Goal: Task Accomplishment & Management: Manage account settings

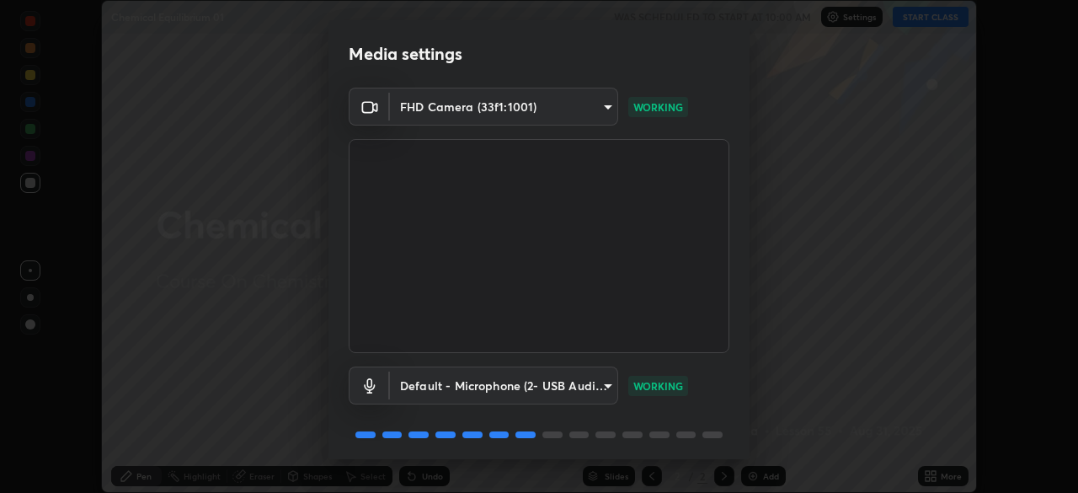
scroll to position [60, 0]
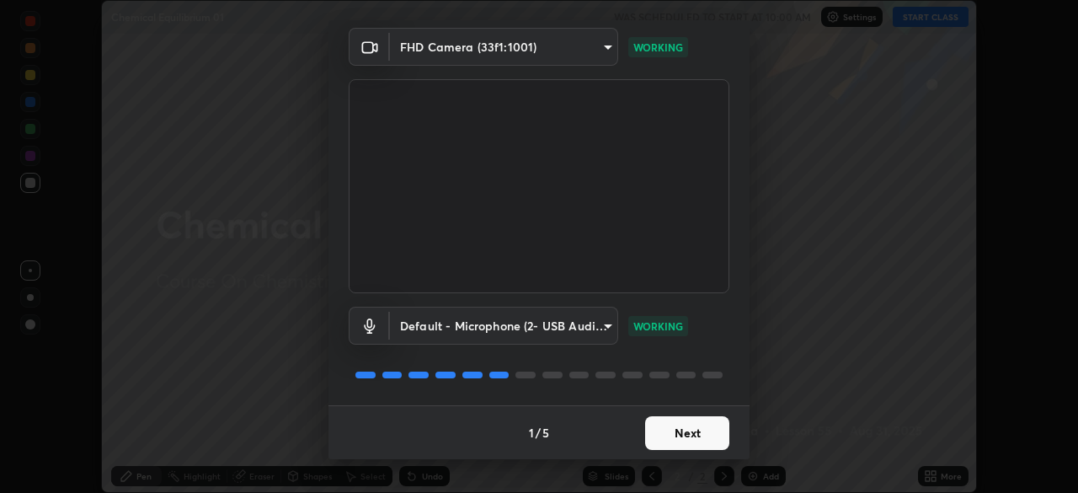
click at [681, 442] on button "Next" at bounding box center [687, 433] width 84 height 34
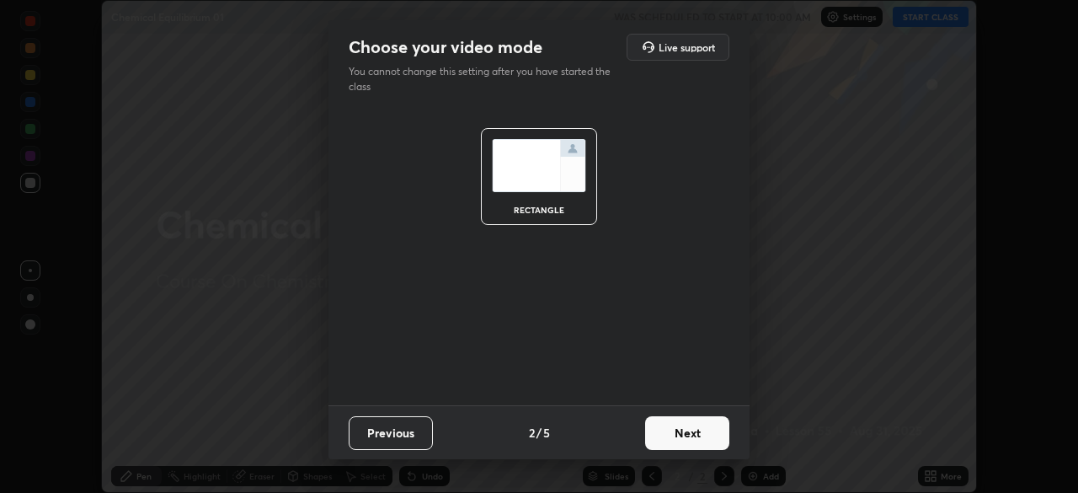
scroll to position [0, 0]
click at [687, 446] on button "Next" at bounding box center [687, 433] width 84 height 34
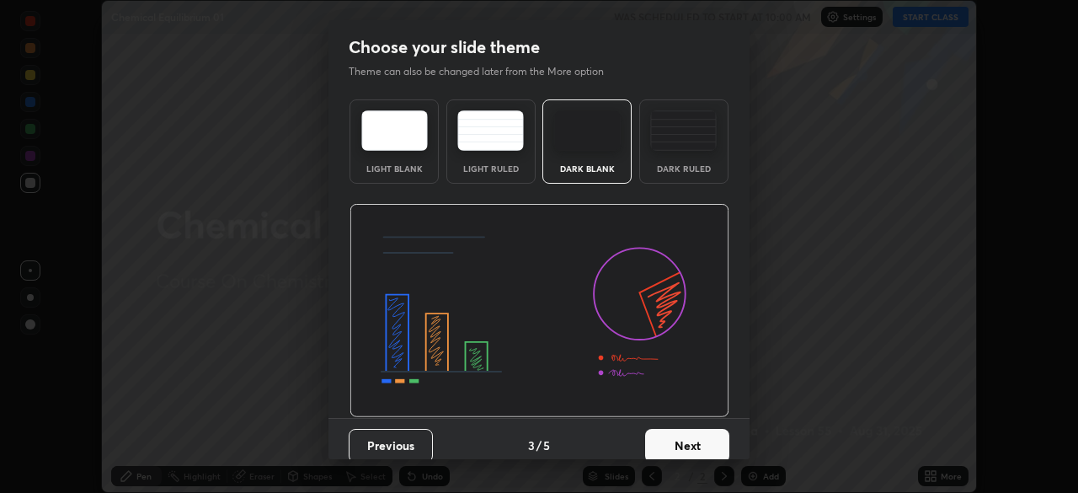
click at [699, 437] on button "Next" at bounding box center [687, 446] width 84 height 34
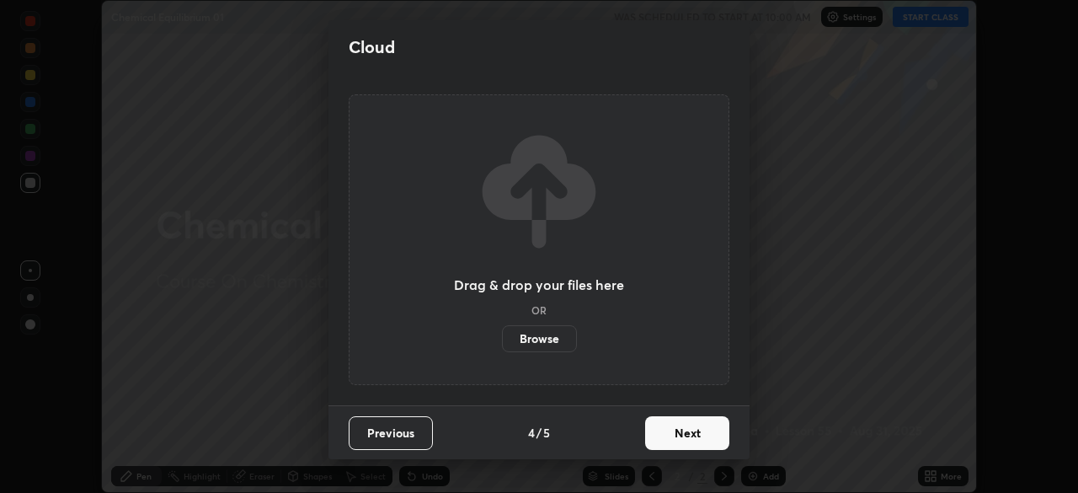
click at [703, 430] on button "Next" at bounding box center [687, 433] width 84 height 34
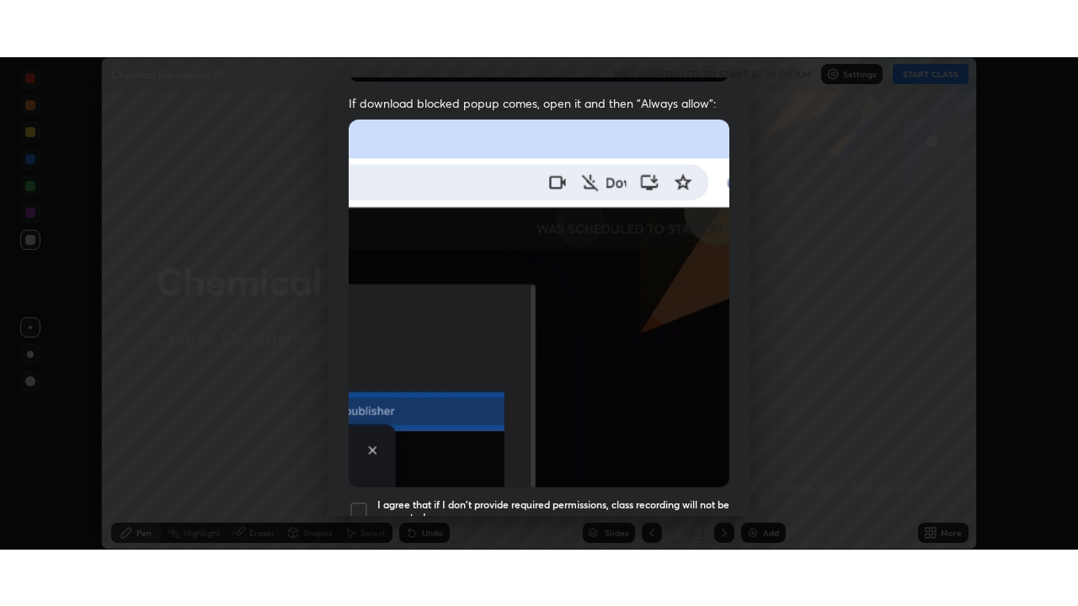
scroll to position [403, 0]
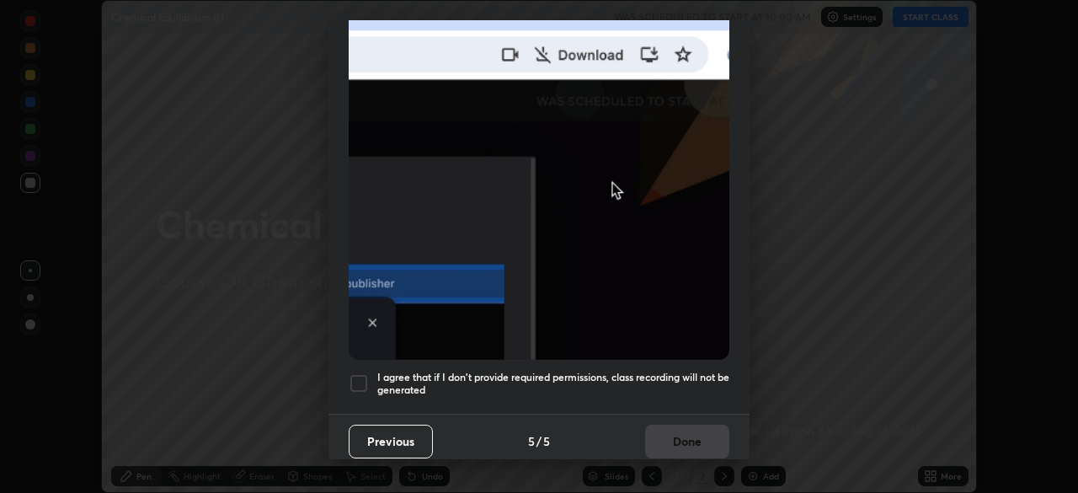
click at [671, 371] on h5 "I agree that if I don't provide required permissions, class recording will not …" at bounding box center [553, 384] width 352 height 26
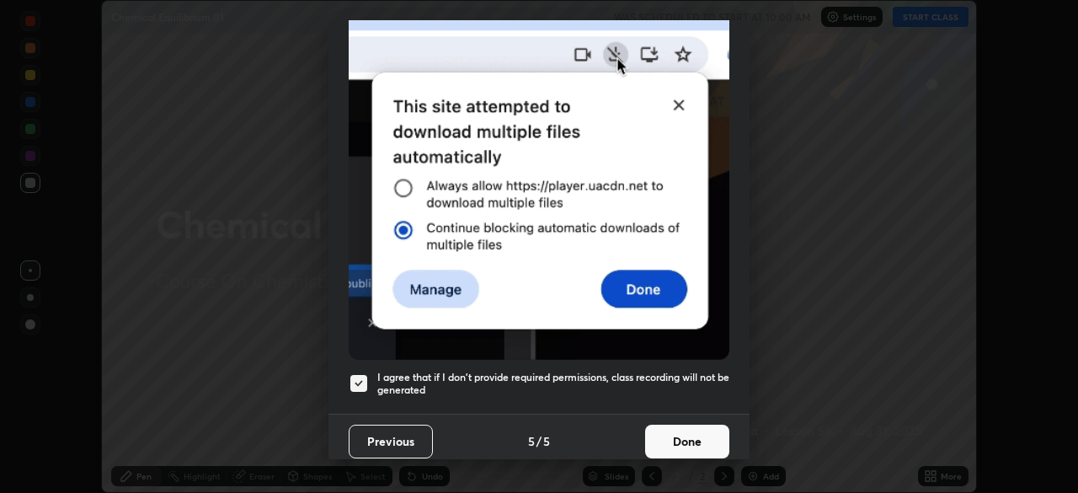
click at [695, 424] on button "Done" at bounding box center [687, 441] width 84 height 34
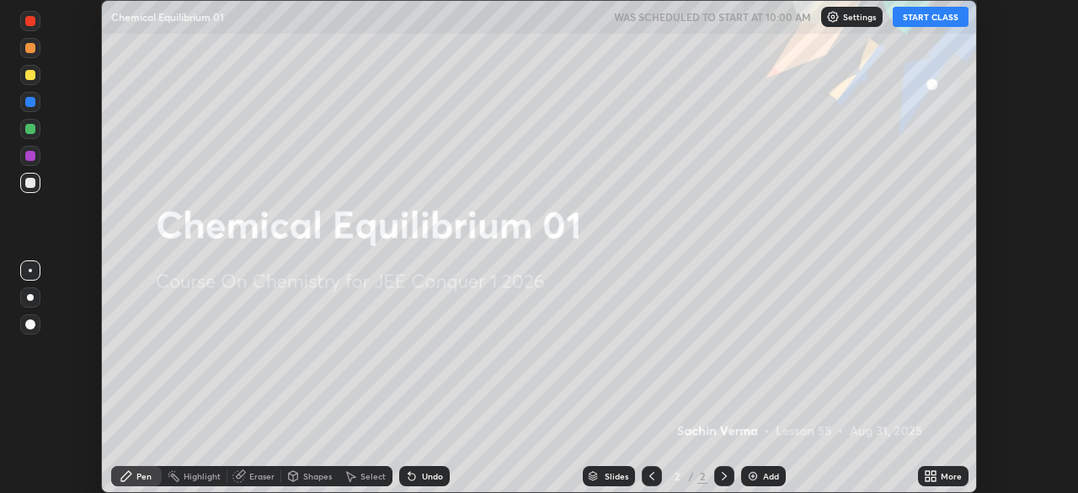
click at [763, 470] on div "Add" at bounding box center [763, 476] width 45 height 20
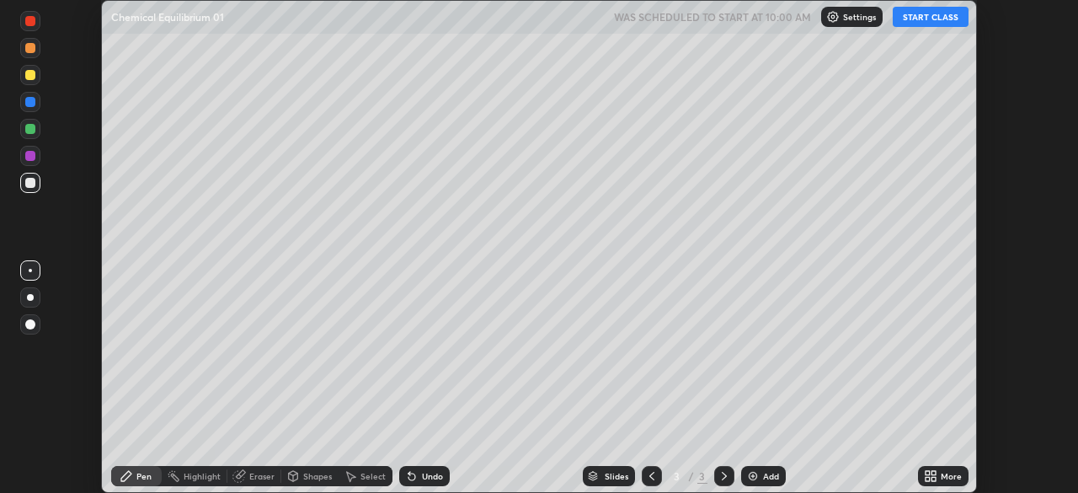
click at [935, 472] on icon at bounding box center [933, 473] width 4 height 4
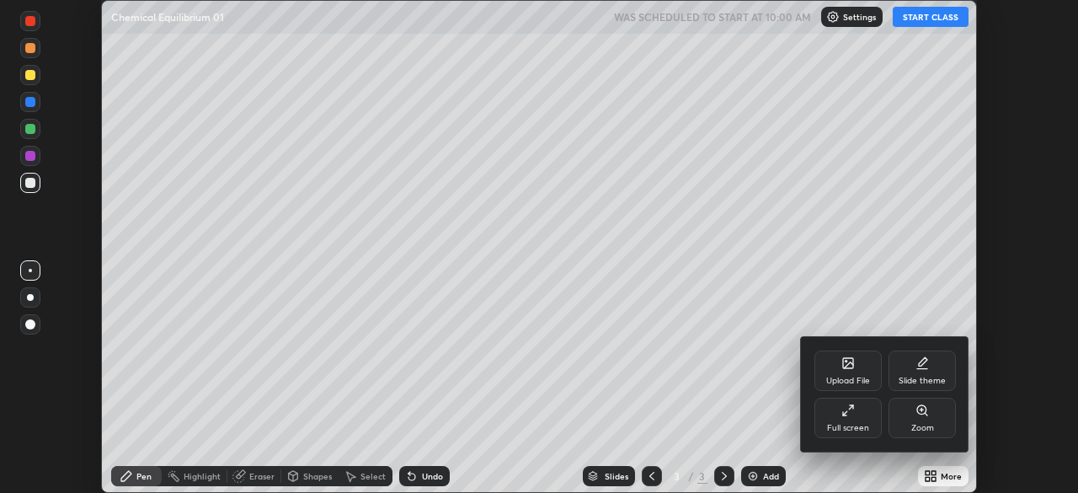
click at [854, 421] on div "Full screen" at bounding box center [847, 418] width 67 height 40
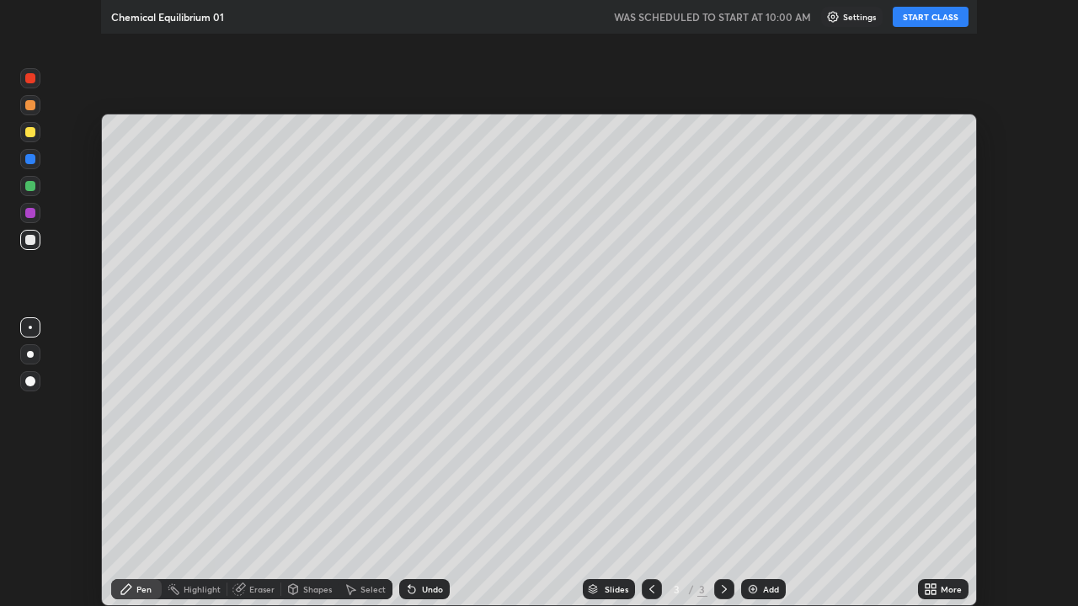
scroll to position [606, 1078]
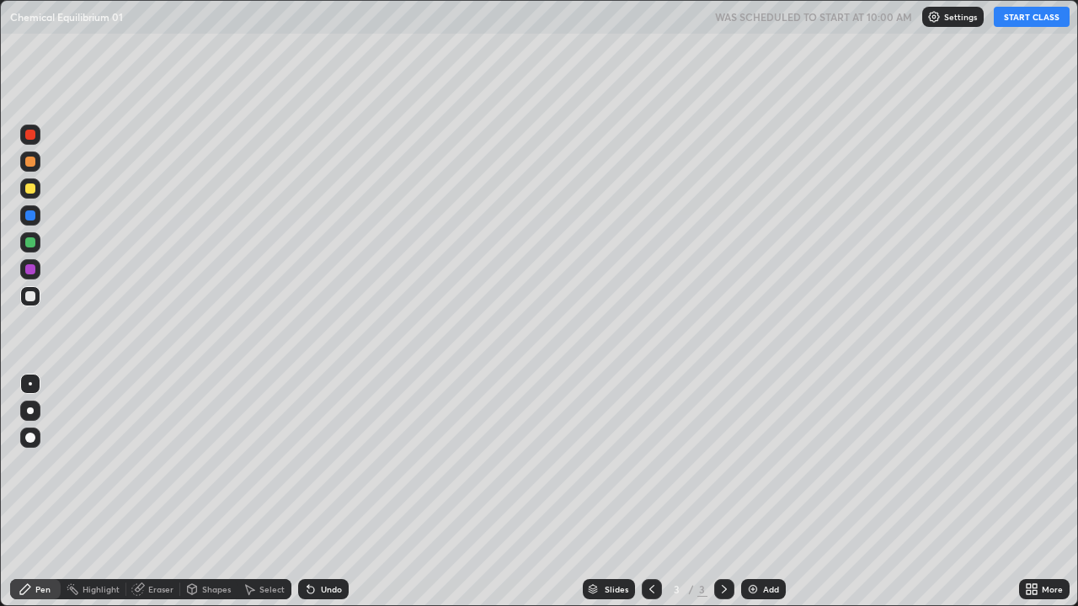
click at [1017, 19] on button "START CLASS" at bounding box center [1032, 17] width 76 height 20
click at [35, 165] on div at bounding box center [30, 162] width 20 height 20
click at [38, 191] on div at bounding box center [30, 189] width 20 height 20
click at [30, 411] on div at bounding box center [30, 411] width 7 height 7
click at [331, 492] on div "Undo" at bounding box center [331, 589] width 21 height 8
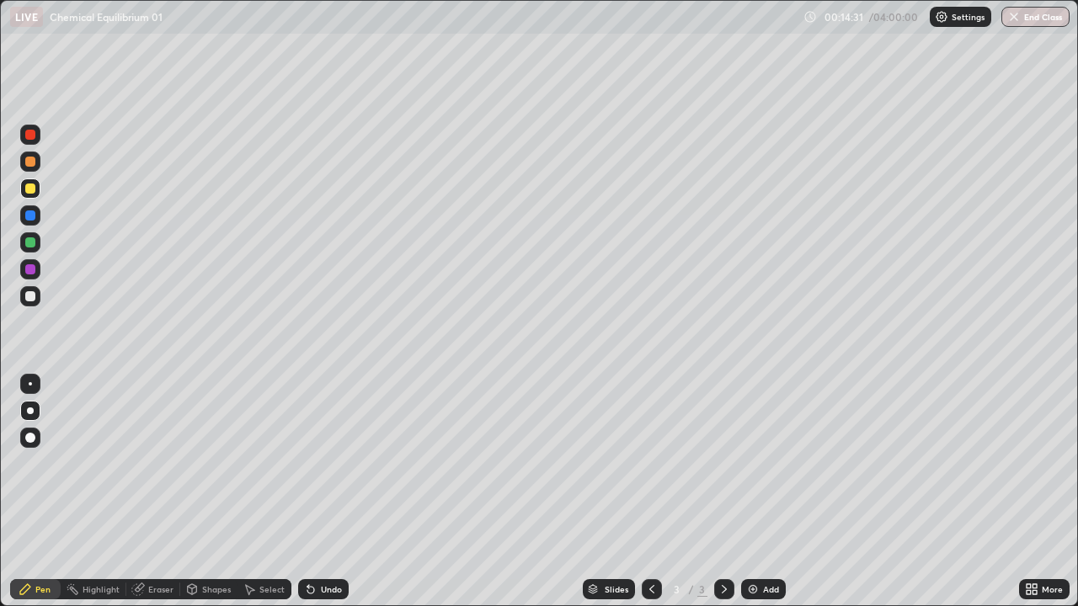
click at [754, 492] on img at bounding box center [752, 589] width 13 height 13
click at [328, 492] on div "Undo" at bounding box center [323, 589] width 51 height 20
click at [322, 492] on div "Undo" at bounding box center [331, 589] width 21 height 8
click at [324, 492] on div "Undo" at bounding box center [331, 589] width 21 height 8
click at [157, 492] on div "Eraser" at bounding box center [160, 589] width 25 height 8
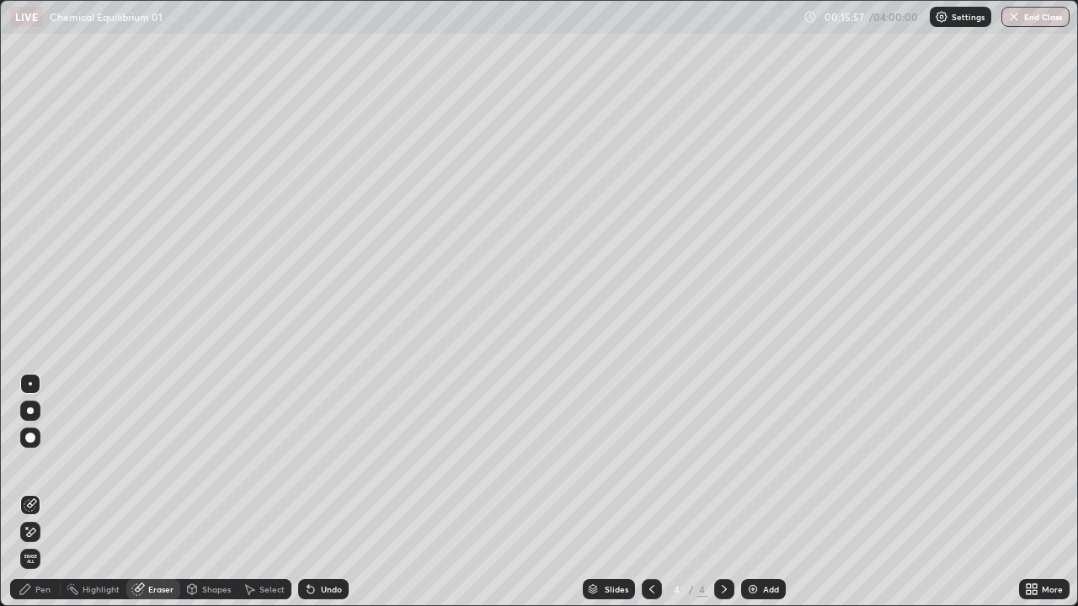
click at [49, 492] on div "Pen" at bounding box center [42, 589] width 15 height 8
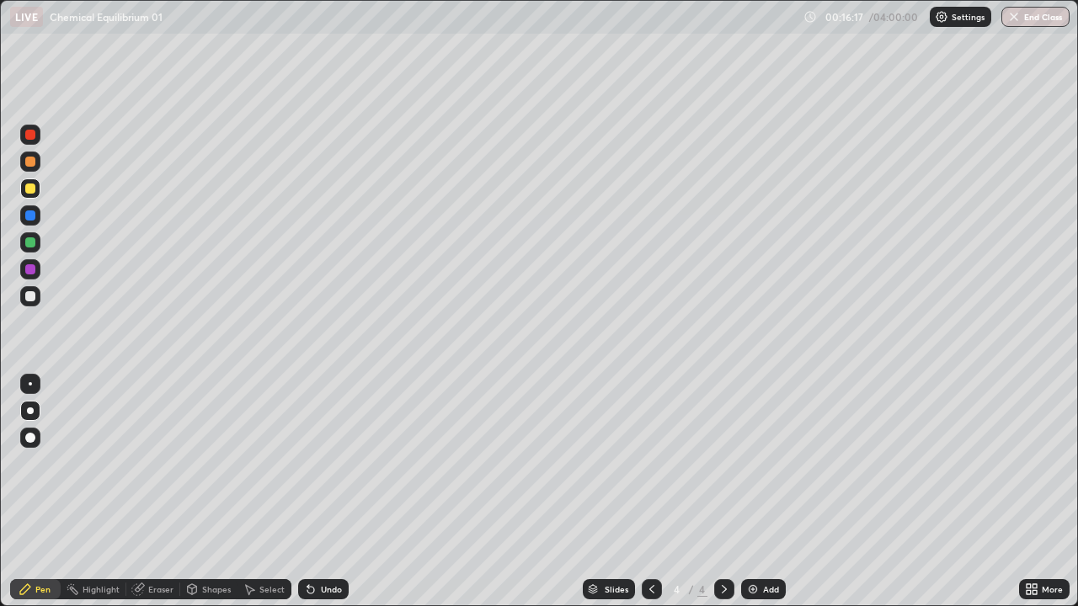
click at [321, 492] on div "Undo" at bounding box center [323, 589] width 51 height 20
click at [304, 492] on div "Undo" at bounding box center [323, 589] width 51 height 20
click at [157, 492] on div "Eraser" at bounding box center [160, 589] width 25 height 8
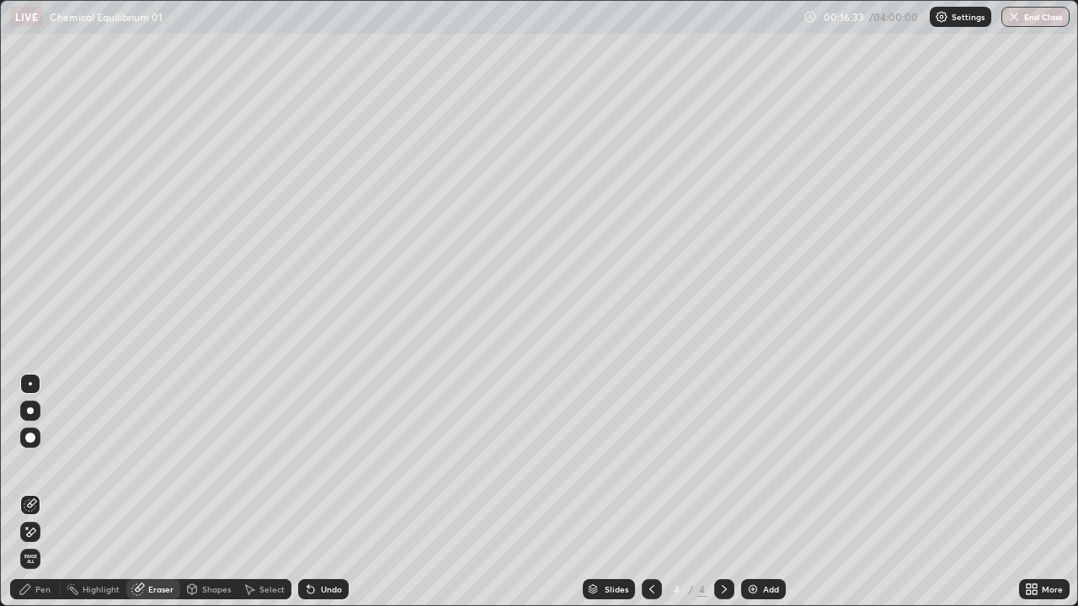
click at [94, 492] on div "Highlight" at bounding box center [101, 589] width 37 height 8
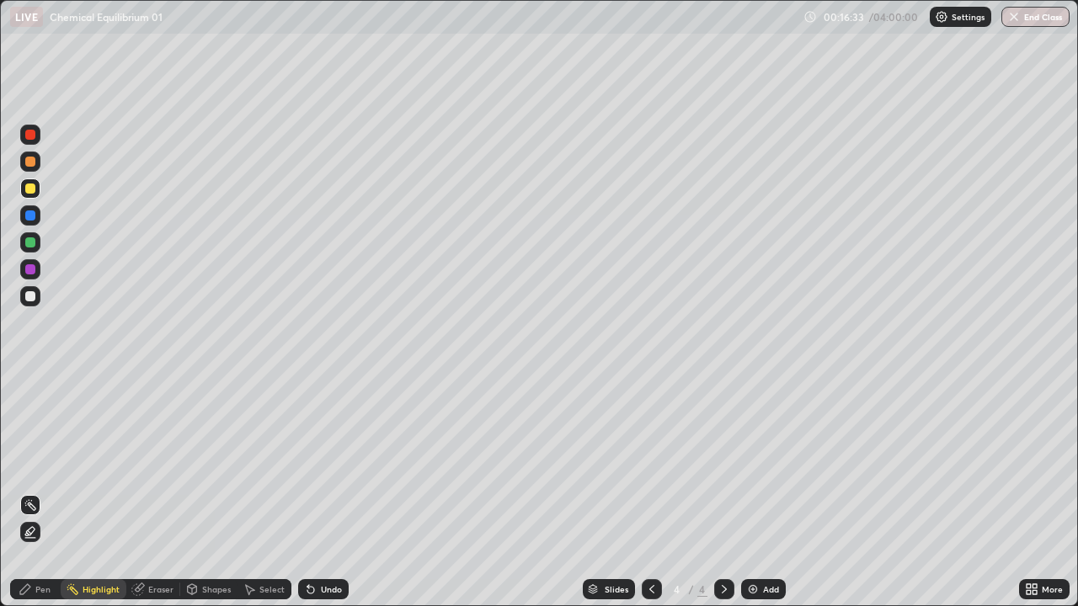
click at [50, 492] on div "Pen" at bounding box center [35, 589] width 51 height 20
click at [763, 492] on div "Add" at bounding box center [771, 589] width 16 height 8
click at [159, 492] on div "Eraser" at bounding box center [160, 589] width 25 height 8
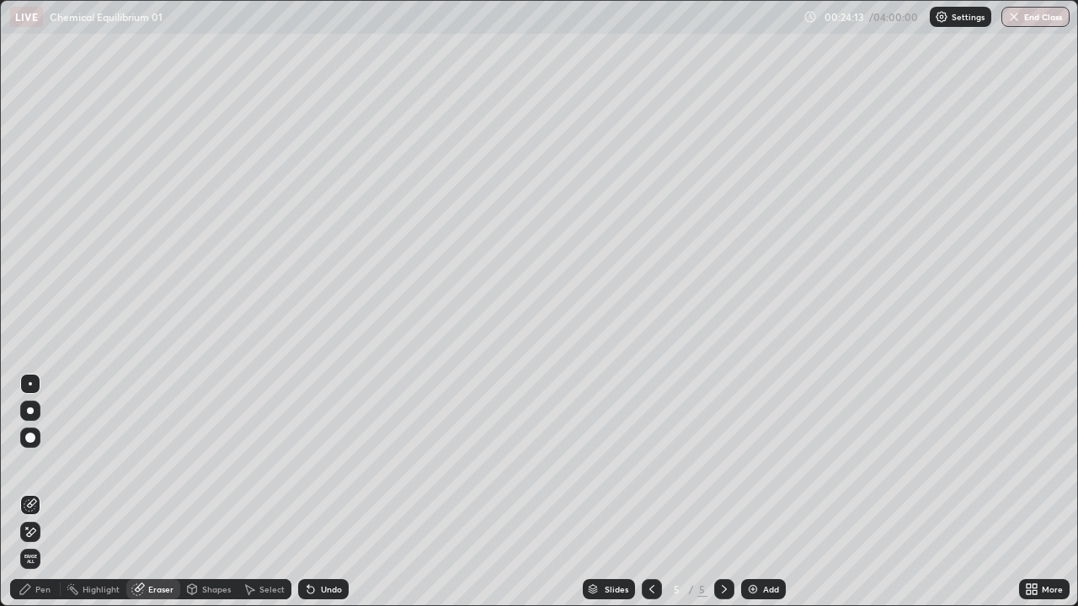
click at [42, 492] on div "Pen" at bounding box center [42, 589] width 15 height 8
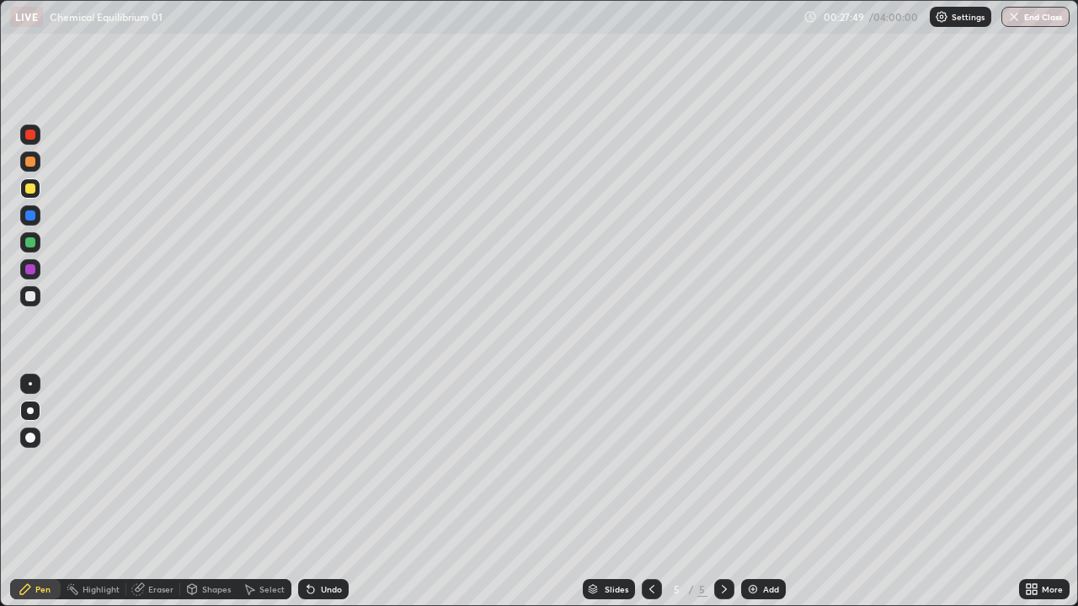
click at [763, 492] on div "Add" at bounding box center [771, 589] width 16 height 8
click at [323, 492] on div "Undo" at bounding box center [323, 589] width 51 height 20
click at [318, 492] on div "Undo" at bounding box center [323, 589] width 51 height 20
click at [308, 492] on icon at bounding box center [310, 590] width 7 height 7
click at [329, 492] on div "Undo" at bounding box center [331, 589] width 21 height 8
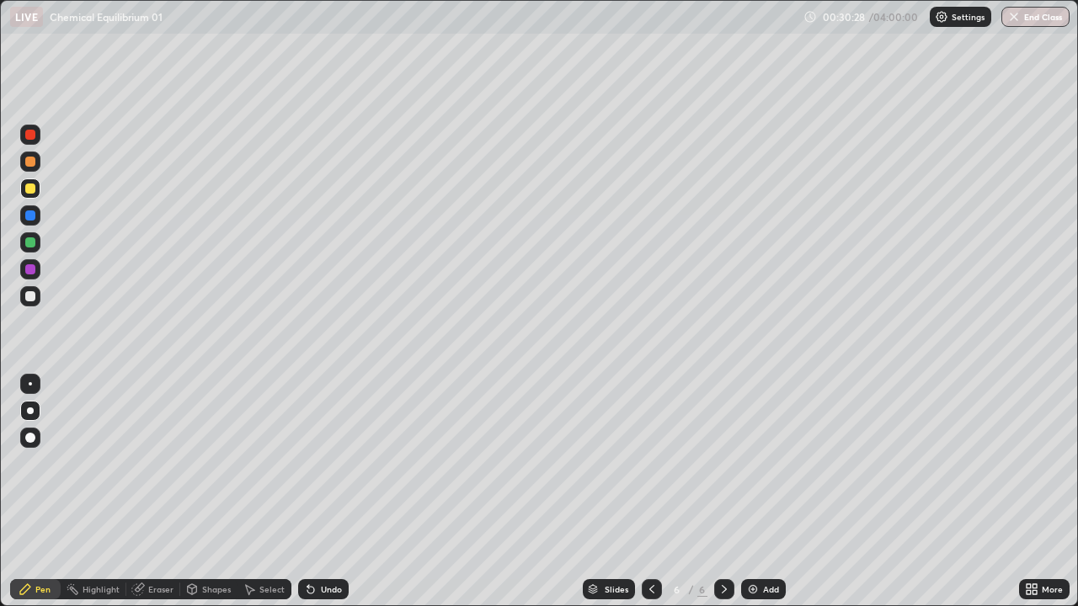
click at [325, 492] on div "Undo" at bounding box center [323, 589] width 51 height 20
click at [395, 492] on div "Slides 6 / 6 Add" at bounding box center [684, 590] width 670 height 34
click at [325, 492] on div "Undo" at bounding box center [331, 589] width 21 height 8
click at [321, 492] on div "Undo" at bounding box center [331, 589] width 21 height 8
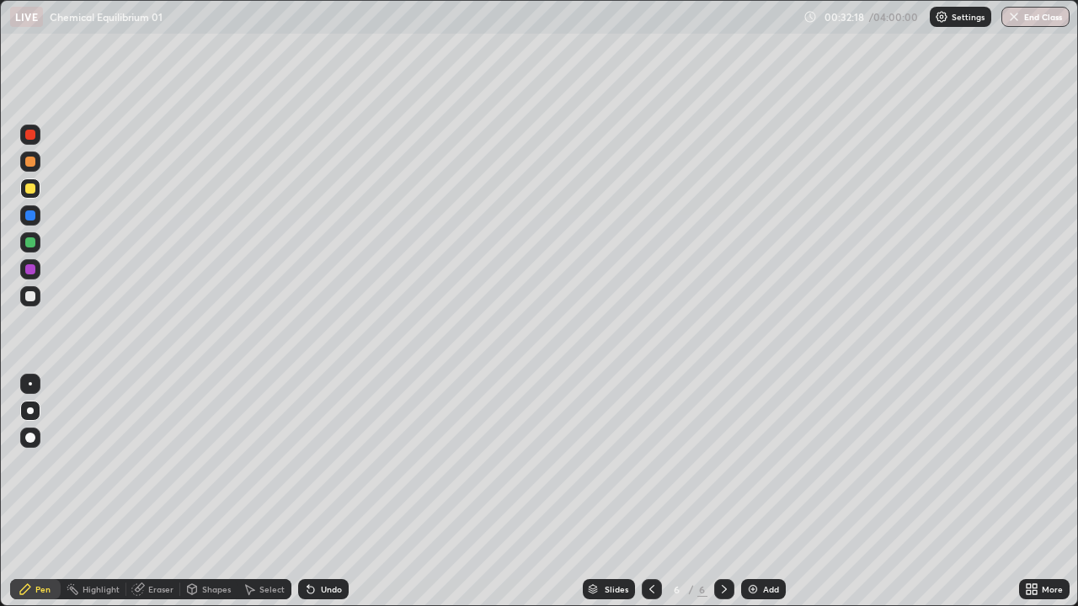
click at [321, 492] on div "Undo" at bounding box center [331, 589] width 21 height 8
click at [318, 492] on div "Undo" at bounding box center [323, 589] width 51 height 20
click at [753, 492] on img at bounding box center [752, 589] width 13 height 13
click at [331, 492] on div "Undo" at bounding box center [331, 589] width 21 height 8
click at [320, 492] on div "Undo" at bounding box center [323, 589] width 51 height 20
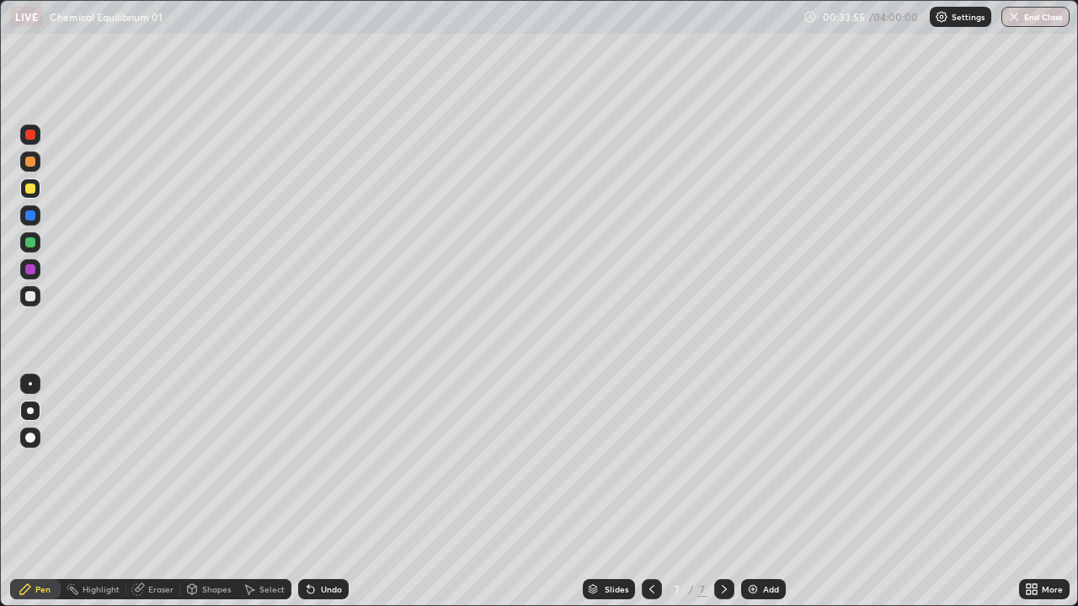
click at [320, 492] on div "Undo" at bounding box center [323, 589] width 51 height 20
click at [310, 492] on div "Undo" at bounding box center [323, 589] width 51 height 20
click at [323, 492] on div "Undo" at bounding box center [331, 589] width 21 height 8
click at [328, 492] on div "Undo" at bounding box center [323, 589] width 51 height 20
click at [331, 492] on div "Undo" at bounding box center [323, 589] width 51 height 20
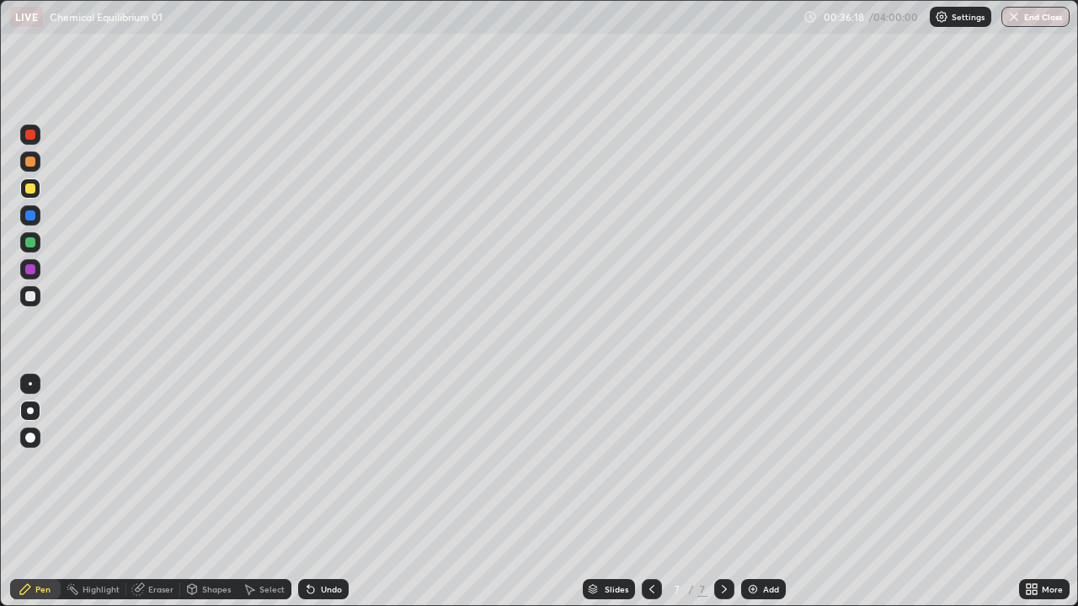
click at [170, 492] on div "Eraser" at bounding box center [153, 589] width 54 height 20
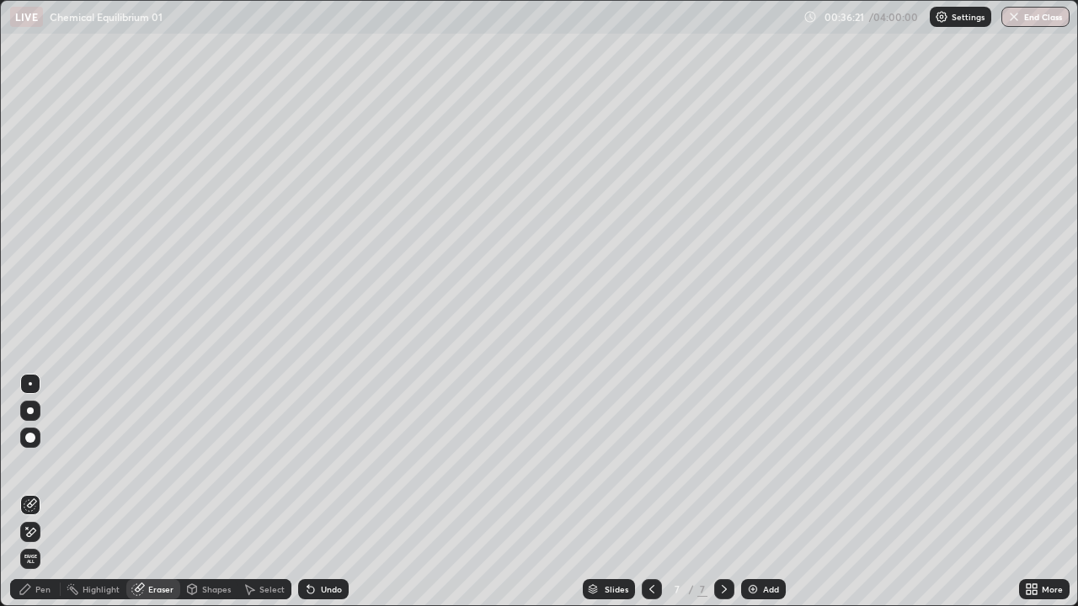
click at [44, 492] on div "Pen" at bounding box center [42, 589] width 15 height 8
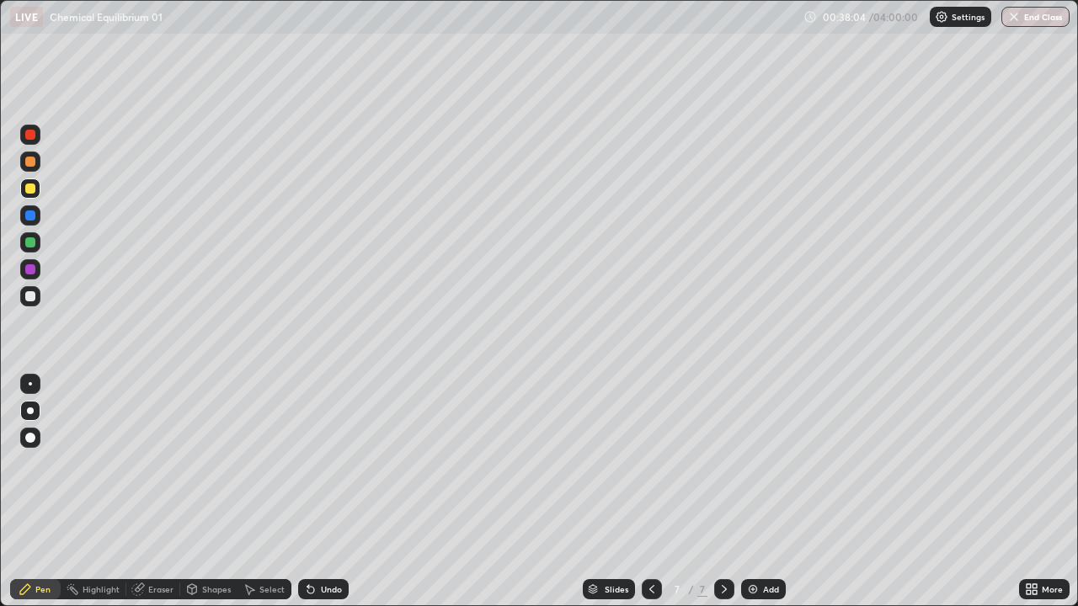
click at [760, 492] on div "Add" at bounding box center [763, 589] width 45 height 20
click at [322, 492] on div "Undo" at bounding box center [331, 589] width 21 height 8
click at [327, 492] on div "Undo" at bounding box center [331, 589] width 21 height 8
click at [330, 492] on div "Undo" at bounding box center [331, 589] width 21 height 8
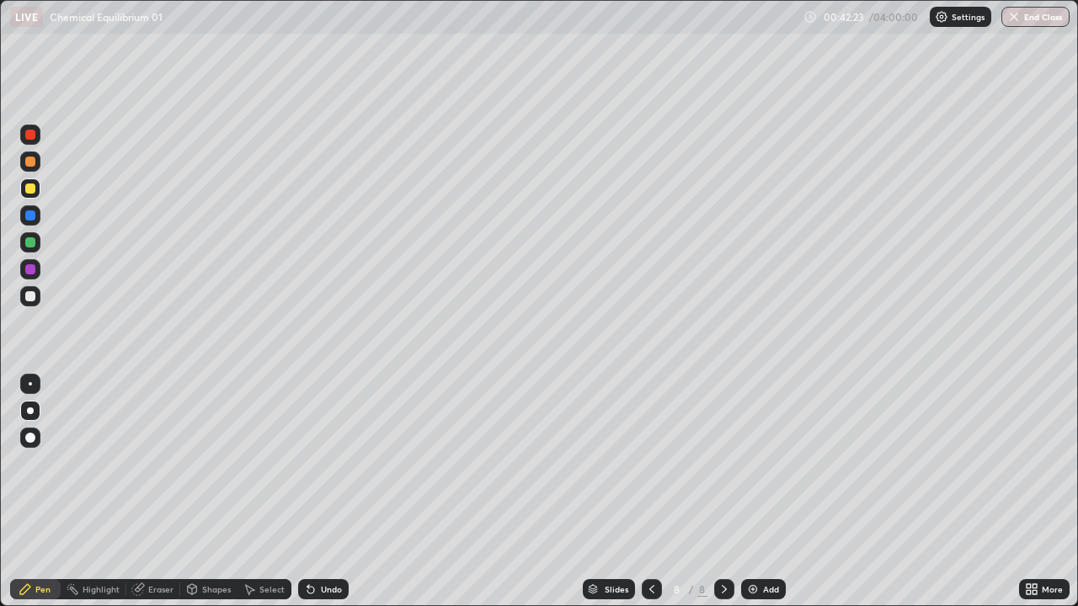
click at [325, 492] on div "Undo" at bounding box center [331, 589] width 21 height 8
click at [328, 492] on div "Undo" at bounding box center [331, 589] width 21 height 8
click at [331, 492] on div "Undo" at bounding box center [323, 589] width 51 height 20
click at [328, 492] on div "Undo" at bounding box center [323, 589] width 51 height 20
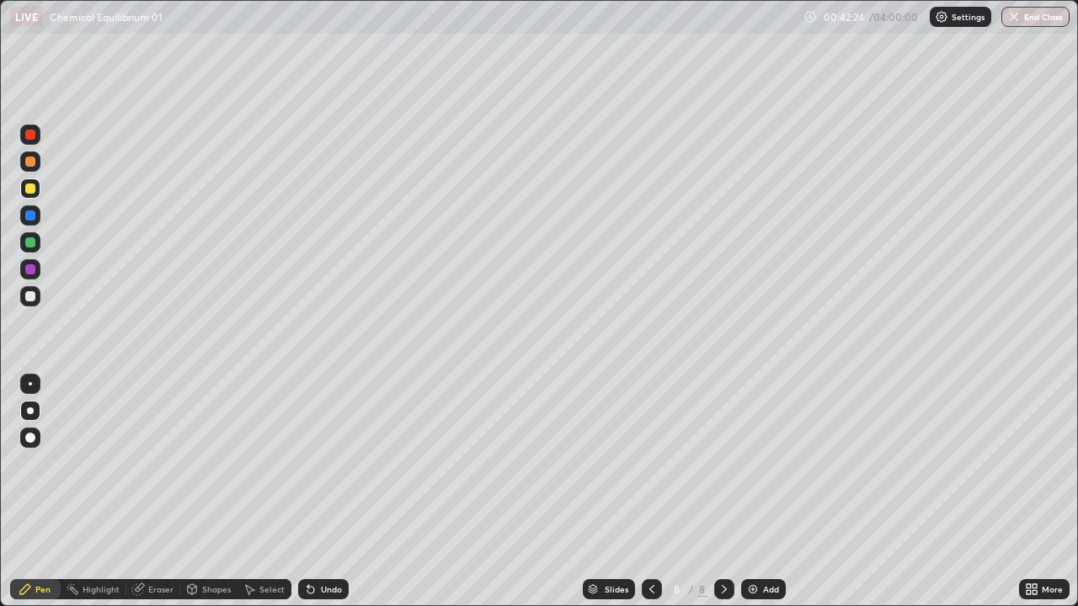
click at [328, 492] on div "Undo" at bounding box center [323, 589] width 51 height 20
click at [333, 492] on div "Undo" at bounding box center [323, 589] width 51 height 20
click at [332, 492] on div "Undo" at bounding box center [323, 589] width 51 height 20
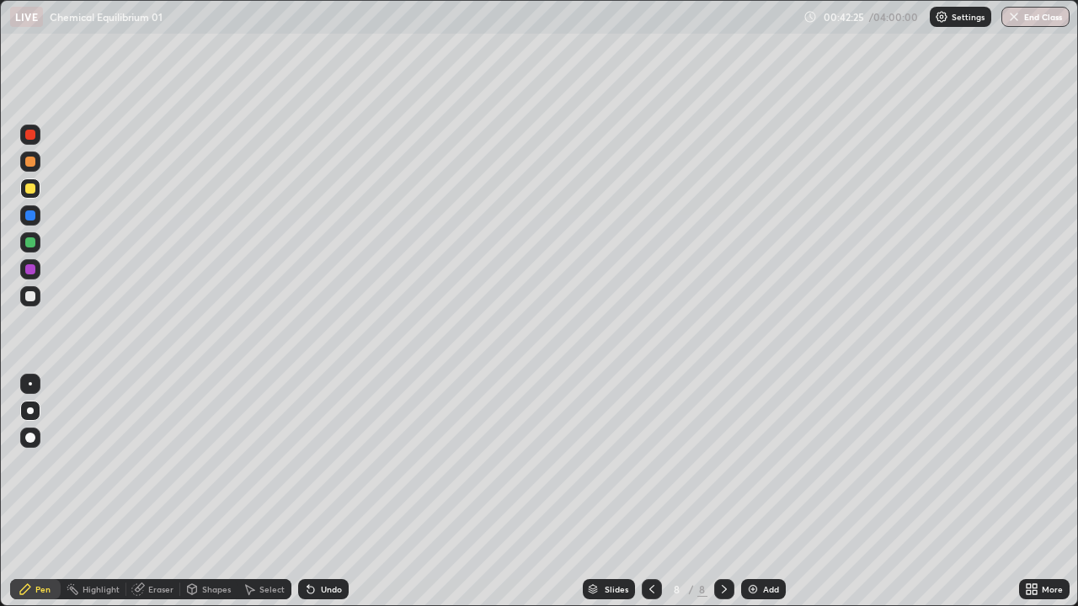
click at [332, 492] on div "Undo" at bounding box center [323, 589] width 51 height 20
click at [336, 492] on div "Undo" at bounding box center [323, 589] width 51 height 20
click at [340, 492] on div "Undo" at bounding box center [323, 589] width 51 height 20
click at [338, 492] on div "Undo" at bounding box center [323, 589] width 51 height 20
click at [155, 492] on div "Eraser" at bounding box center [160, 589] width 25 height 8
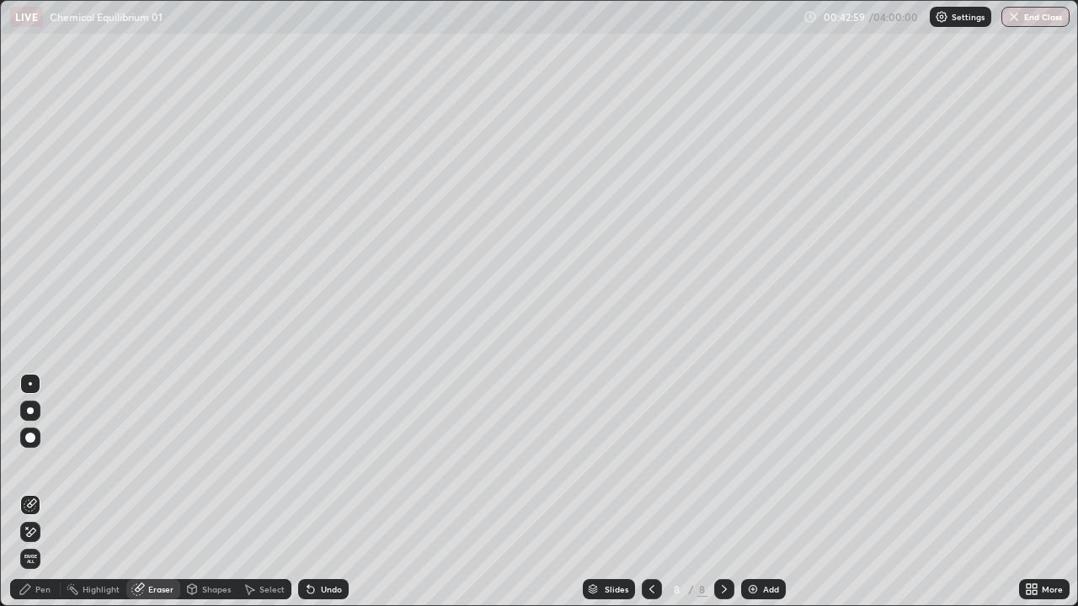
click at [56, 492] on div "Pen" at bounding box center [35, 589] width 51 height 20
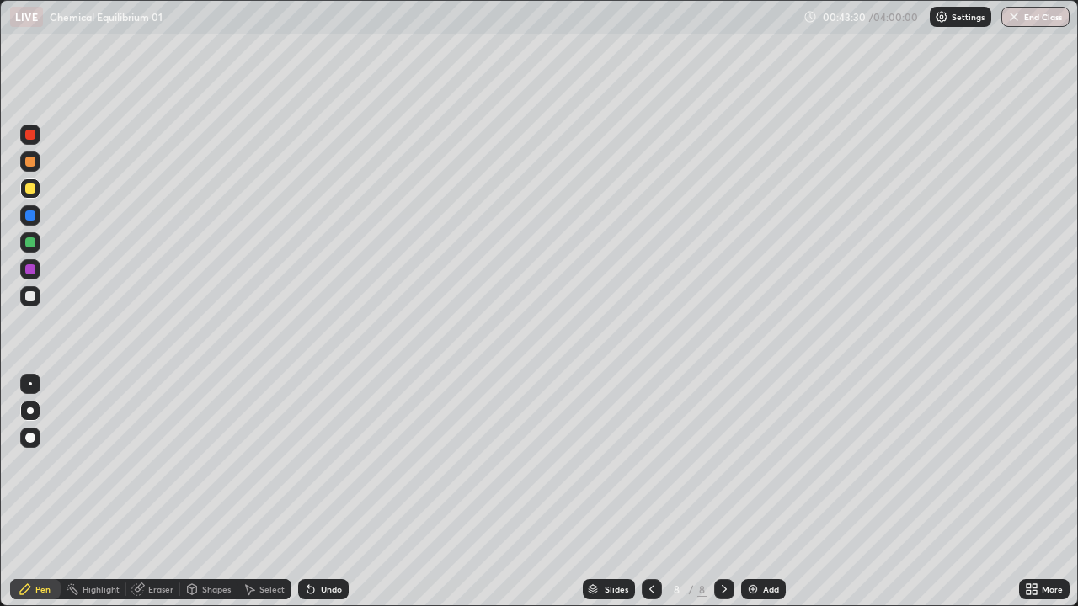
click at [160, 492] on div "Eraser" at bounding box center [160, 589] width 25 height 8
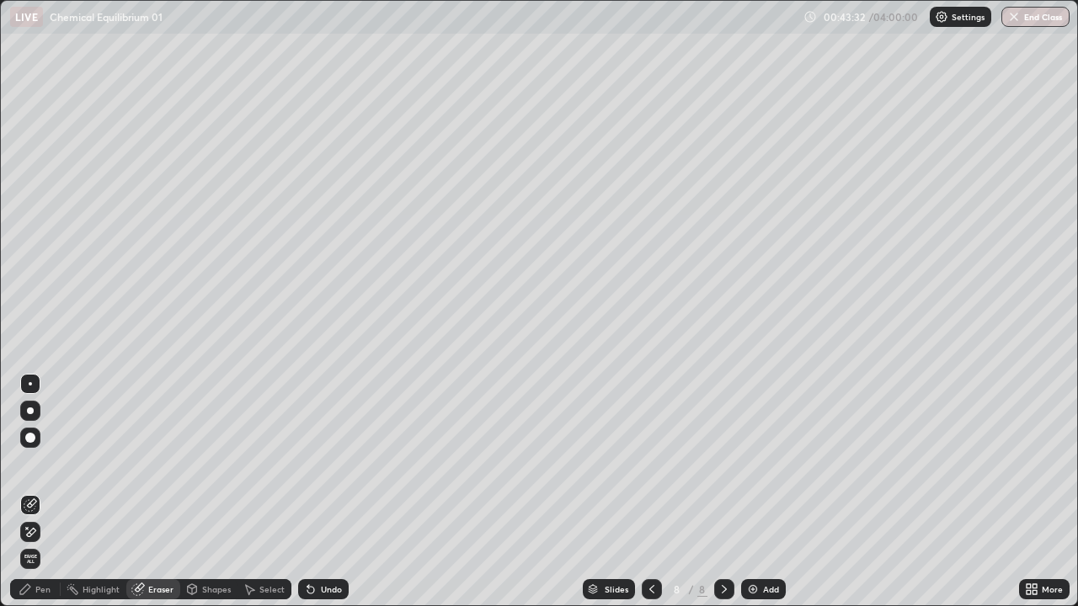
click at [47, 492] on div "Pen" at bounding box center [42, 589] width 15 height 8
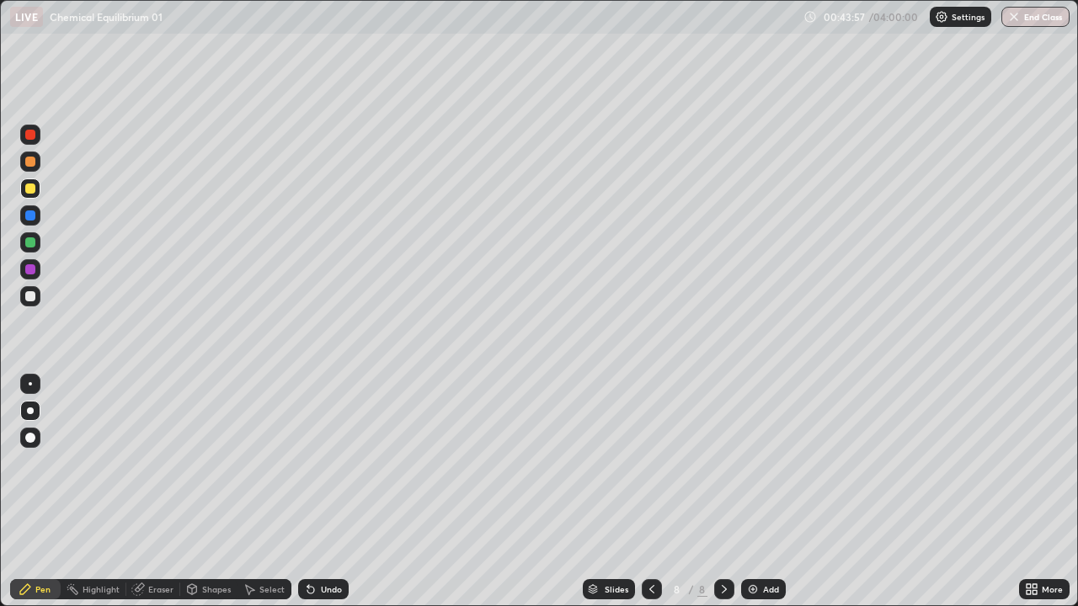
click at [321, 492] on div "Undo" at bounding box center [331, 589] width 21 height 8
click at [318, 492] on div "Undo" at bounding box center [323, 589] width 51 height 20
click at [321, 492] on div "Undo" at bounding box center [323, 589] width 51 height 20
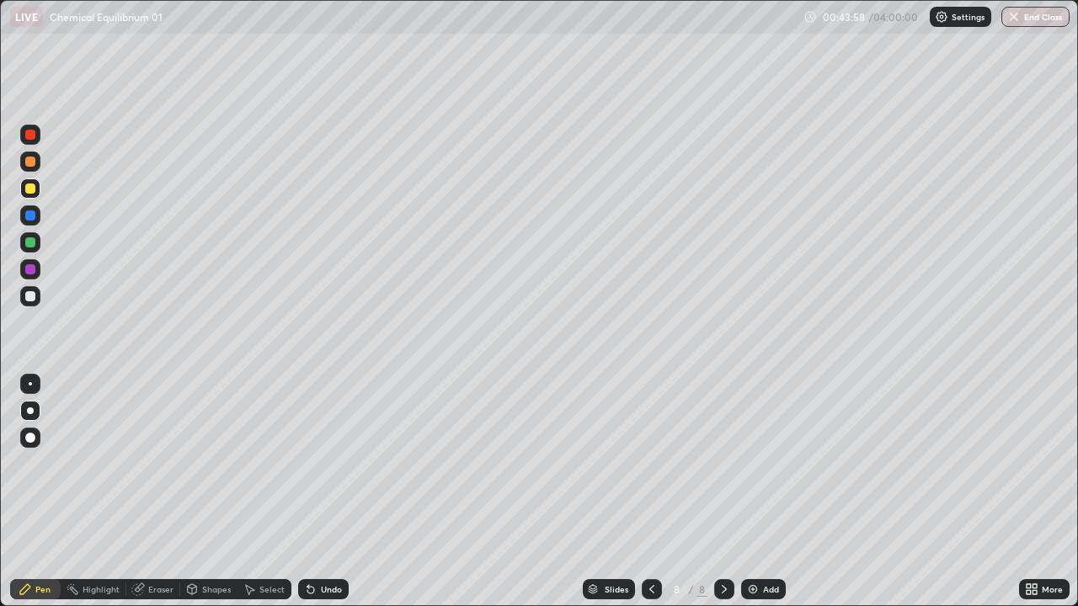
click at [321, 492] on div "Undo" at bounding box center [323, 589] width 51 height 20
click at [319, 492] on div "Undo" at bounding box center [323, 589] width 51 height 20
click at [160, 492] on div "Eraser" at bounding box center [160, 589] width 25 height 8
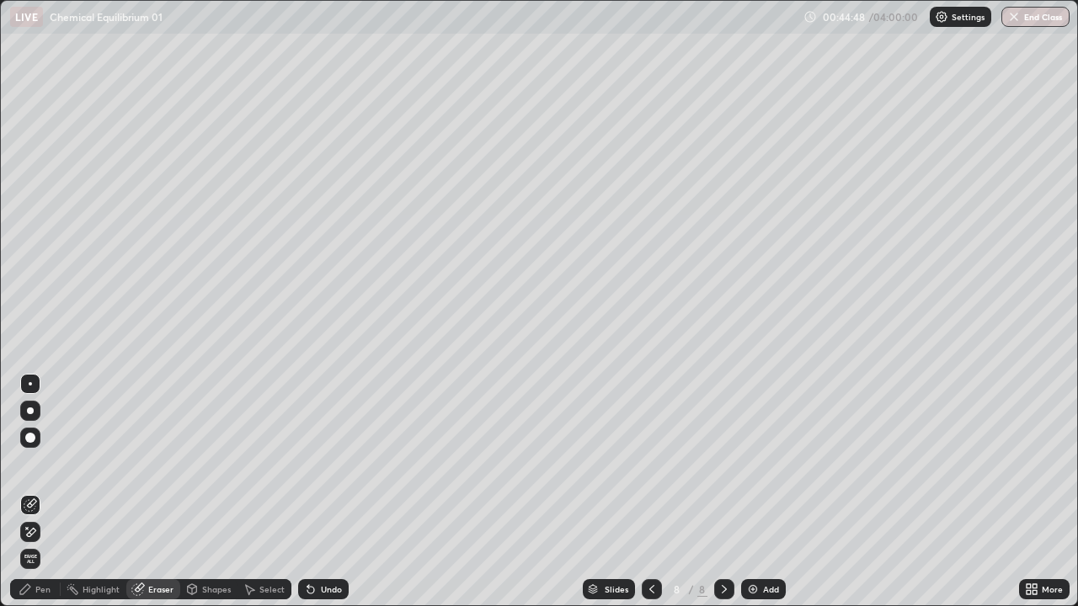
click at [37, 492] on div "Pen" at bounding box center [42, 589] width 15 height 8
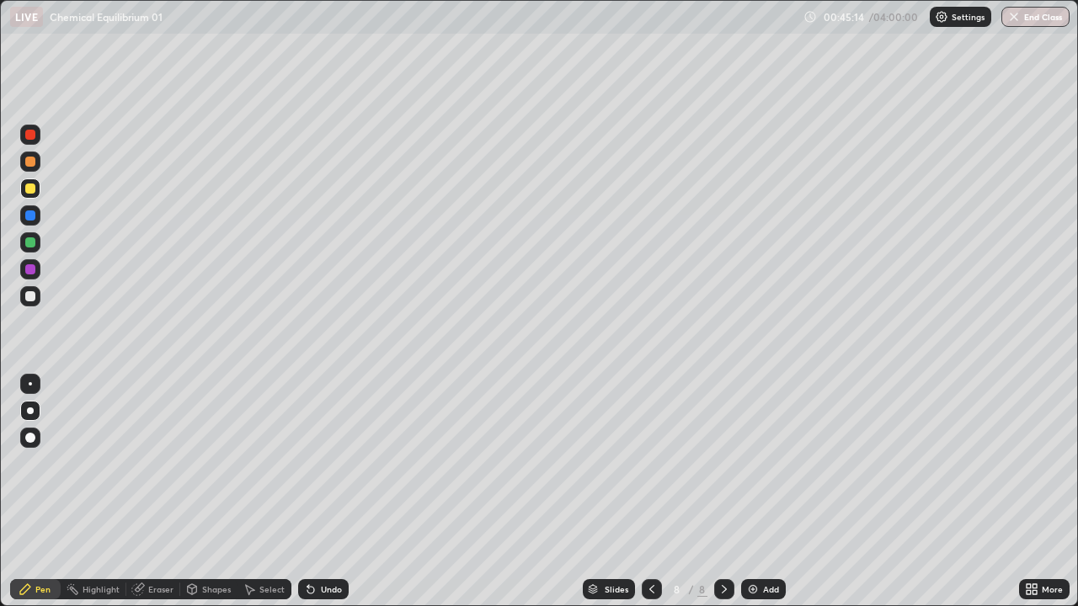
click at [325, 492] on div "Undo" at bounding box center [323, 589] width 51 height 20
click at [318, 492] on div "Undo" at bounding box center [323, 589] width 51 height 20
click at [316, 492] on div "Undo" at bounding box center [323, 589] width 51 height 20
click at [308, 492] on icon at bounding box center [310, 590] width 7 height 7
click at [307, 492] on icon at bounding box center [308, 586] width 2 height 2
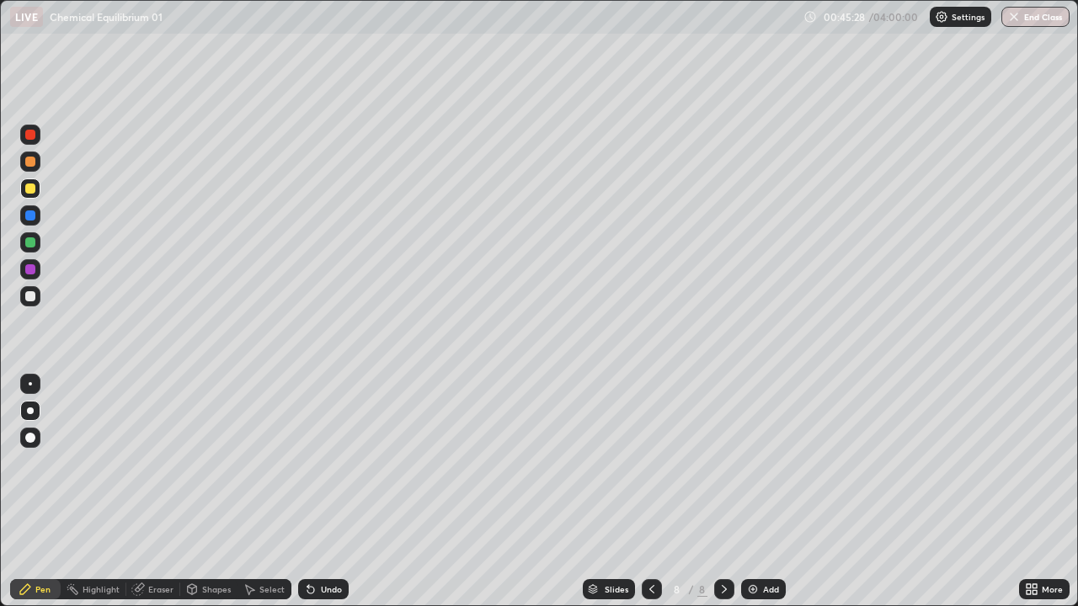
click at [152, 492] on div "Eraser" at bounding box center [160, 589] width 25 height 8
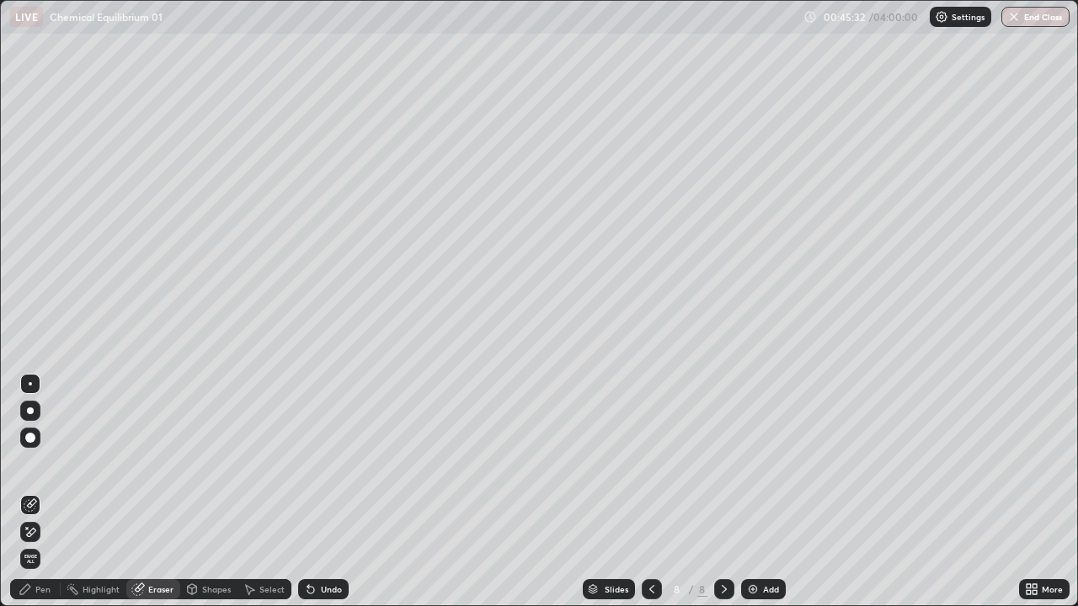
click at [35, 492] on div "Pen" at bounding box center [35, 589] width 51 height 20
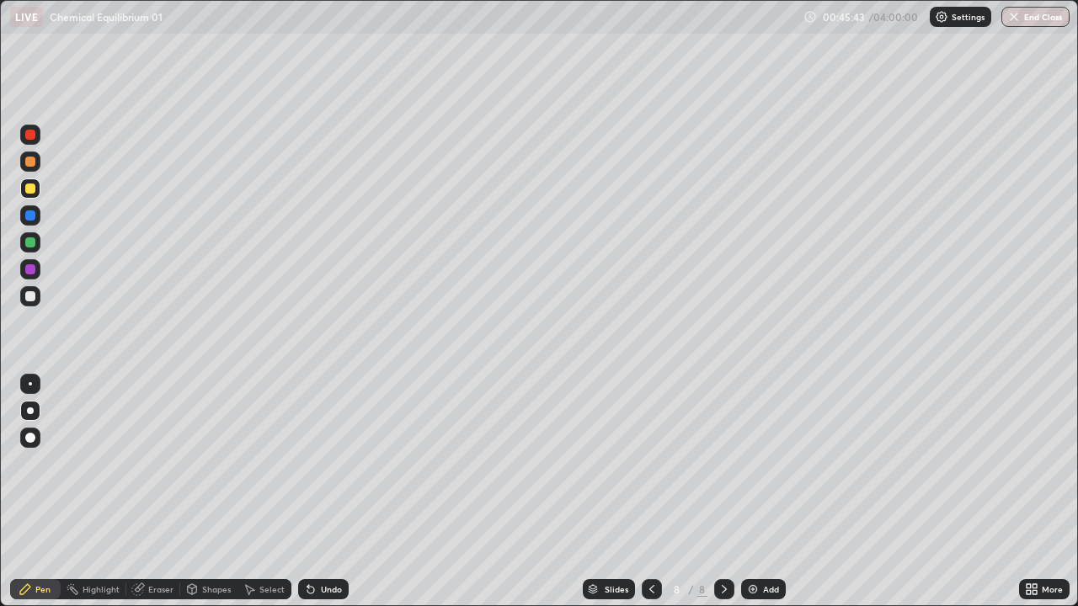
click at [326, 492] on div "Undo" at bounding box center [331, 589] width 21 height 8
click at [761, 492] on div "Add" at bounding box center [763, 589] width 45 height 20
click at [160, 492] on div "Eraser" at bounding box center [160, 589] width 25 height 8
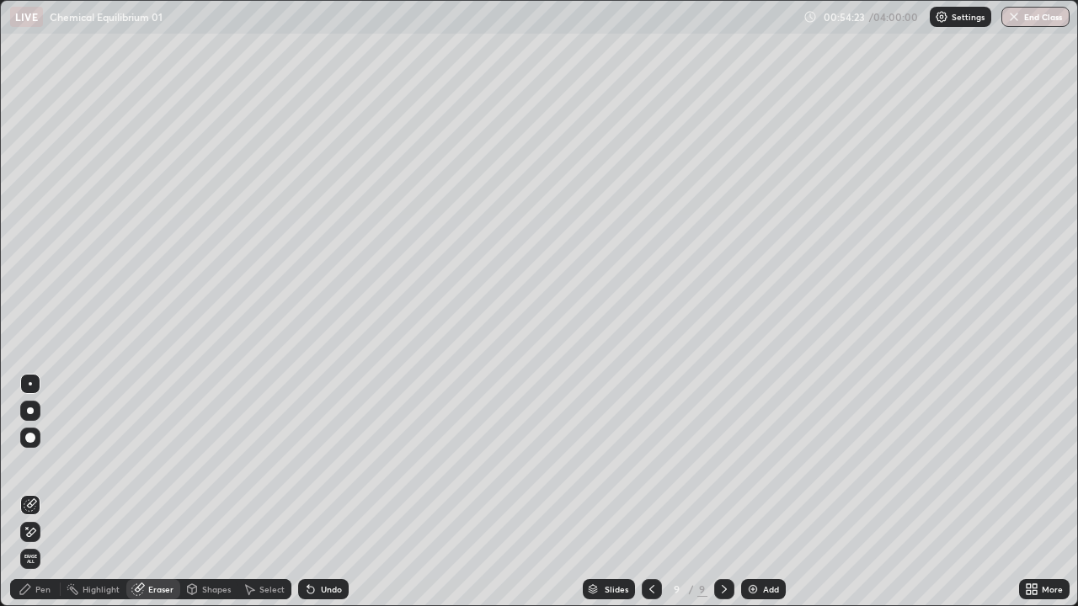
click at [35, 492] on div "Pen" at bounding box center [42, 589] width 15 height 8
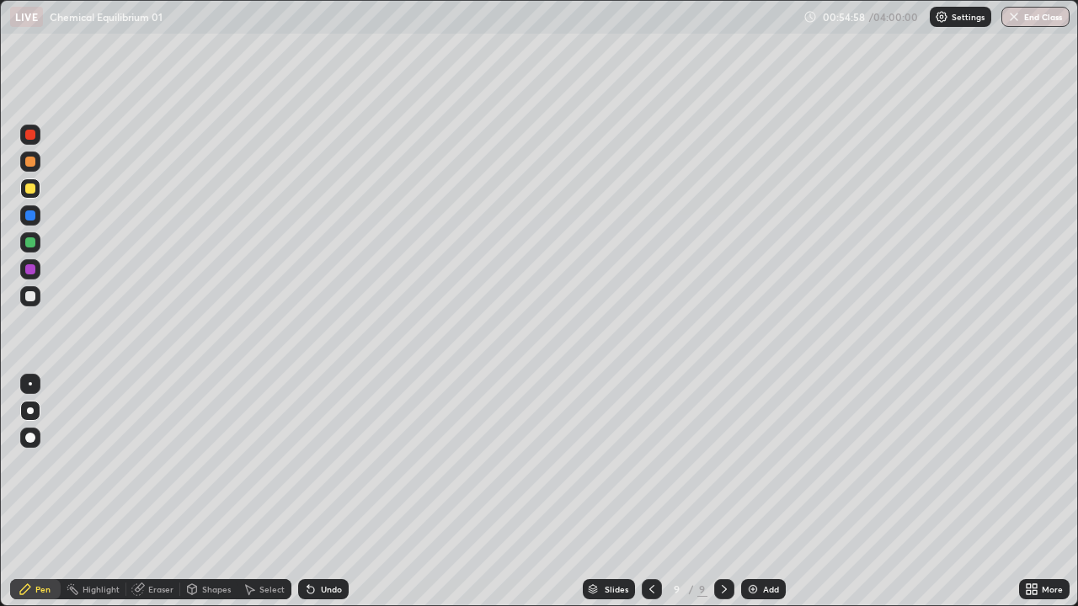
click at [316, 492] on div "Undo" at bounding box center [323, 589] width 51 height 20
click at [318, 492] on div "Undo" at bounding box center [323, 589] width 51 height 20
click at [316, 492] on div "Undo" at bounding box center [323, 589] width 51 height 20
click at [755, 492] on img at bounding box center [752, 589] width 13 height 13
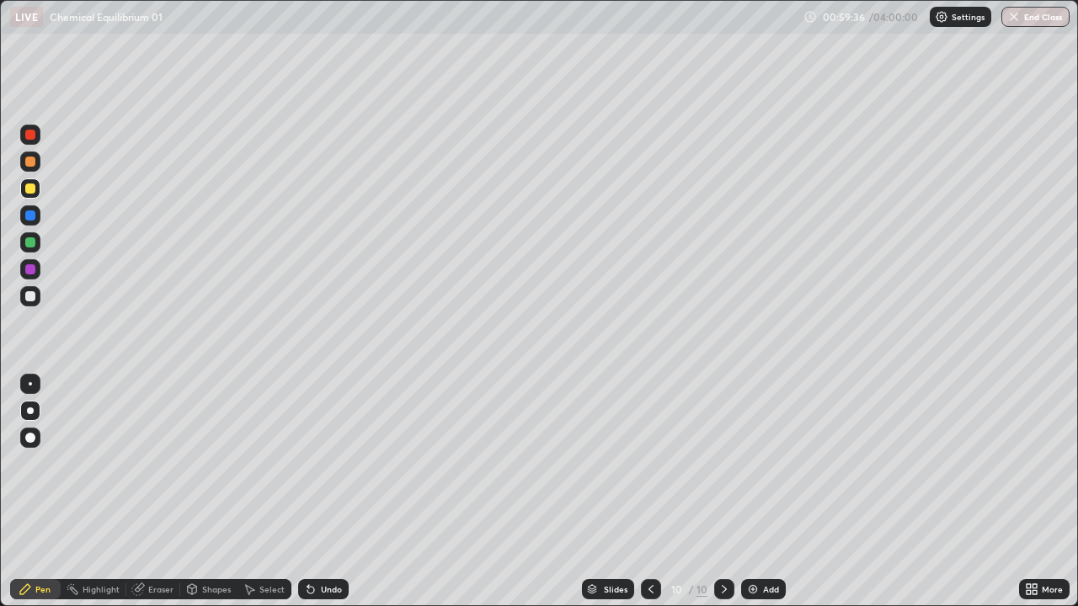
click at [318, 492] on div "Undo" at bounding box center [323, 589] width 51 height 20
click at [323, 492] on div "Undo" at bounding box center [331, 589] width 21 height 8
click at [321, 492] on div "Undo" at bounding box center [331, 589] width 21 height 8
click at [320, 492] on div "Undo" at bounding box center [323, 589] width 51 height 20
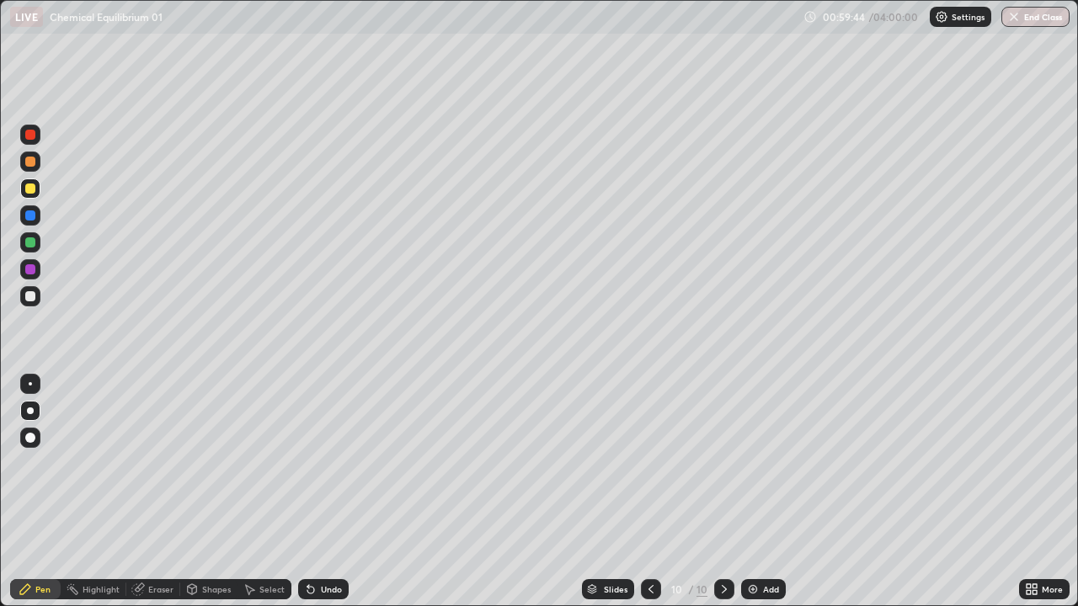
click at [323, 492] on div "Undo" at bounding box center [323, 589] width 51 height 20
click at [329, 492] on div "Undo" at bounding box center [323, 589] width 51 height 20
click at [332, 492] on div "Undo" at bounding box center [323, 589] width 51 height 20
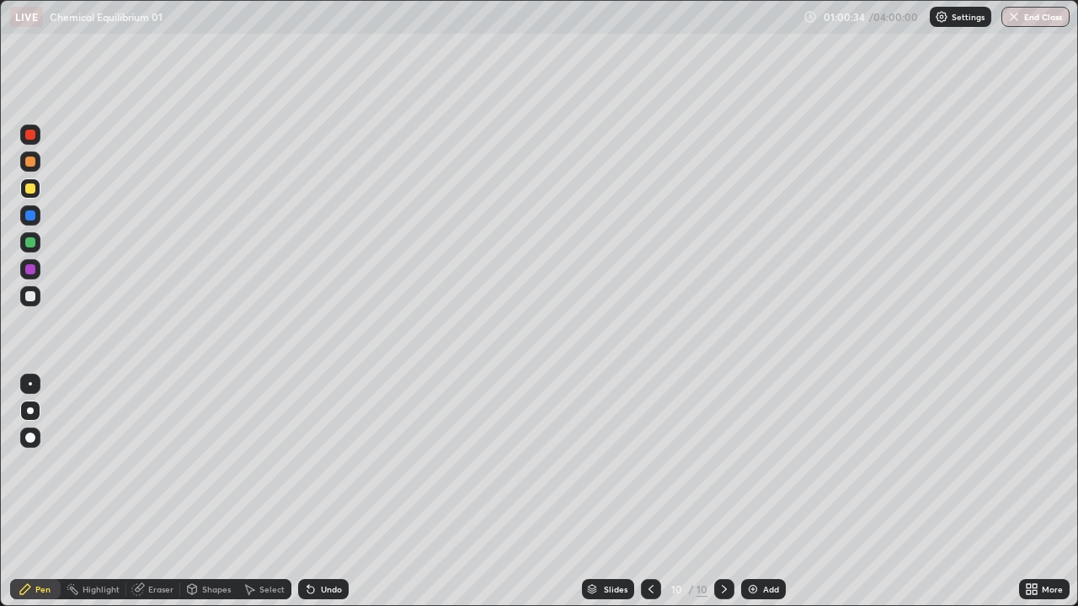
click at [328, 492] on div "Undo" at bounding box center [323, 589] width 51 height 20
click at [318, 492] on div "Undo" at bounding box center [323, 589] width 51 height 20
click at [315, 492] on icon at bounding box center [310, 589] width 13 height 13
click at [161, 492] on div "Eraser" at bounding box center [160, 589] width 25 height 8
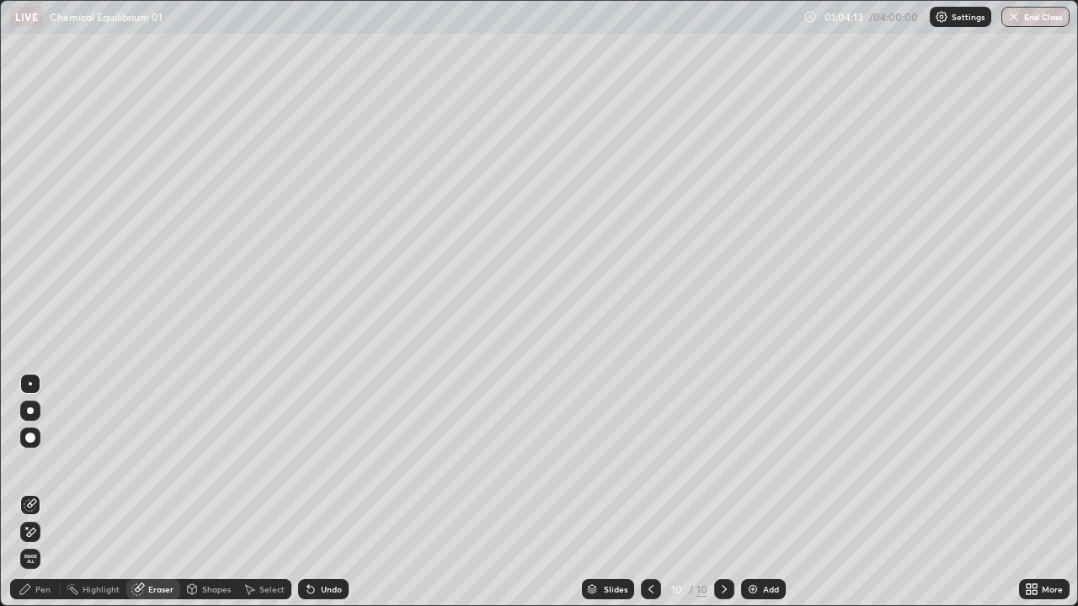
click at [765, 492] on div "Add" at bounding box center [771, 589] width 16 height 8
click at [46, 492] on div "Pen" at bounding box center [42, 589] width 15 height 8
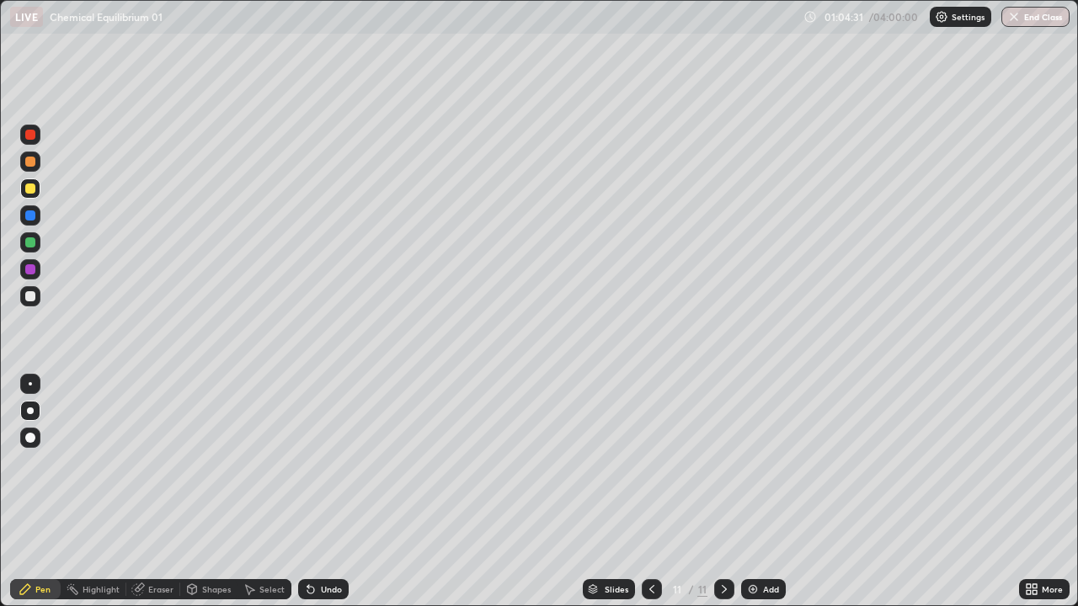
click at [325, 492] on div "Undo" at bounding box center [323, 589] width 51 height 20
click at [326, 492] on div "Undo" at bounding box center [331, 589] width 21 height 8
click at [318, 492] on div "Undo" at bounding box center [323, 589] width 51 height 20
click at [320, 492] on div "Undo" at bounding box center [323, 589] width 51 height 20
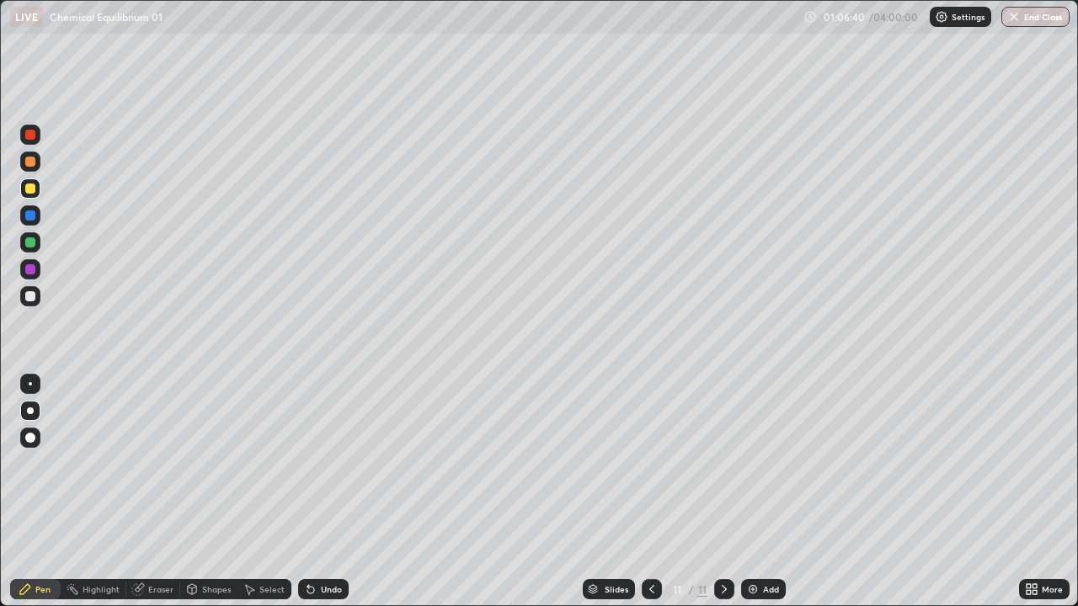
click at [649, 492] on icon at bounding box center [651, 589] width 5 height 8
click at [724, 492] on icon at bounding box center [724, 589] width 13 height 13
click at [650, 492] on icon at bounding box center [651, 589] width 13 height 13
click at [724, 492] on icon at bounding box center [724, 589] width 13 height 13
click at [723, 492] on icon at bounding box center [724, 589] width 13 height 13
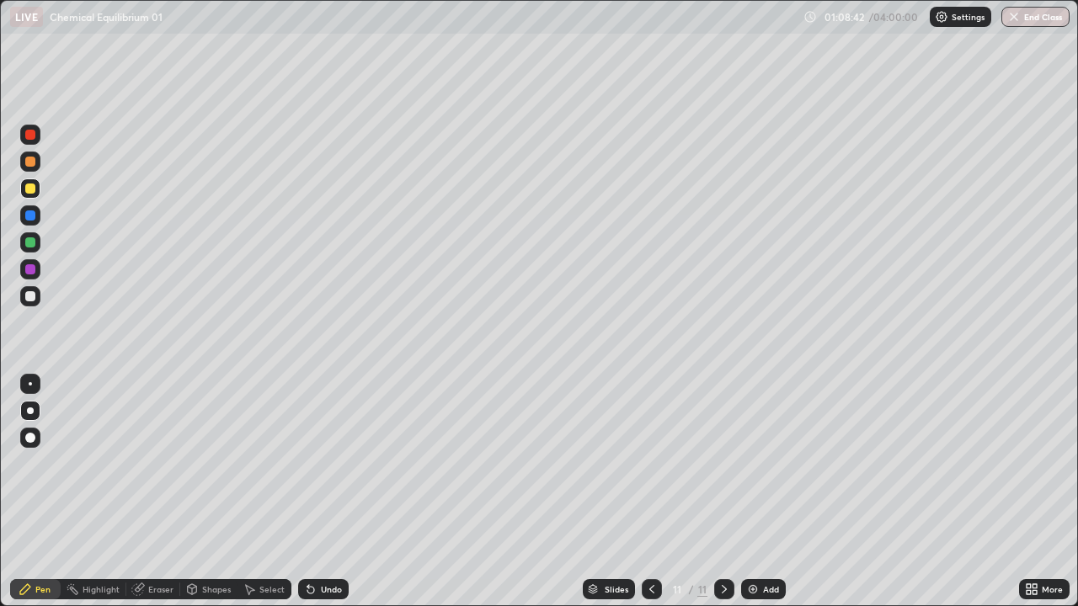
click at [757, 492] on div "Add" at bounding box center [763, 589] width 45 height 20
click at [328, 492] on div "Undo" at bounding box center [323, 589] width 51 height 20
click at [153, 492] on div "Eraser" at bounding box center [160, 589] width 25 height 8
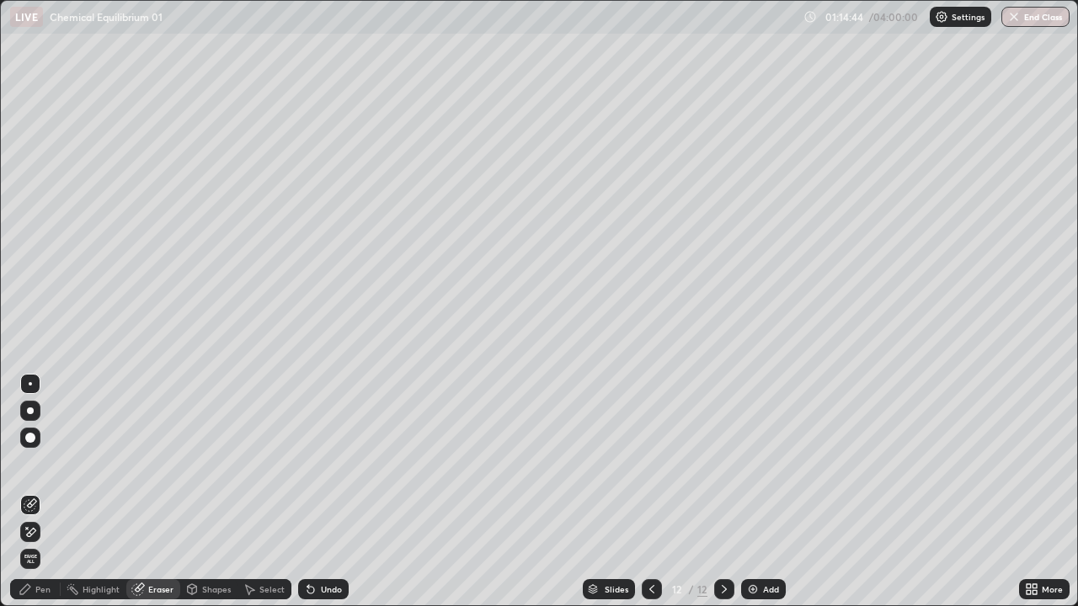
click at [43, 492] on div "Pen" at bounding box center [42, 589] width 15 height 8
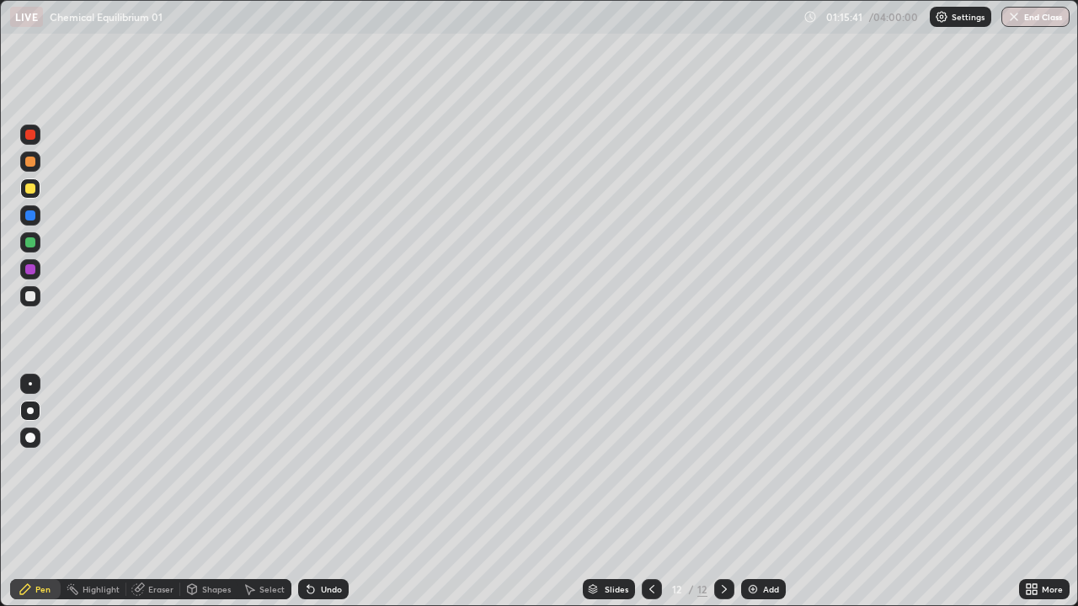
click at [764, 492] on div "Add" at bounding box center [771, 589] width 16 height 8
click at [328, 492] on div "Undo" at bounding box center [331, 589] width 21 height 8
click at [317, 492] on div "Undo" at bounding box center [323, 589] width 51 height 20
click at [39, 296] on div at bounding box center [30, 296] width 20 height 20
click at [769, 492] on div "Add" at bounding box center [763, 589] width 45 height 20
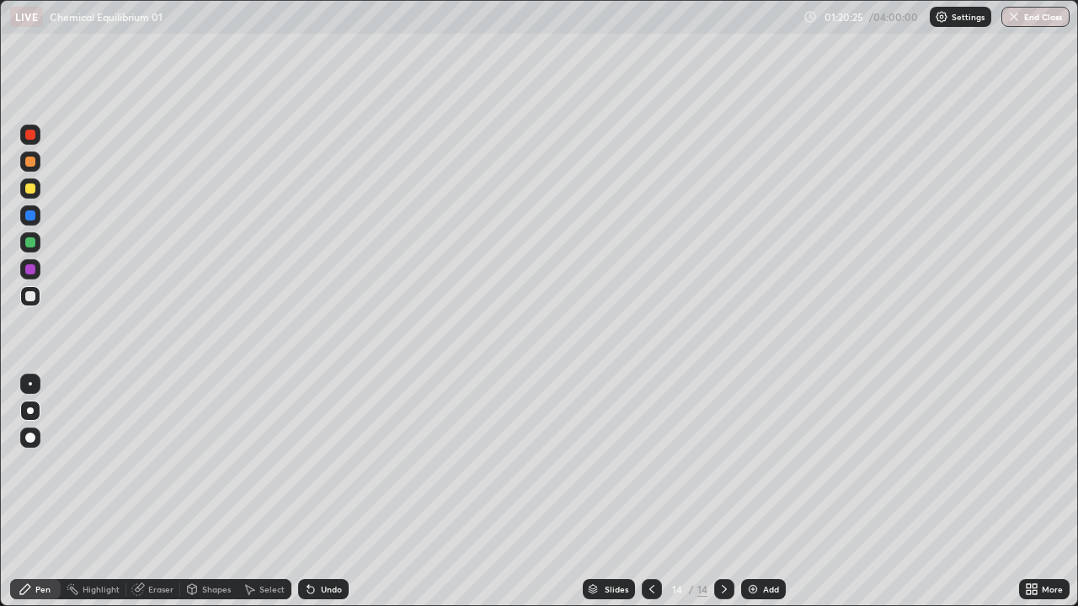
click at [30, 198] on div at bounding box center [30, 189] width 20 height 20
click at [743, 492] on div "Add" at bounding box center [763, 589] width 45 height 20
click at [328, 492] on div "Undo" at bounding box center [331, 589] width 21 height 8
click at [327, 492] on div "Undo" at bounding box center [331, 589] width 21 height 8
click at [339, 492] on div "Undo" at bounding box center [323, 589] width 51 height 20
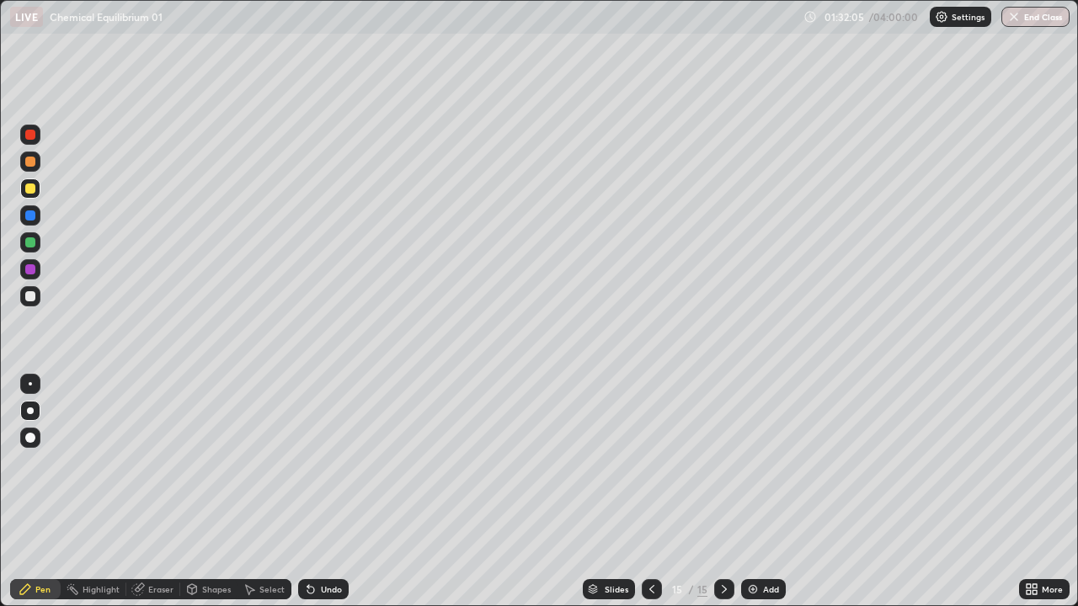
click at [322, 492] on div "Undo" at bounding box center [323, 589] width 51 height 20
click at [323, 492] on div "Undo" at bounding box center [323, 589] width 51 height 20
click at [318, 492] on div "Undo" at bounding box center [323, 589] width 51 height 20
click at [321, 492] on div "Undo" at bounding box center [323, 589] width 51 height 20
click at [325, 492] on div "Undo" at bounding box center [323, 589] width 51 height 20
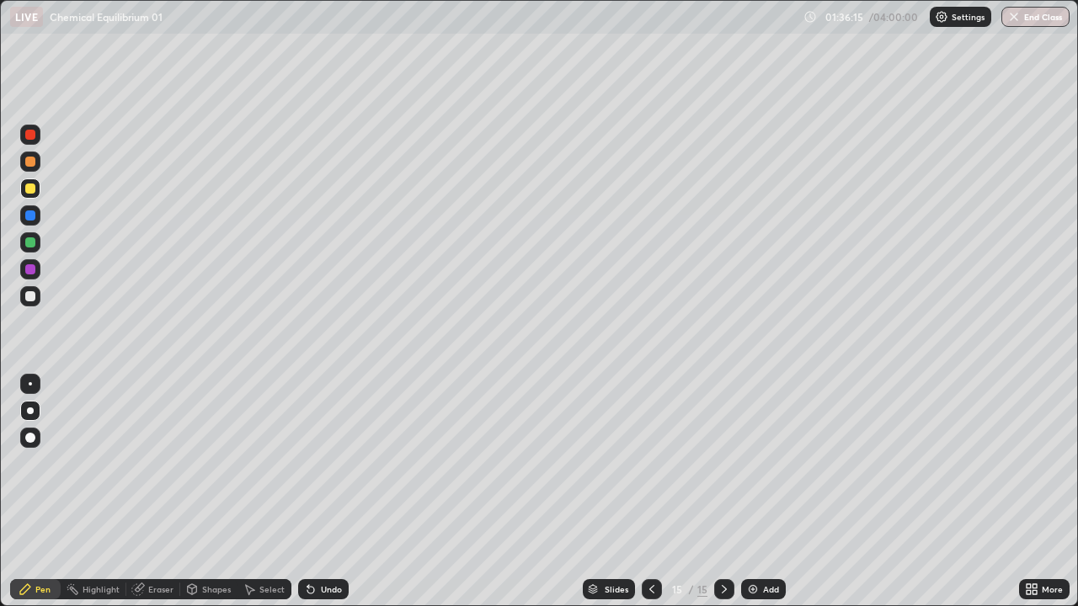
click at [153, 492] on div "Eraser" at bounding box center [160, 589] width 25 height 8
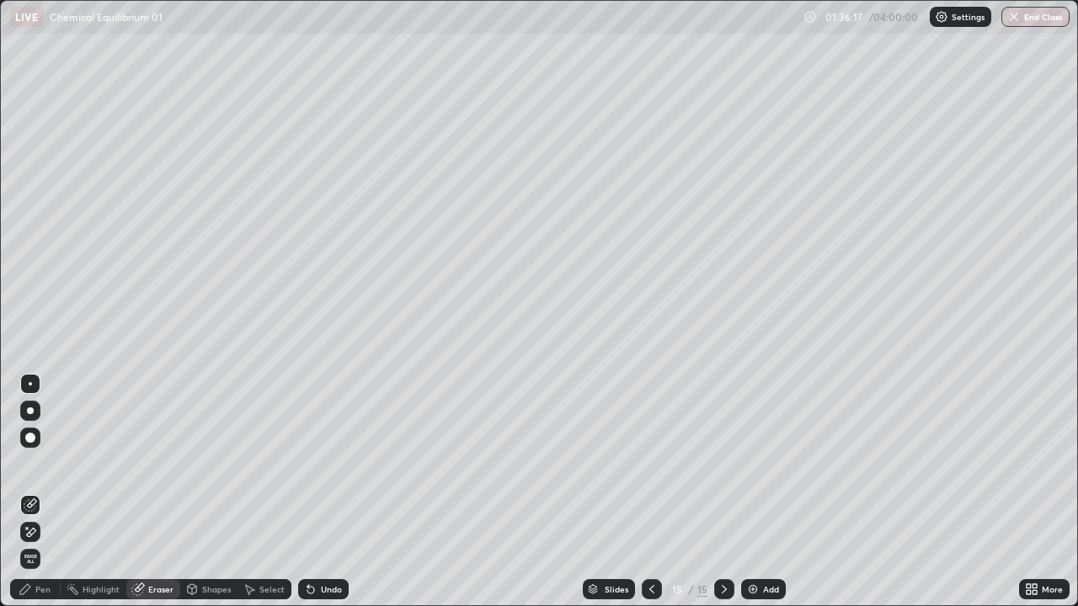
click at [30, 492] on div "Pen" at bounding box center [35, 589] width 51 height 20
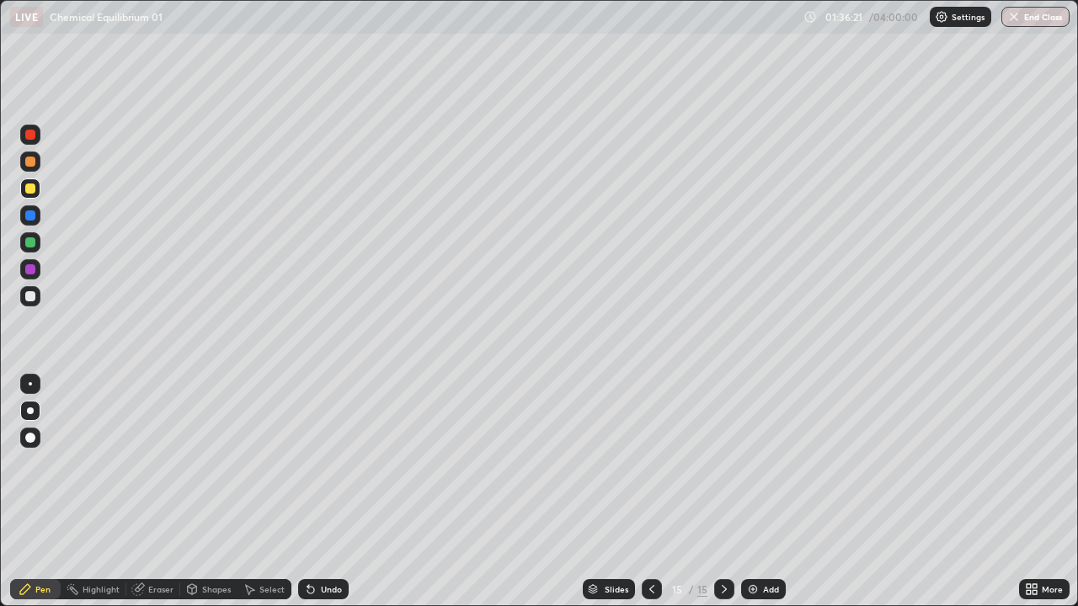
click at [308, 492] on icon at bounding box center [310, 590] width 7 height 7
click at [307, 492] on icon at bounding box center [310, 590] width 7 height 7
click at [307, 492] on icon at bounding box center [308, 586] width 2 height 2
click at [749, 492] on img at bounding box center [752, 589] width 13 height 13
click at [330, 492] on div "Undo" at bounding box center [331, 589] width 21 height 8
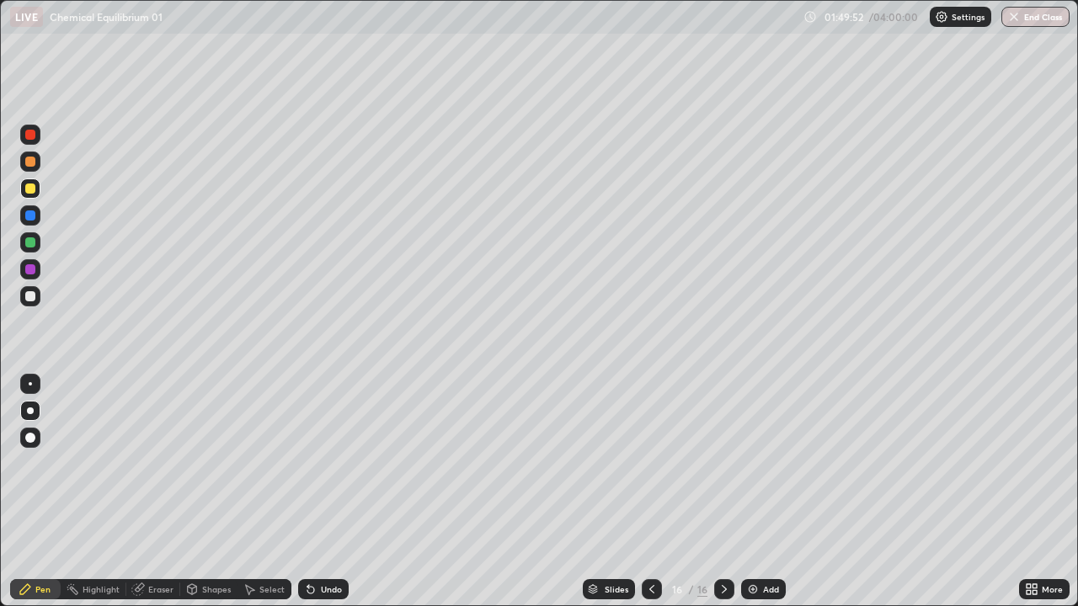
click at [325, 492] on div "Undo" at bounding box center [323, 589] width 51 height 20
click at [754, 492] on img at bounding box center [752, 589] width 13 height 13
click at [317, 492] on div "Undo" at bounding box center [323, 589] width 51 height 20
click at [320, 492] on div "Undo" at bounding box center [323, 589] width 51 height 20
click at [324, 492] on div "Undo" at bounding box center [323, 589] width 51 height 20
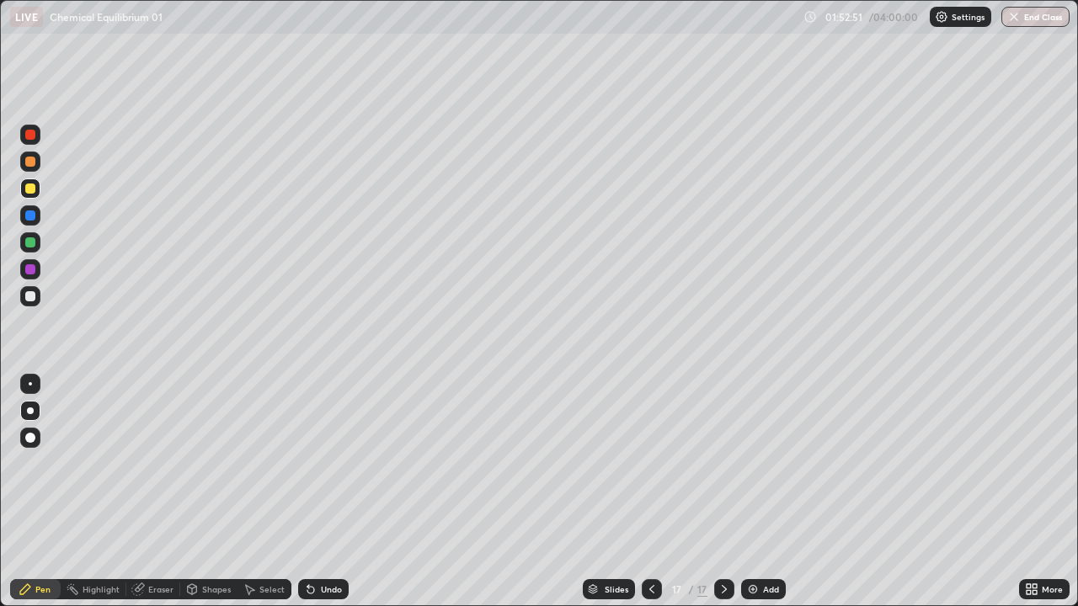
click at [330, 492] on div "Undo" at bounding box center [323, 589] width 51 height 20
click at [336, 492] on div "Undo" at bounding box center [323, 589] width 51 height 20
click at [755, 492] on img at bounding box center [752, 589] width 13 height 13
click at [323, 492] on div "Undo" at bounding box center [323, 589] width 51 height 20
click at [330, 492] on div "Undo" at bounding box center [323, 589] width 51 height 20
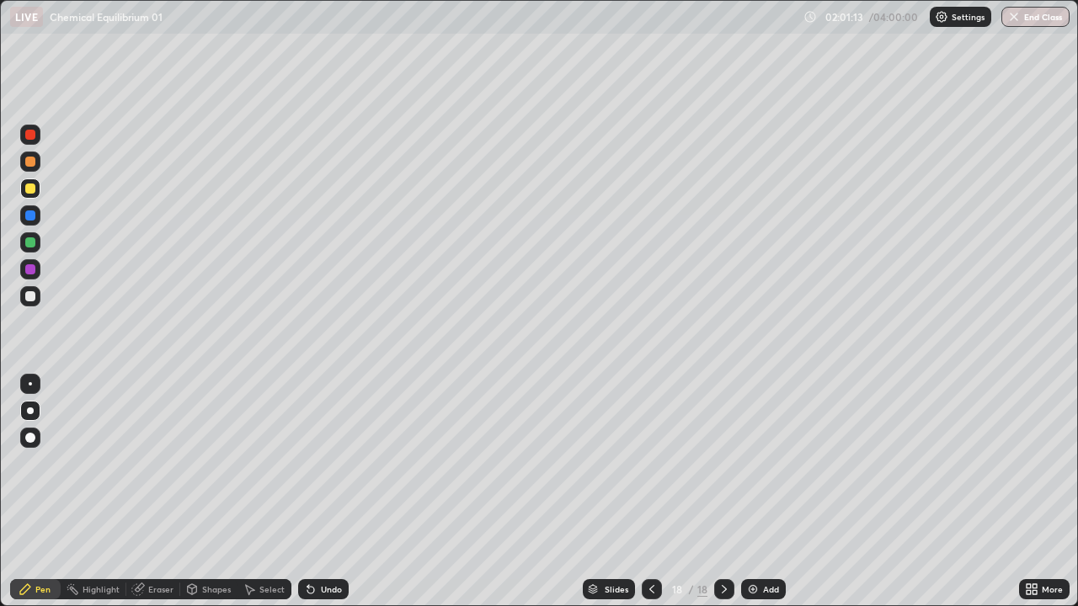
click at [753, 492] on img at bounding box center [752, 589] width 13 height 13
click at [30, 251] on div at bounding box center [30, 242] width 20 height 20
click at [330, 492] on div "Undo" at bounding box center [331, 589] width 21 height 8
click at [321, 492] on div "Undo" at bounding box center [323, 589] width 51 height 20
click at [327, 492] on div "Undo" at bounding box center [331, 589] width 21 height 8
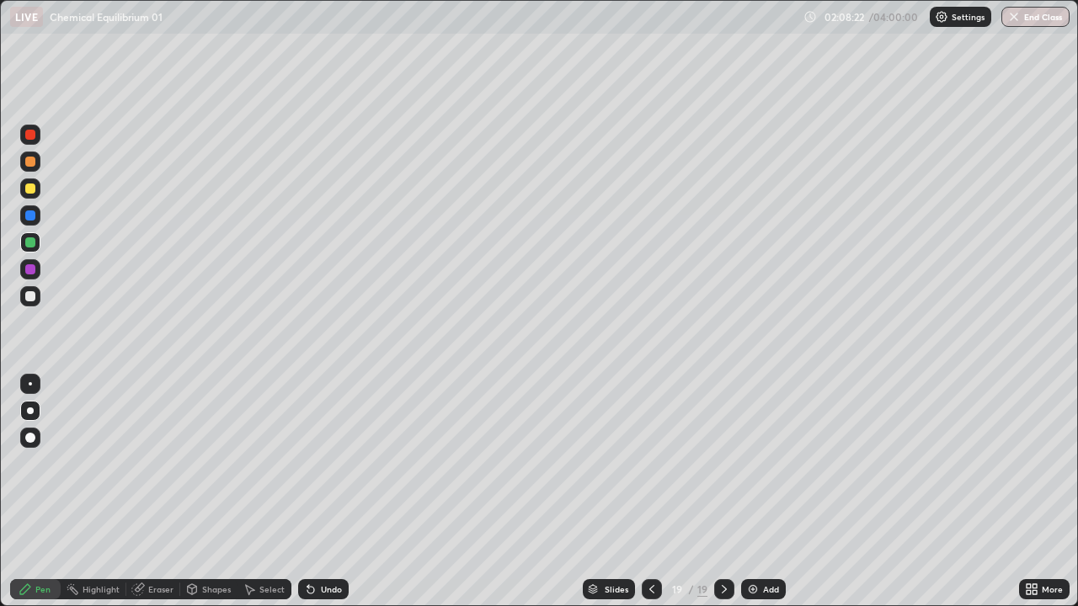
click at [38, 304] on div at bounding box center [30, 296] width 20 height 20
click at [757, 492] on img at bounding box center [752, 589] width 13 height 13
click at [33, 246] on div at bounding box center [30, 242] width 10 height 10
click at [35, 195] on div at bounding box center [30, 189] width 20 height 20
click at [322, 492] on div "Undo" at bounding box center [331, 589] width 21 height 8
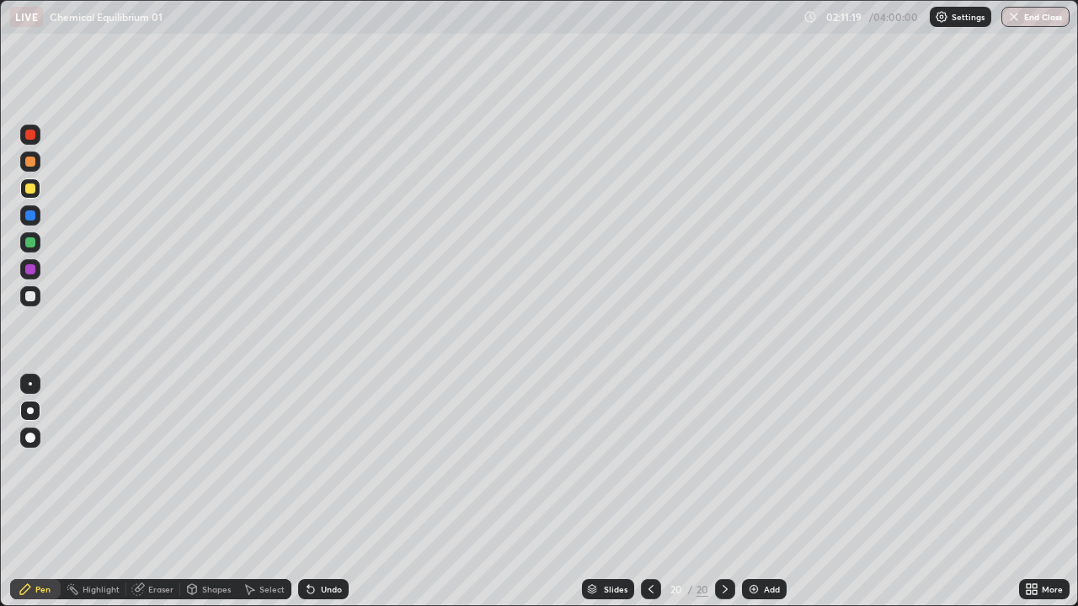
click at [31, 292] on div at bounding box center [30, 296] width 10 height 10
click at [318, 492] on div "Undo" at bounding box center [323, 589] width 51 height 20
click at [317, 492] on div "Undo" at bounding box center [323, 589] width 51 height 20
click at [324, 492] on div "Undo" at bounding box center [331, 589] width 21 height 8
click at [323, 492] on div "Undo" at bounding box center [323, 589] width 51 height 20
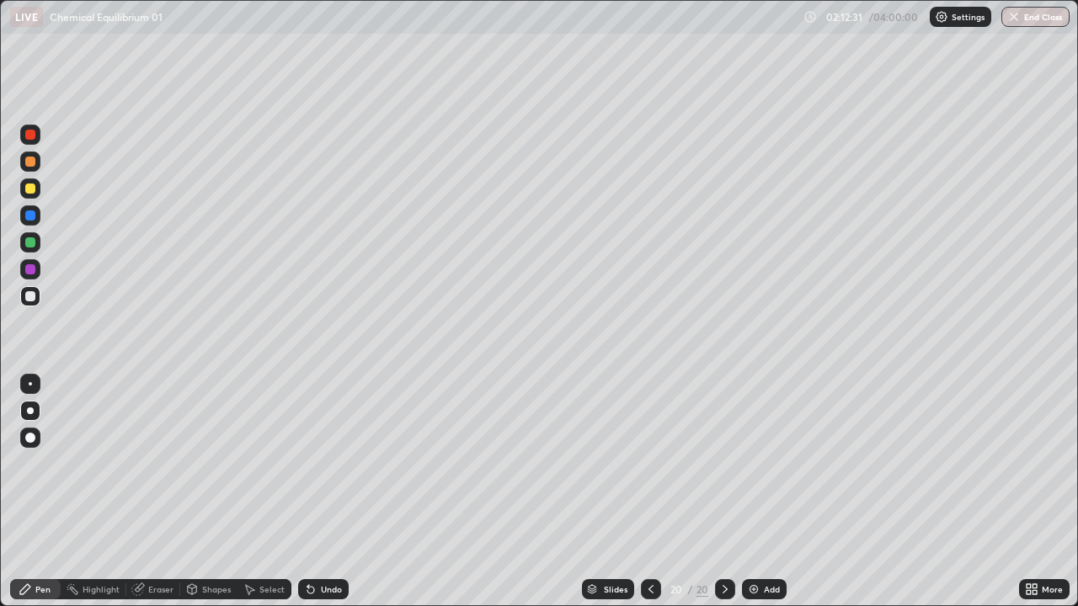
click at [323, 492] on div "Undo" at bounding box center [331, 589] width 21 height 8
click at [754, 492] on img at bounding box center [753, 589] width 13 height 13
click at [753, 492] on img at bounding box center [752, 589] width 13 height 13
click at [654, 492] on icon at bounding box center [651, 589] width 13 height 13
click at [331, 492] on div "Undo" at bounding box center [323, 589] width 51 height 20
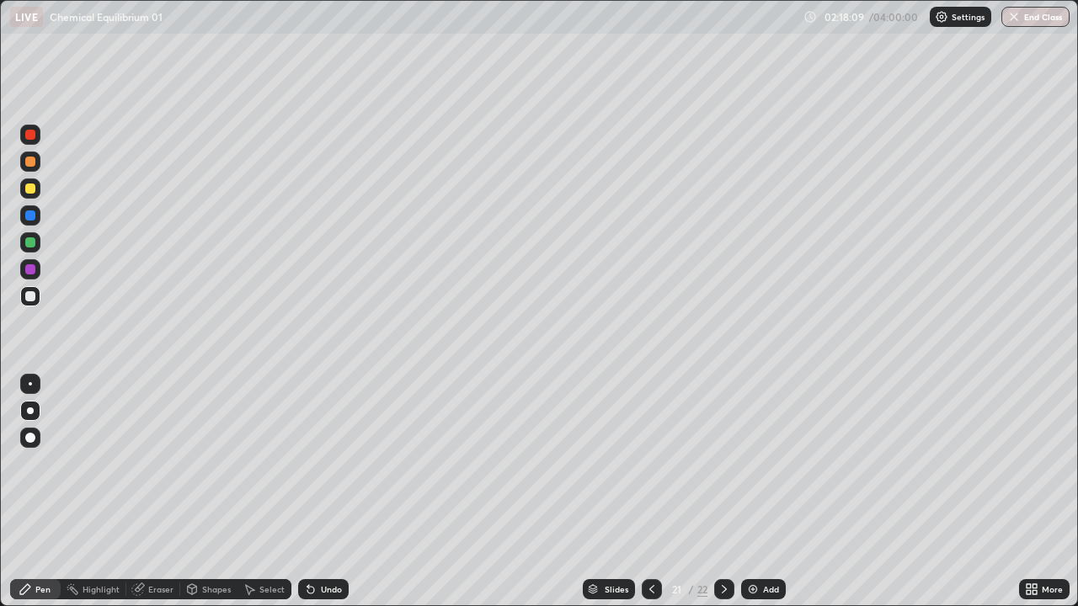
click at [322, 492] on div "Undo" at bounding box center [331, 589] width 21 height 8
click at [164, 492] on div "Eraser" at bounding box center [160, 589] width 25 height 8
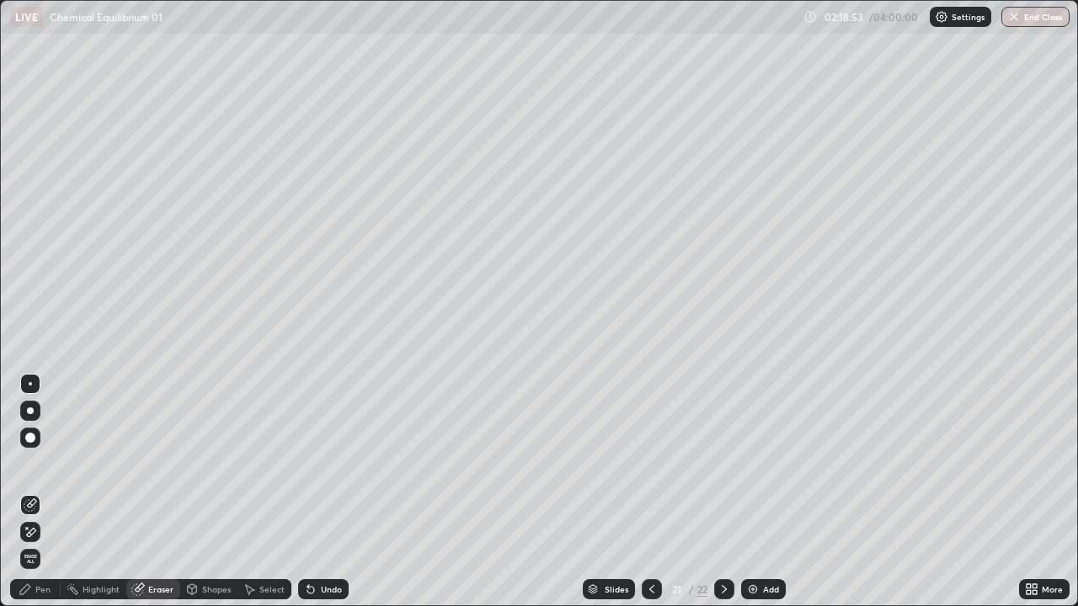
click at [42, 492] on div "Pen" at bounding box center [42, 589] width 15 height 8
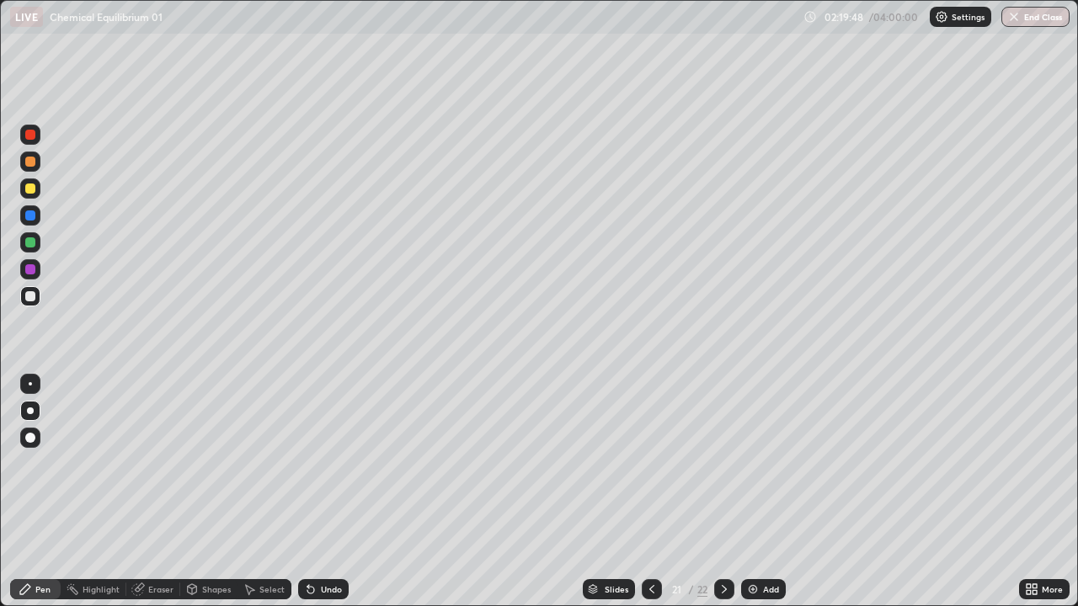
click at [723, 492] on icon at bounding box center [724, 589] width 13 height 13
click at [648, 492] on div at bounding box center [652, 589] width 20 height 20
click at [721, 492] on icon at bounding box center [724, 589] width 13 height 13
click at [29, 193] on div at bounding box center [30, 189] width 10 height 10
click at [31, 243] on div at bounding box center [30, 242] width 10 height 10
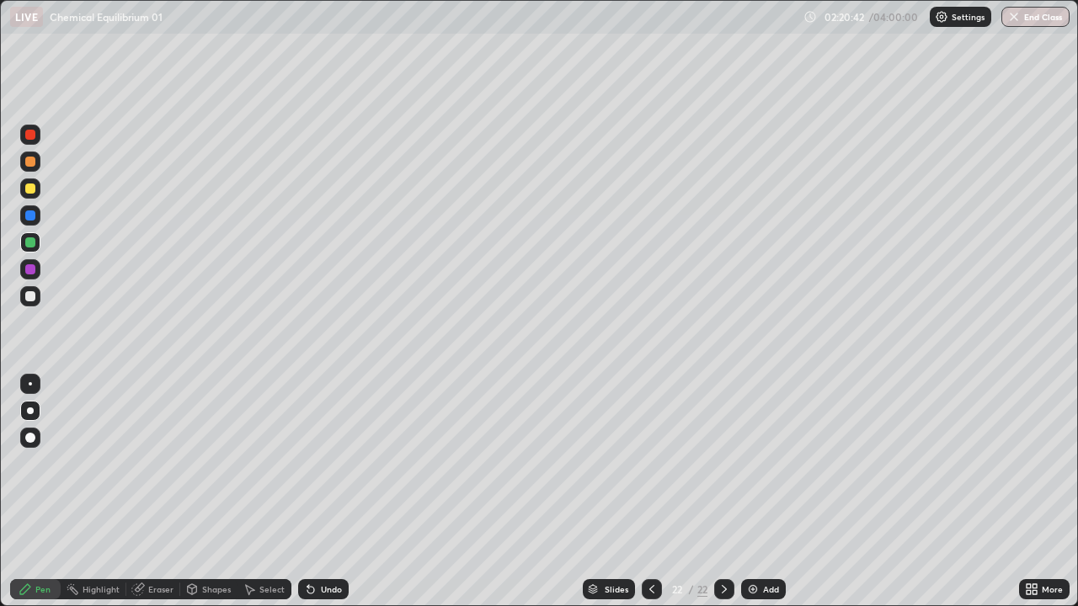
click at [329, 492] on div "Undo" at bounding box center [323, 589] width 51 height 20
click at [324, 492] on div "Undo" at bounding box center [331, 589] width 21 height 8
click at [30, 297] on div at bounding box center [30, 296] width 10 height 10
click at [339, 492] on div "Undo" at bounding box center [323, 589] width 51 height 20
click at [332, 492] on div "Undo" at bounding box center [323, 589] width 51 height 20
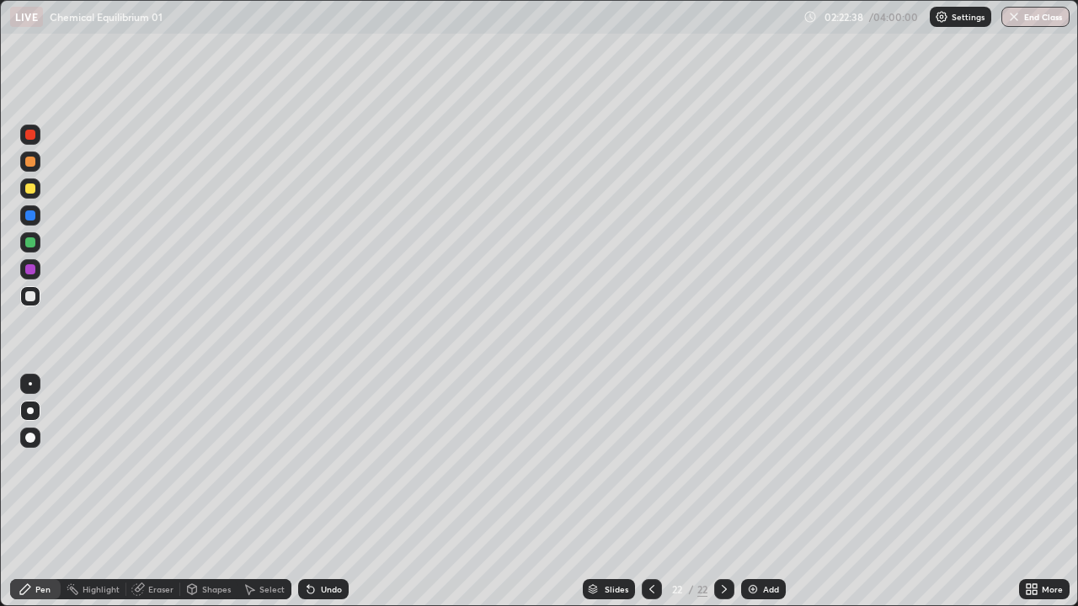
click at [327, 492] on div "Undo" at bounding box center [323, 589] width 51 height 20
click at [323, 492] on div "Undo" at bounding box center [331, 589] width 21 height 8
click at [642, 492] on div at bounding box center [652, 589] width 20 height 20
click at [723, 492] on icon at bounding box center [724, 589] width 13 height 13
click at [649, 492] on icon at bounding box center [651, 589] width 5 height 8
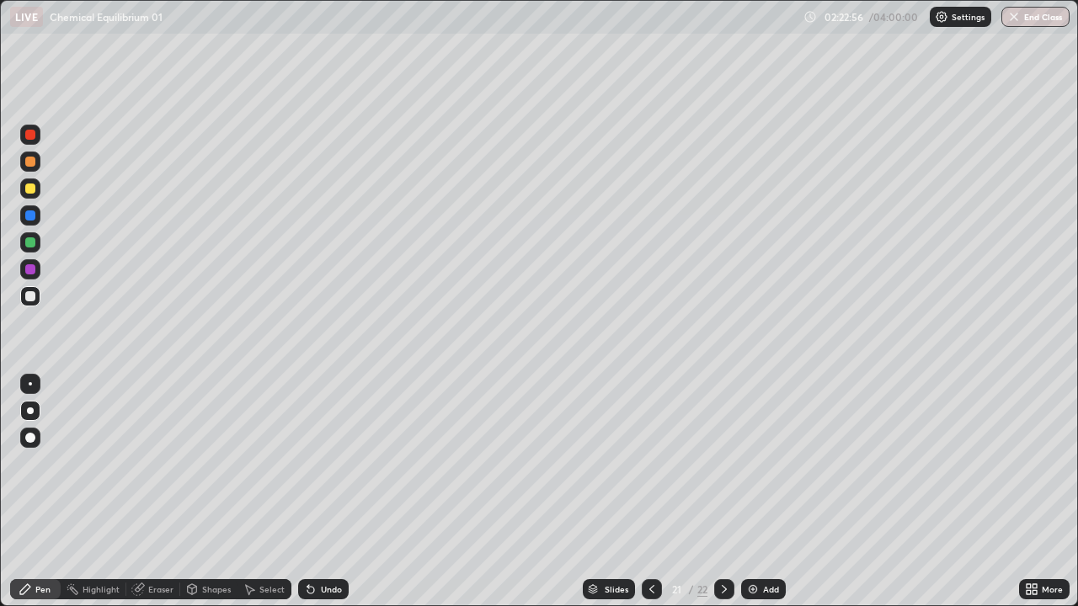
click at [719, 492] on icon at bounding box center [724, 589] width 13 height 13
click at [323, 492] on div "Undo" at bounding box center [331, 589] width 21 height 8
click at [321, 492] on div "Undo" at bounding box center [331, 589] width 21 height 8
click at [314, 492] on div "Undo" at bounding box center [323, 589] width 51 height 20
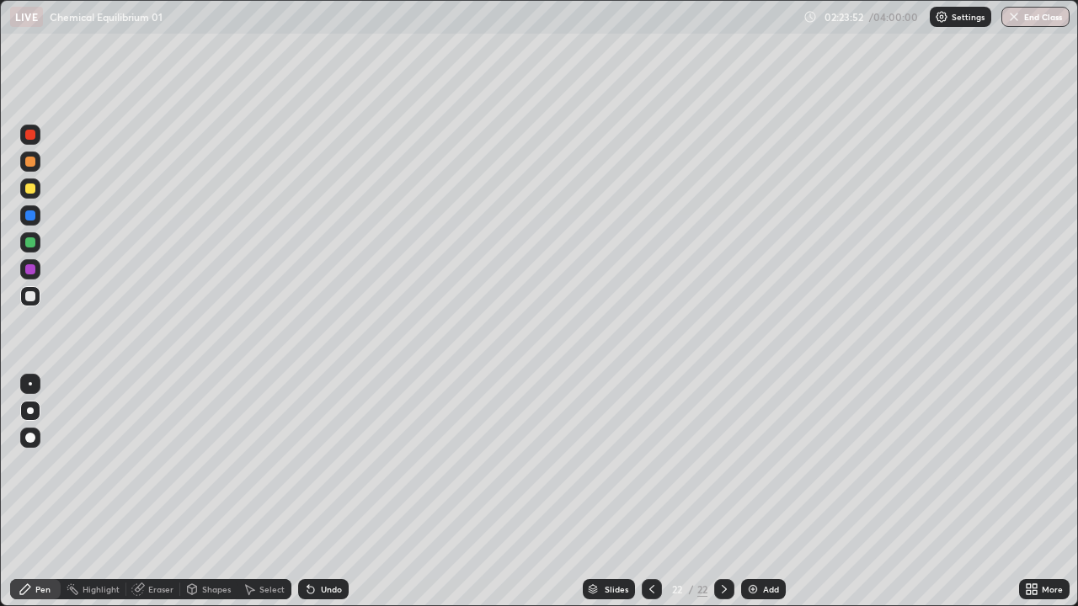
click at [761, 492] on div "Add" at bounding box center [763, 589] width 45 height 20
click at [329, 492] on div "Undo" at bounding box center [331, 589] width 21 height 8
click at [649, 492] on icon at bounding box center [650, 589] width 13 height 13
click at [648, 492] on div at bounding box center [651, 589] width 20 height 20
click at [723, 492] on icon at bounding box center [724, 589] width 13 height 13
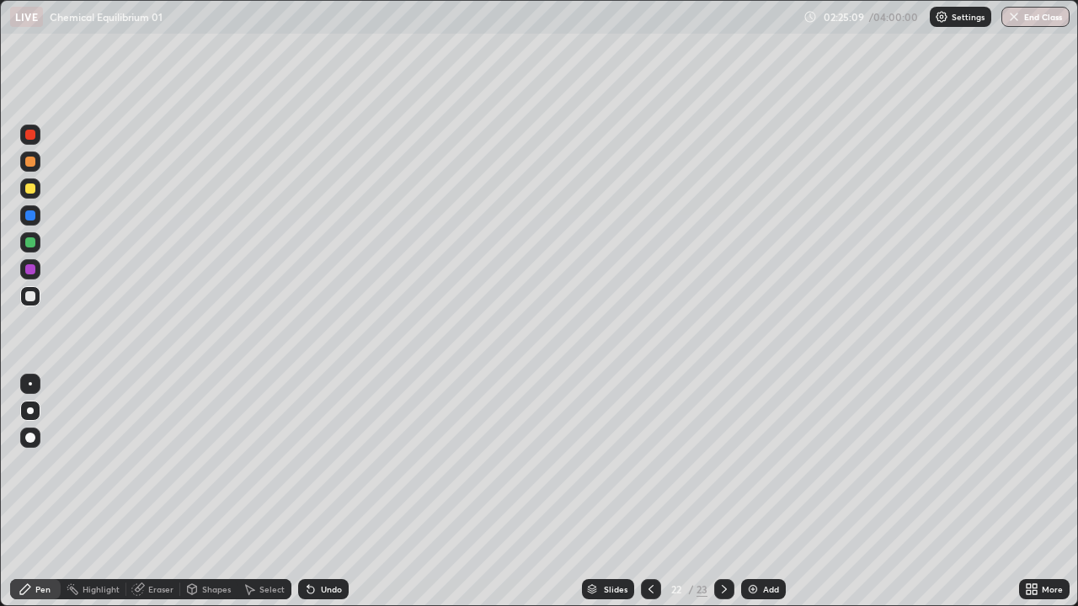
click at [723, 492] on icon at bounding box center [724, 589] width 13 height 13
click at [320, 492] on div "Undo" at bounding box center [323, 589] width 51 height 20
click at [323, 492] on div "Undo" at bounding box center [323, 589] width 51 height 20
click at [315, 492] on div "Undo" at bounding box center [323, 589] width 51 height 20
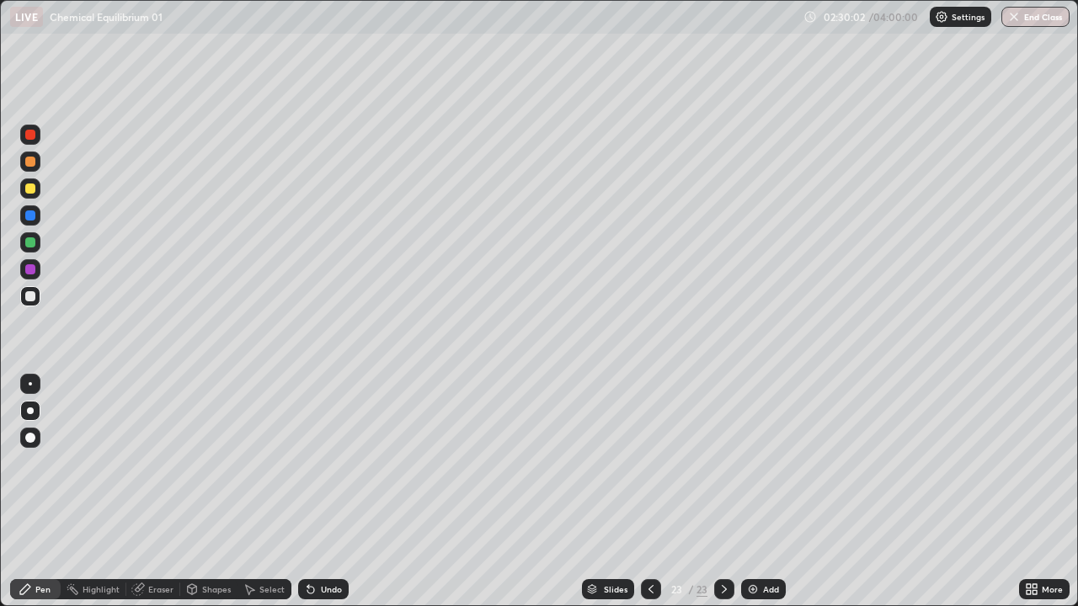
click at [339, 492] on div "Undo" at bounding box center [331, 589] width 21 height 8
click at [765, 492] on div "Add" at bounding box center [771, 589] width 16 height 8
click at [163, 492] on div "Eraser" at bounding box center [160, 589] width 25 height 8
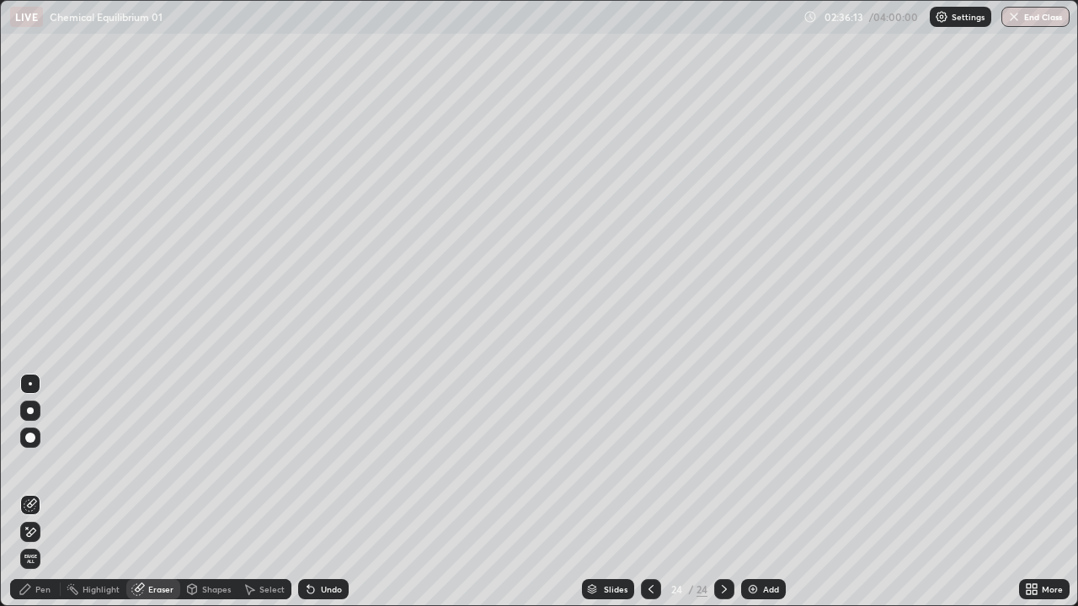
click at [52, 492] on div "Pen" at bounding box center [35, 589] width 51 height 20
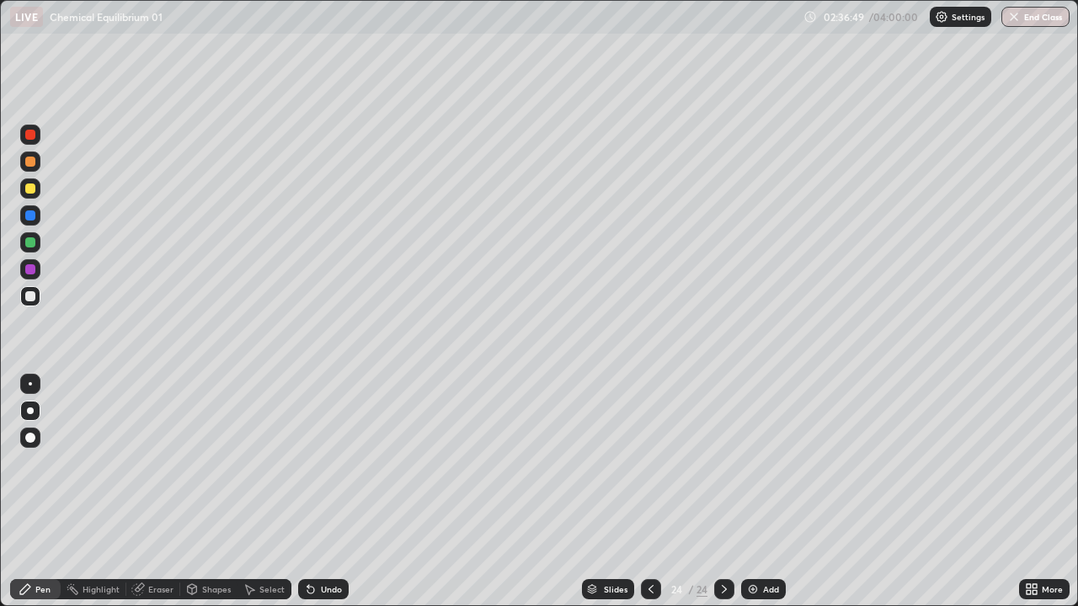
click at [308, 492] on icon at bounding box center [310, 590] width 7 height 7
click at [325, 492] on div "Undo" at bounding box center [331, 589] width 21 height 8
click at [758, 492] on img at bounding box center [752, 589] width 13 height 13
click at [312, 492] on icon at bounding box center [310, 589] width 13 height 13
click at [318, 492] on div "Undo" at bounding box center [323, 589] width 51 height 20
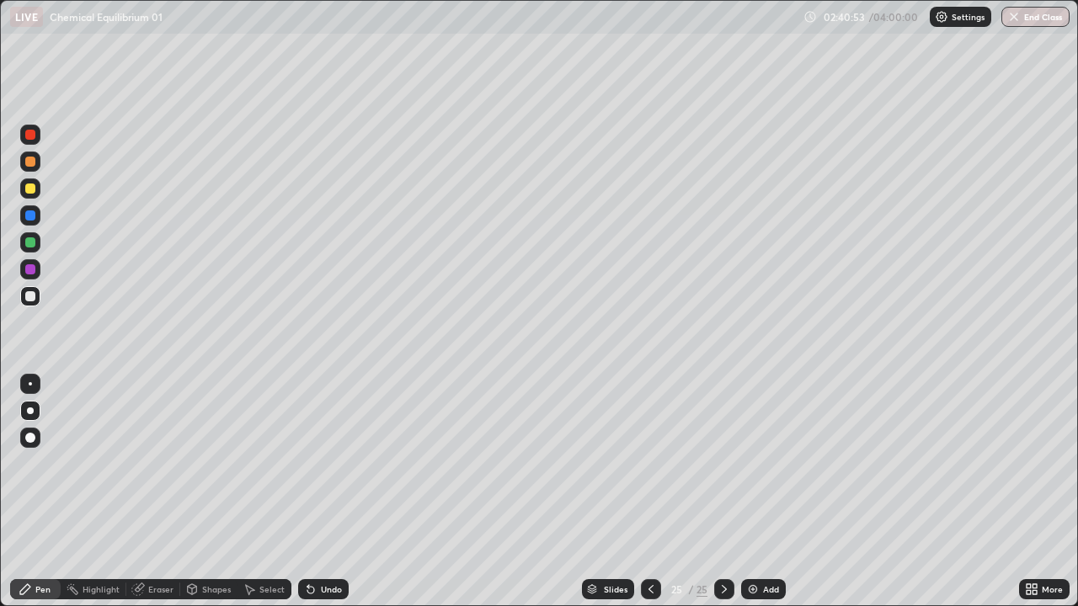
click at [323, 492] on div "Undo" at bounding box center [323, 589] width 51 height 20
click at [331, 492] on div "Undo" at bounding box center [323, 589] width 51 height 20
click at [324, 492] on div "Undo" at bounding box center [323, 589] width 51 height 20
click at [325, 492] on div "Undo" at bounding box center [323, 589] width 51 height 20
click at [323, 492] on div "Undo" at bounding box center [323, 589] width 51 height 20
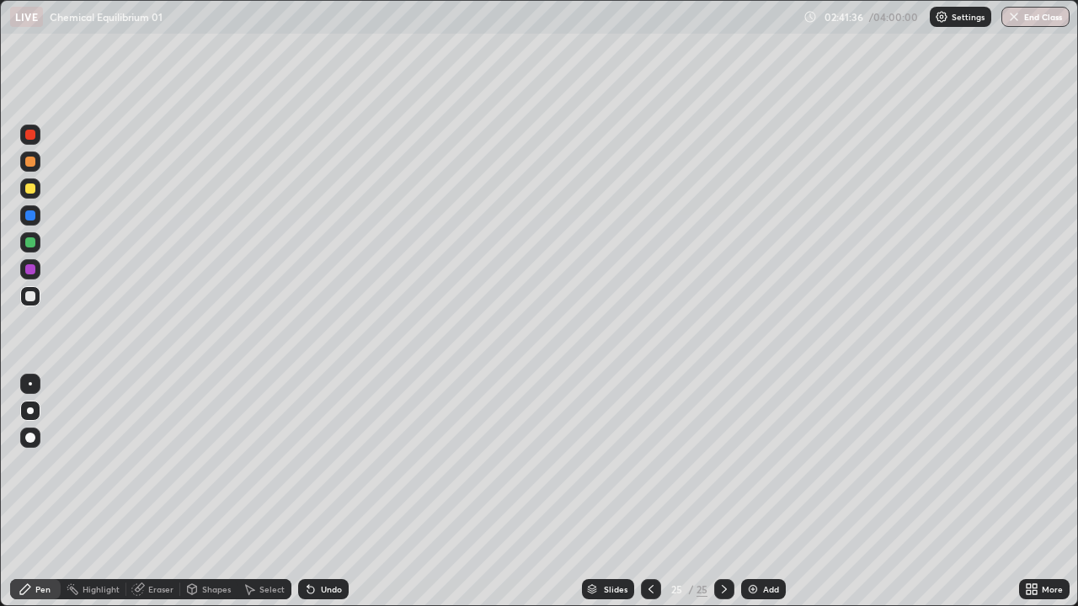
click at [324, 492] on div "Undo" at bounding box center [323, 589] width 51 height 20
click at [161, 492] on div "Eraser" at bounding box center [153, 589] width 54 height 20
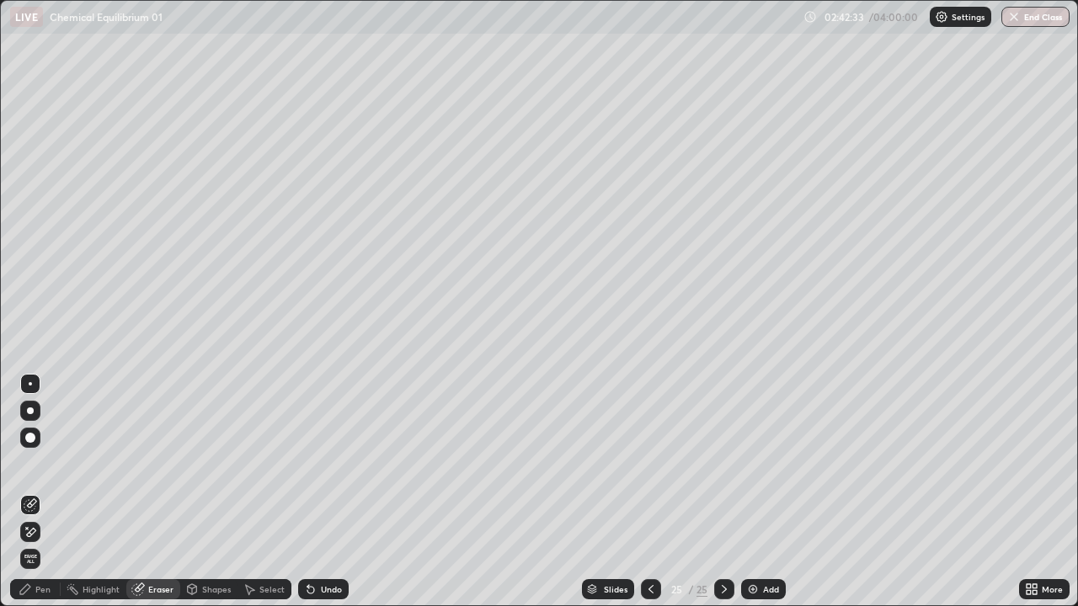
click at [45, 492] on div "Pen" at bounding box center [35, 589] width 51 height 20
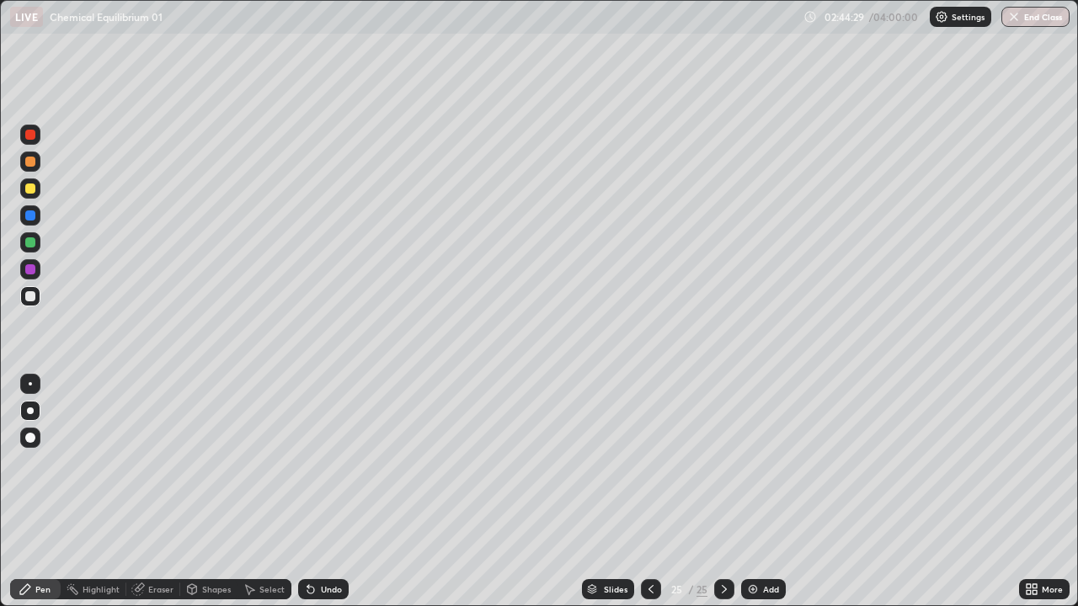
click at [656, 492] on icon at bounding box center [650, 589] width 13 height 13
click at [723, 492] on icon at bounding box center [724, 589] width 13 height 13
click at [330, 492] on div "Undo" at bounding box center [331, 589] width 21 height 8
click at [326, 492] on div "Undo" at bounding box center [331, 589] width 21 height 8
click at [764, 492] on div "Add" at bounding box center [763, 589] width 45 height 20
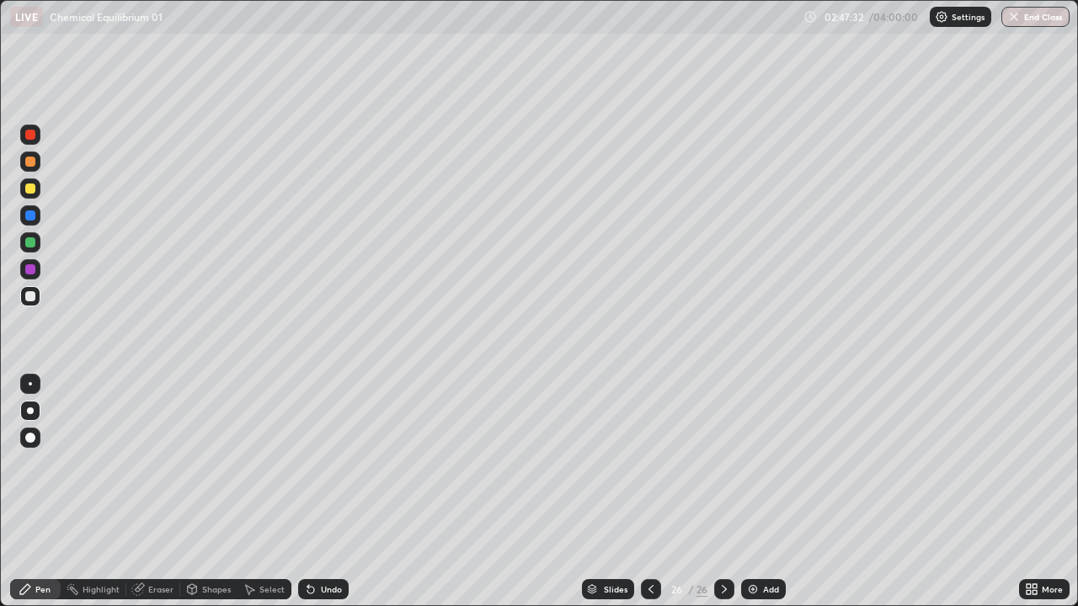
click at [29, 189] on div at bounding box center [30, 189] width 10 height 10
click at [652, 492] on icon at bounding box center [650, 589] width 13 height 13
click at [651, 492] on div at bounding box center [651, 590] width 20 height 34
click at [723, 492] on icon at bounding box center [724, 589] width 13 height 13
click at [725, 492] on icon at bounding box center [724, 589] width 13 height 13
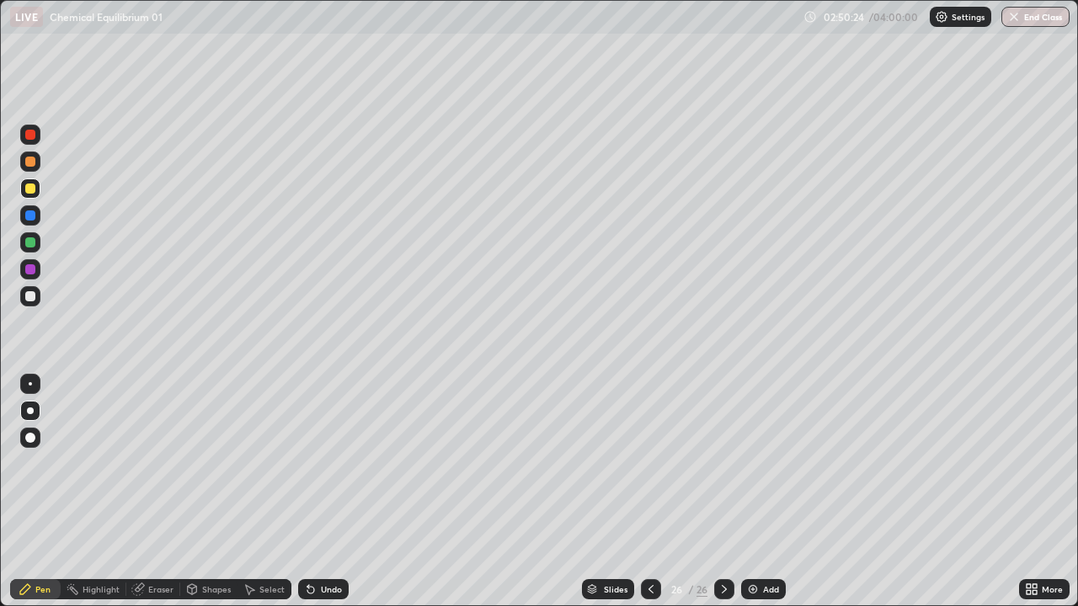
click at [326, 492] on div "Undo" at bounding box center [323, 589] width 51 height 20
click at [313, 492] on div "Undo" at bounding box center [323, 589] width 51 height 20
click at [763, 492] on div "Add" at bounding box center [771, 589] width 16 height 8
click at [332, 492] on div "Undo" at bounding box center [331, 589] width 21 height 8
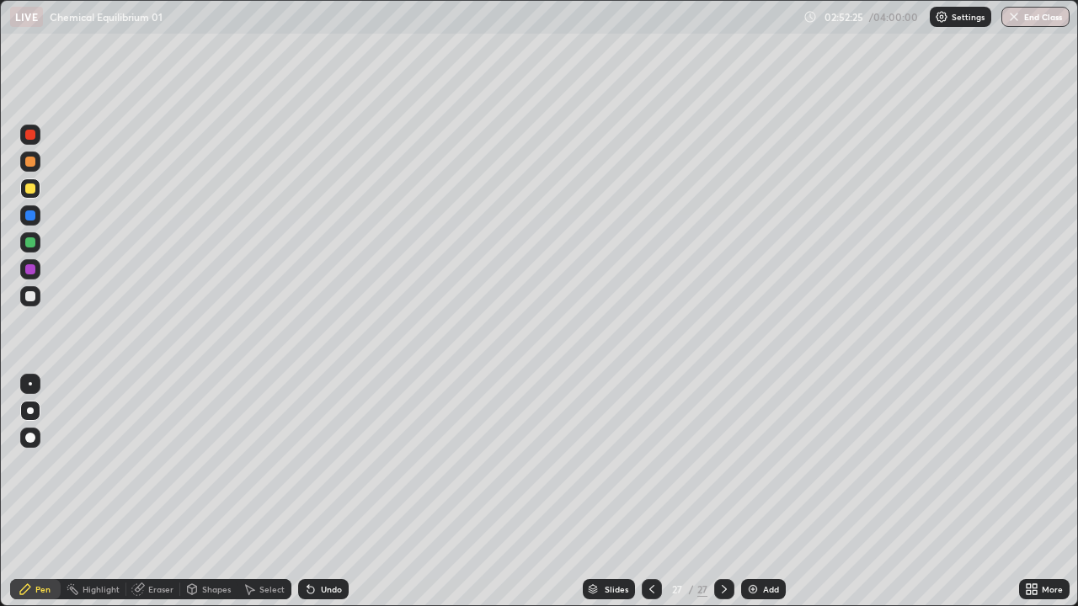
click at [327, 492] on div "Undo" at bounding box center [331, 589] width 21 height 8
click at [327, 492] on div "Undo" at bounding box center [323, 589] width 51 height 20
click at [326, 492] on div "Undo" at bounding box center [331, 589] width 21 height 8
click at [334, 492] on div "Undo" at bounding box center [323, 589] width 51 height 20
click at [339, 492] on div "Undo" at bounding box center [331, 589] width 21 height 8
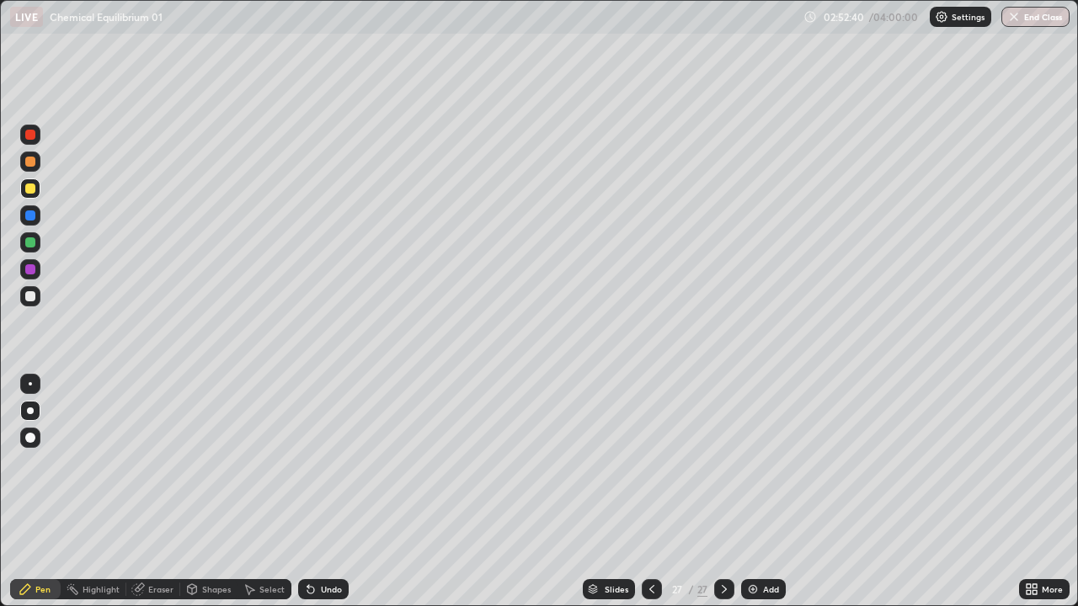
click at [333, 492] on div "Undo" at bounding box center [331, 589] width 21 height 8
click at [329, 492] on div "Undo" at bounding box center [331, 589] width 21 height 8
click at [332, 492] on div "Undo" at bounding box center [331, 589] width 21 height 8
click at [26, 299] on div at bounding box center [30, 296] width 10 height 10
click at [338, 492] on div "Undo" at bounding box center [331, 589] width 21 height 8
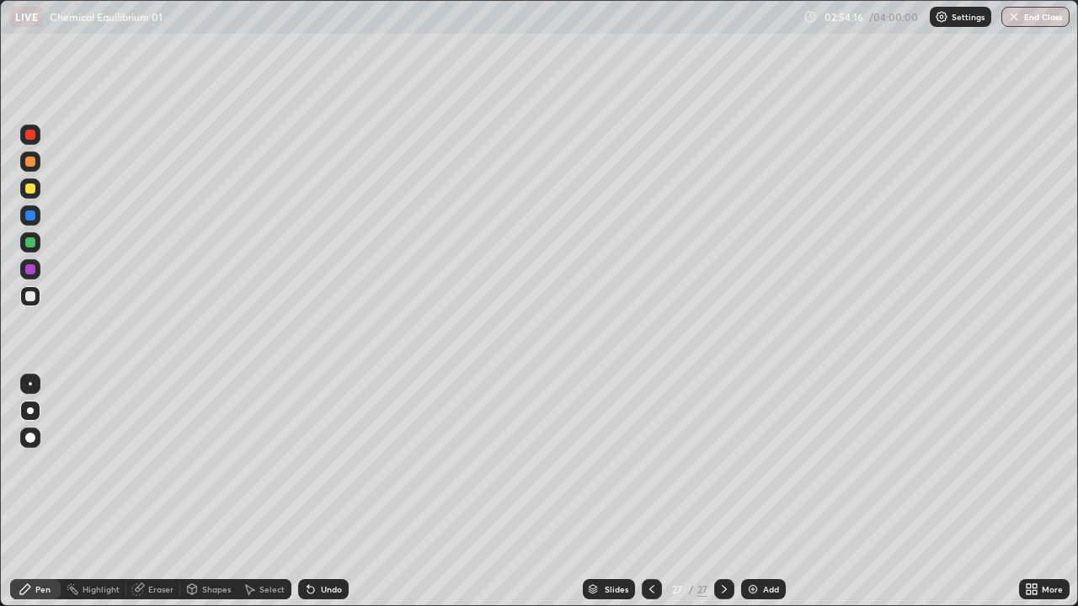
click at [331, 492] on div "Undo" at bounding box center [323, 589] width 51 height 20
click at [330, 492] on div "Undo" at bounding box center [331, 589] width 21 height 8
click at [329, 492] on div "Undo" at bounding box center [331, 589] width 21 height 8
click at [328, 492] on div "Undo" at bounding box center [331, 589] width 21 height 8
click at [327, 492] on div "Undo" at bounding box center [323, 589] width 51 height 20
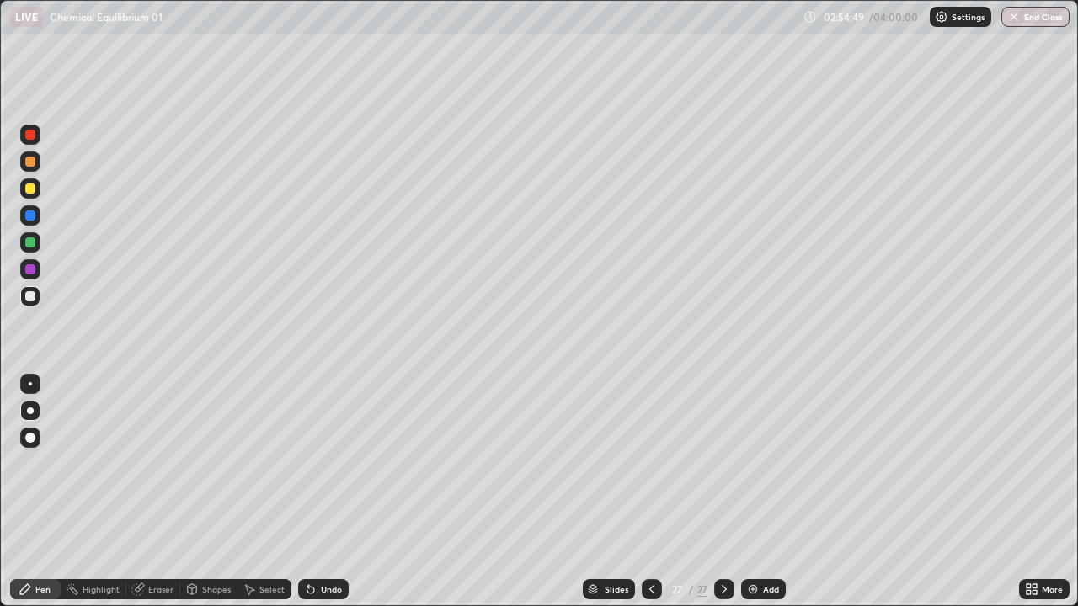
click at [328, 492] on div "Undo" at bounding box center [331, 589] width 21 height 8
click at [332, 492] on div "Undo" at bounding box center [331, 589] width 21 height 8
click at [337, 492] on div "Undo" at bounding box center [331, 589] width 21 height 8
click at [755, 492] on img at bounding box center [752, 589] width 13 height 13
click at [29, 190] on div at bounding box center [30, 189] width 10 height 10
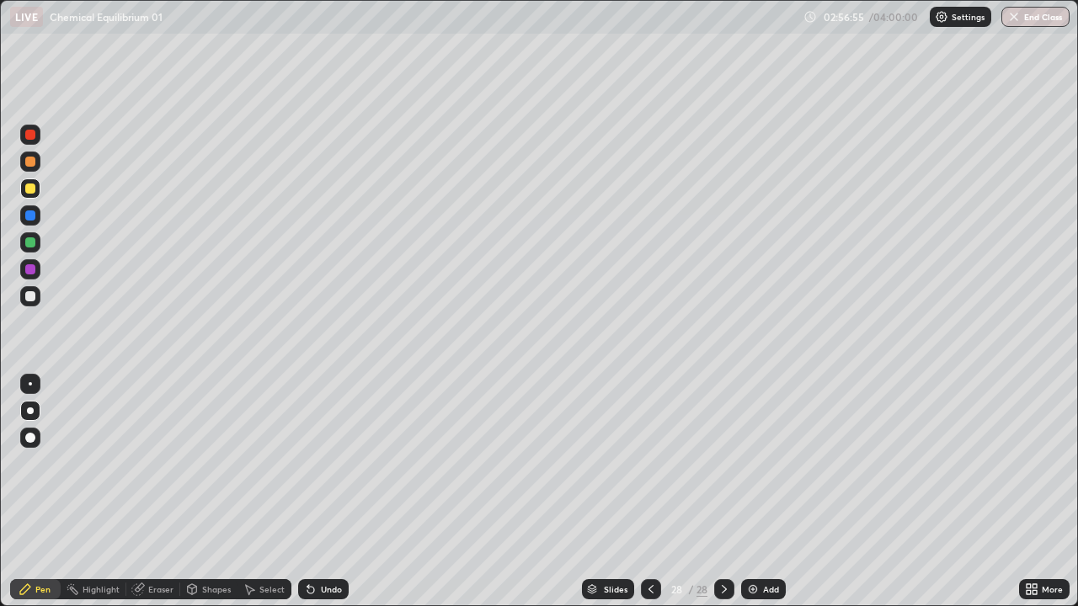
click at [314, 492] on icon at bounding box center [310, 589] width 13 height 13
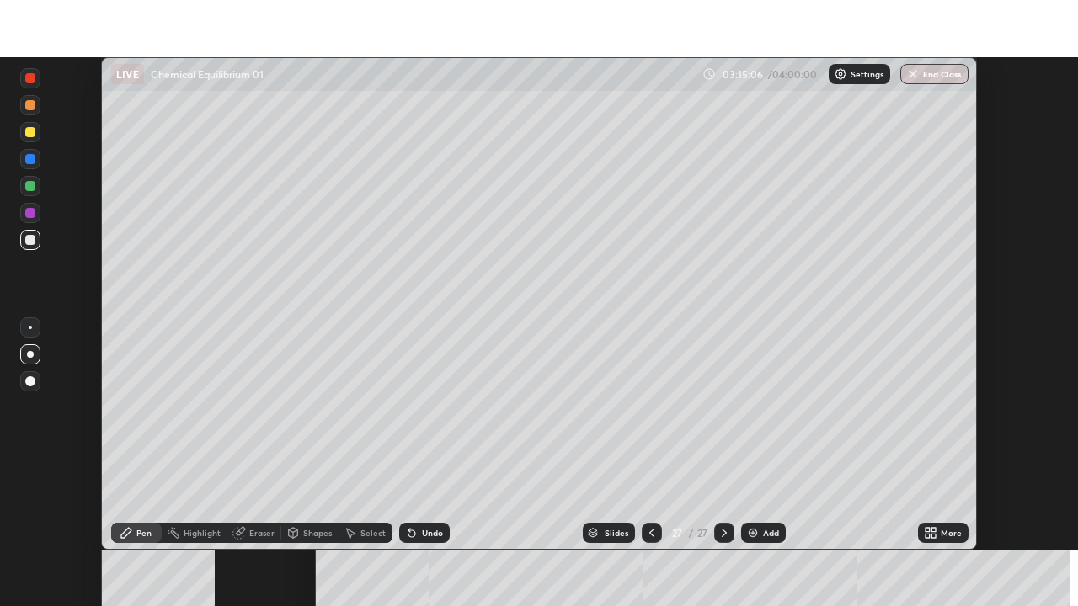
scroll to position [493, 1078]
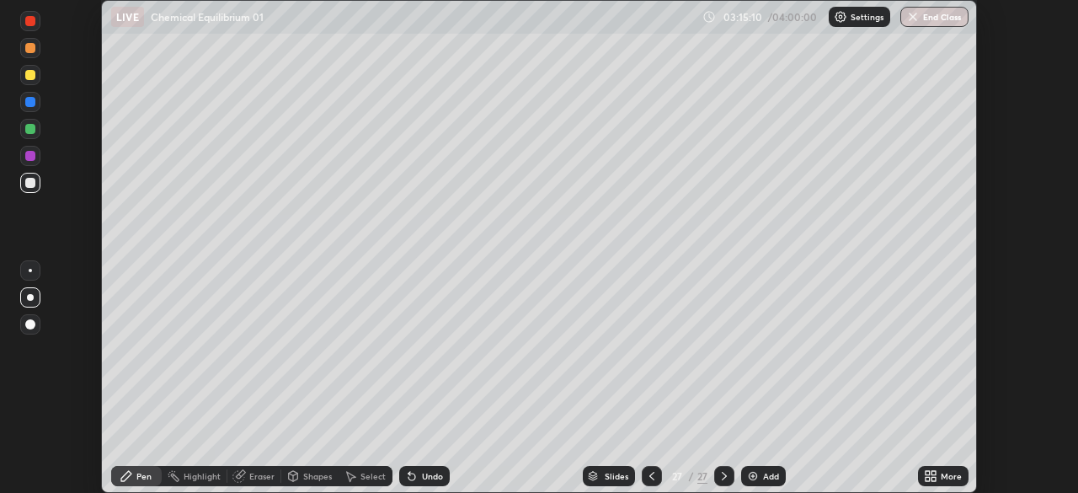
click at [927, 472] on icon at bounding box center [928, 473] width 4 height 4
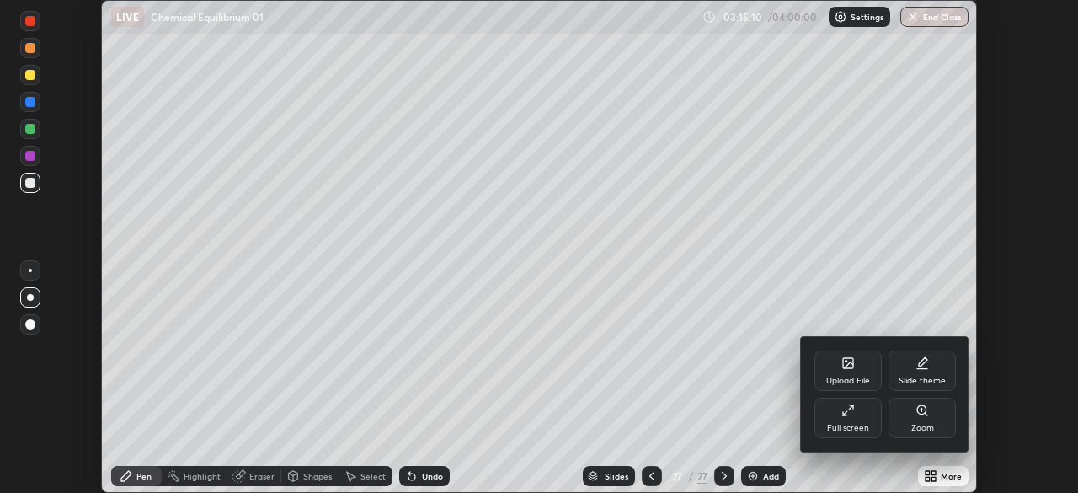
click at [866, 424] on div "Full screen" at bounding box center [848, 428] width 42 height 8
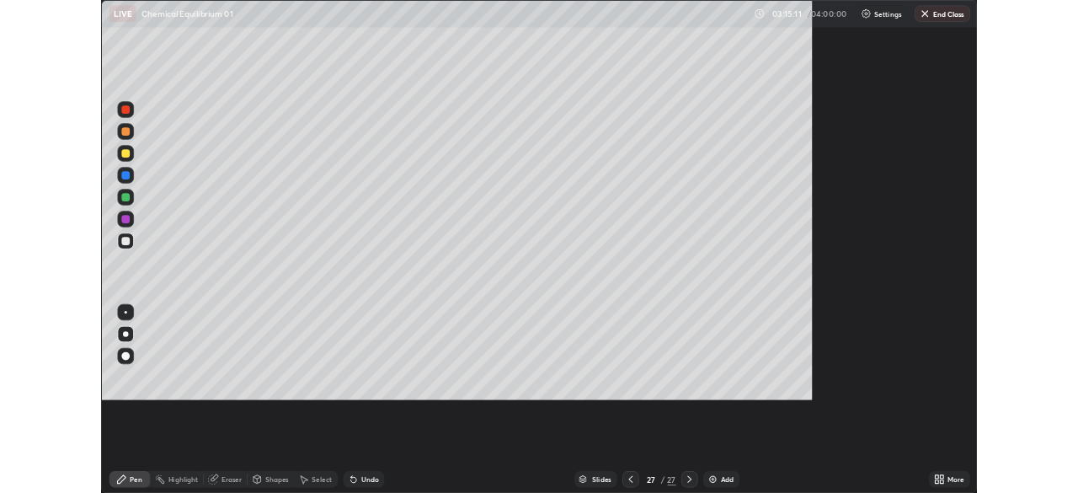
scroll to position [606, 1078]
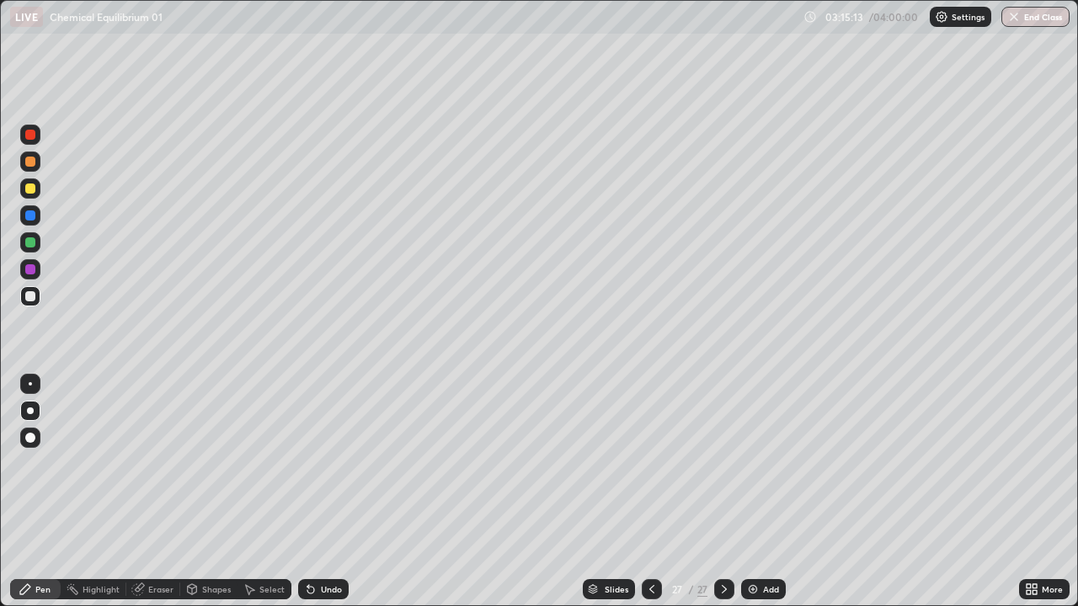
click at [723, 492] on icon at bounding box center [724, 589] width 13 height 13
click at [760, 492] on div "Add" at bounding box center [763, 589] width 45 height 20
click at [321, 492] on div "Undo" at bounding box center [331, 589] width 21 height 8
click at [758, 492] on img at bounding box center [752, 589] width 13 height 13
click at [34, 193] on div at bounding box center [30, 189] width 20 height 20
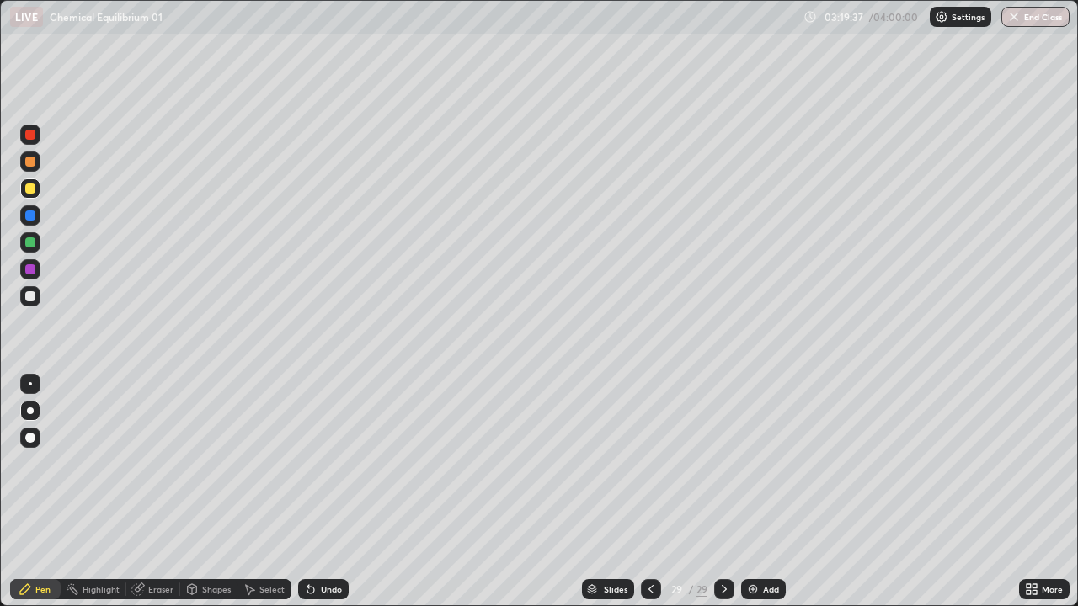
click at [334, 492] on div "Undo" at bounding box center [331, 589] width 21 height 8
click at [338, 492] on div "Undo" at bounding box center [331, 589] width 21 height 8
click at [316, 492] on div "Undo" at bounding box center [323, 589] width 51 height 20
click at [756, 492] on img at bounding box center [752, 589] width 13 height 13
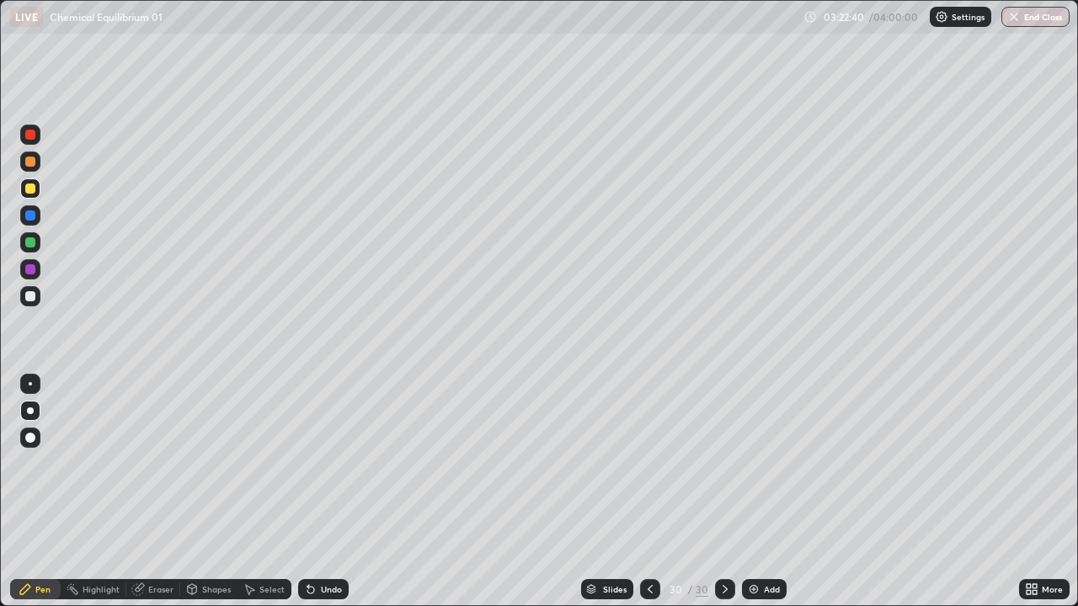
click at [321, 492] on div "Undo" at bounding box center [331, 589] width 21 height 8
click at [37, 304] on div at bounding box center [30, 296] width 20 height 20
click at [312, 492] on icon at bounding box center [310, 589] width 13 height 13
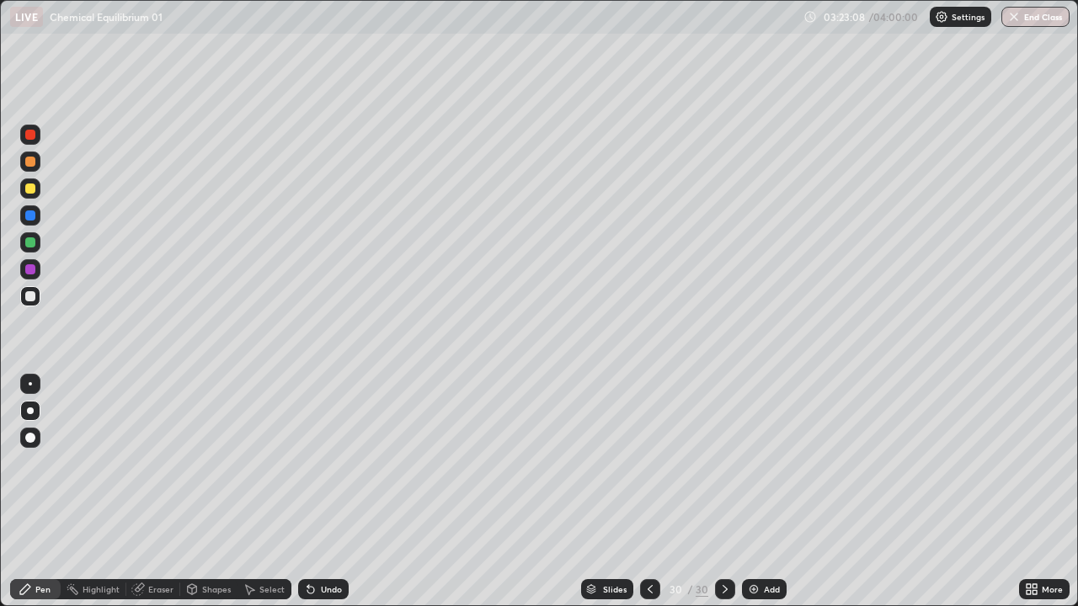
click at [308, 492] on icon at bounding box center [310, 590] width 7 height 7
click at [323, 492] on div "Undo" at bounding box center [331, 589] width 21 height 8
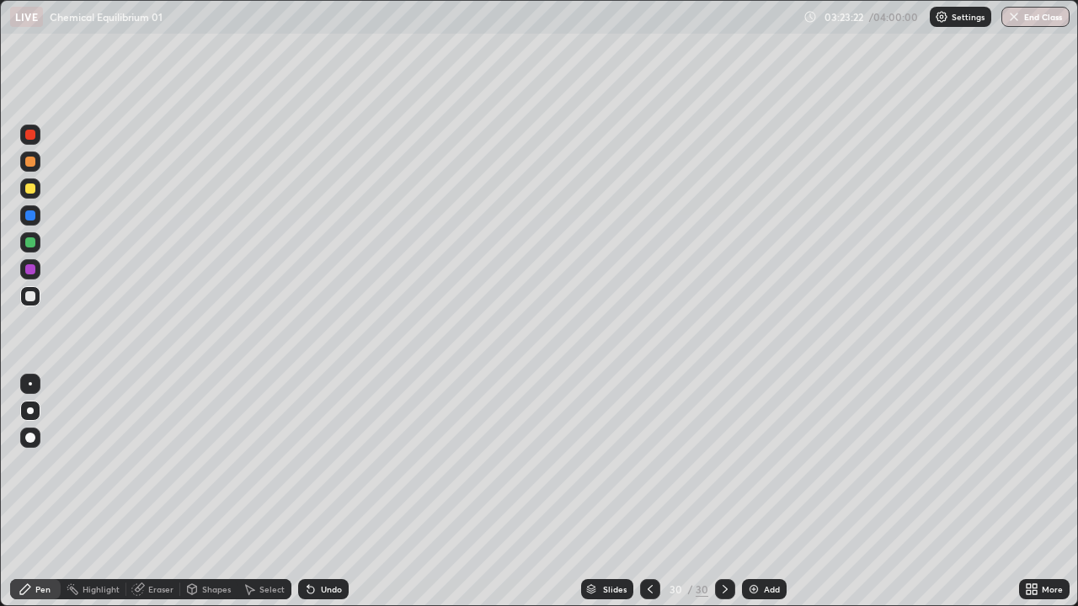
click at [307, 492] on icon at bounding box center [308, 586] width 2 height 2
click at [308, 492] on icon at bounding box center [310, 590] width 7 height 7
click at [755, 492] on img at bounding box center [753, 589] width 13 height 13
click at [321, 492] on div "Undo" at bounding box center [323, 589] width 51 height 20
click at [308, 492] on icon at bounding box center [310, 590] width 7 height 7
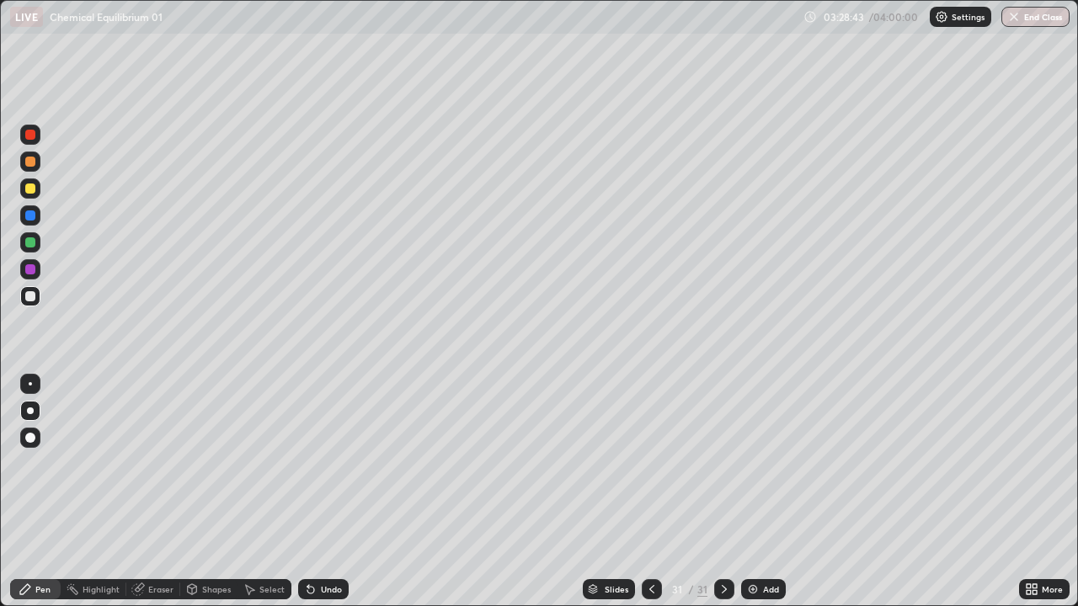
click at [310, 492] on div "Undo" at bounding box center [323, 589] width 51 height 20
click at [757, 492] on img at bounding box center [752, 589] width 13 height 13
click at [33, 184] on div at bounding box center [30, 189] width 10 height 10
click at [308, 492] on icon at bounding box center [310, 590] width 7 height 7
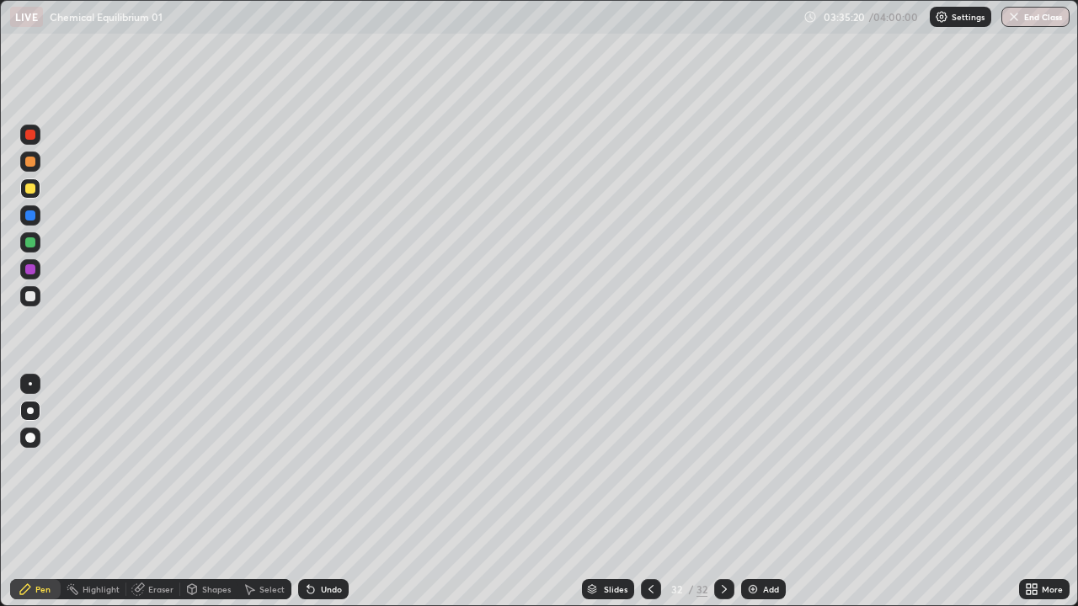
click at [313, 492] on icon at bounding box center [310, 589] width 13 height 13
click at [143, 492] on div "Eraser" at bounding box center [153, 589] width 54 height 20
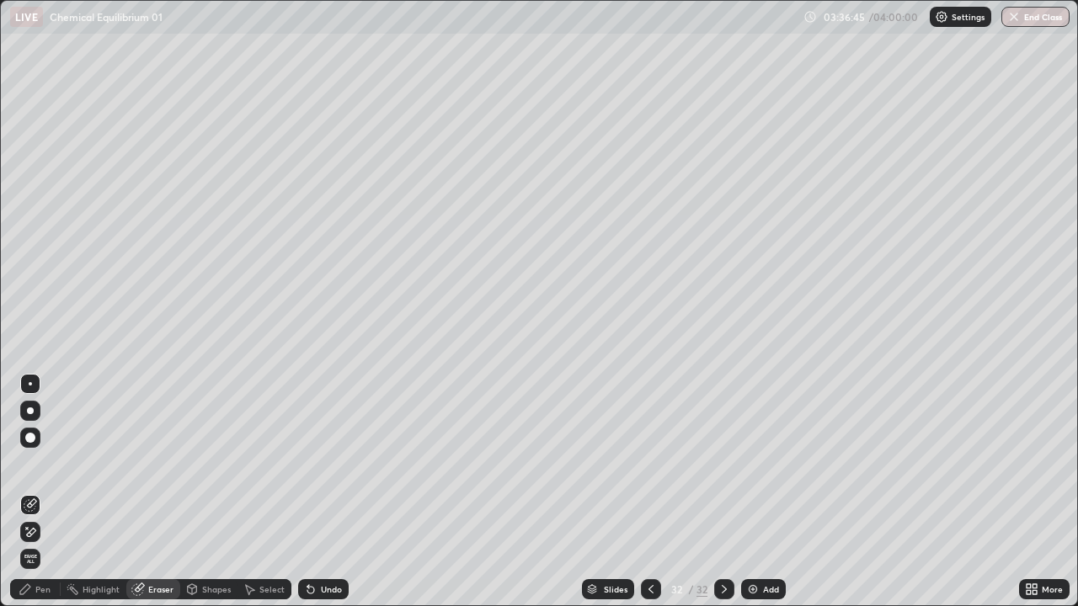
click at [42, 492] on div "Pen" at bounding box center [42, 589] width 15 height 8
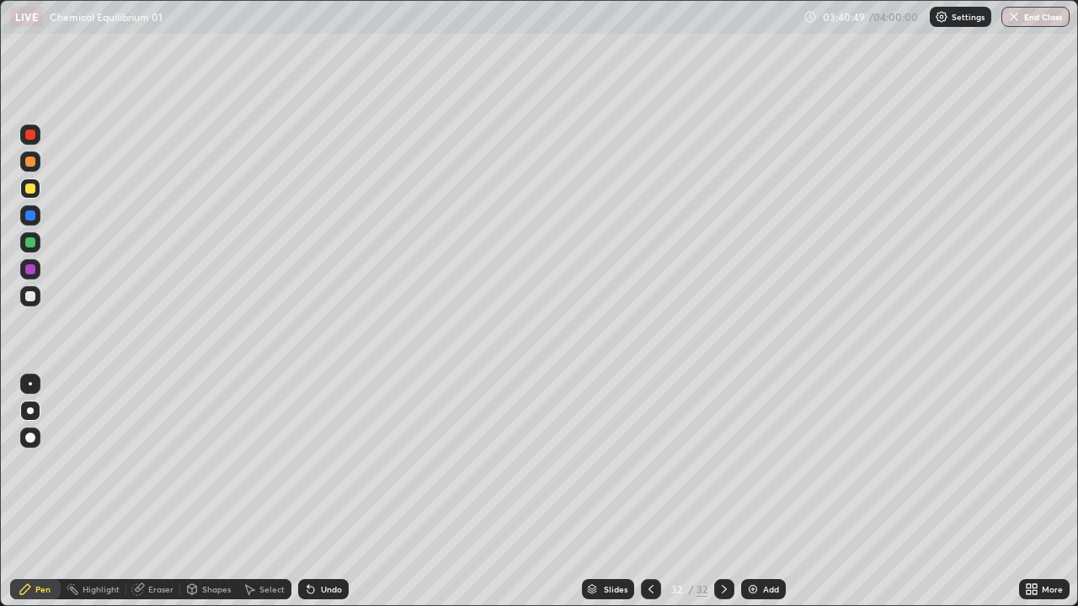
click at [749, 492] on img at bounding box center [752, 589] width 13 height 13
click at [326, 492] on div "Undo" at bounding box center [331, 589] width 21 height 8
click at [33, 299] on div at bounding box center [30, 296] width 10 height 10
click at [755, 492] on img at bounding box center [753, 589] width 13 height 13
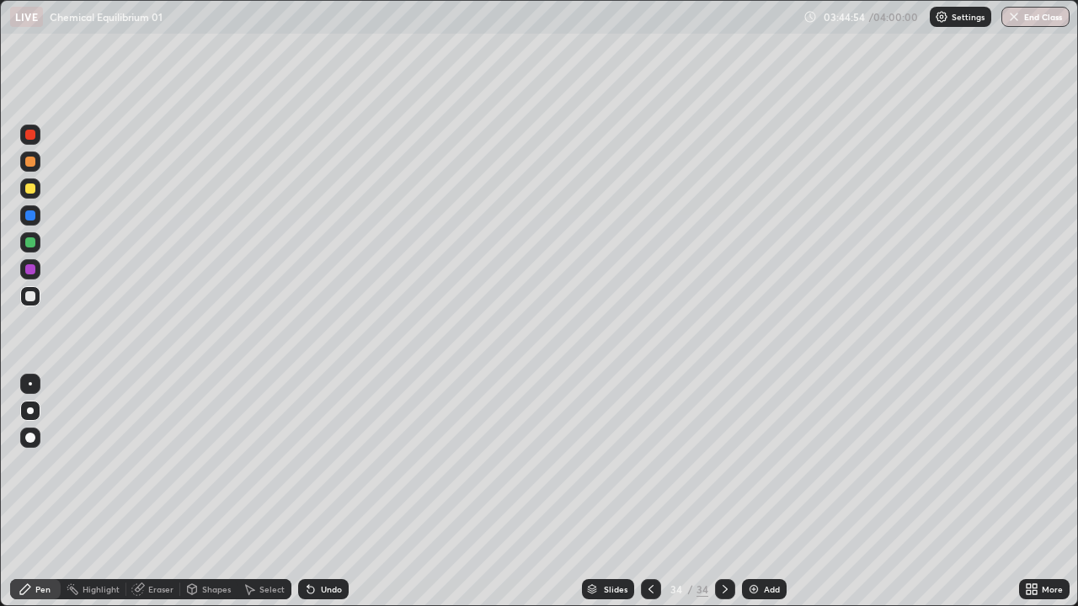
click at [325, 492] on div "Undo" at bounding box center [331, 589] width 21 height 8
click at [321, 492] on div "Undo" at bounding box center [331, 589] width 21 height 8
click at [314, 492] on icon at bounding box center [310, 589] width 13 height 13
click at [31, 190] on div at bounding box center [30, 189] width 10 height 10
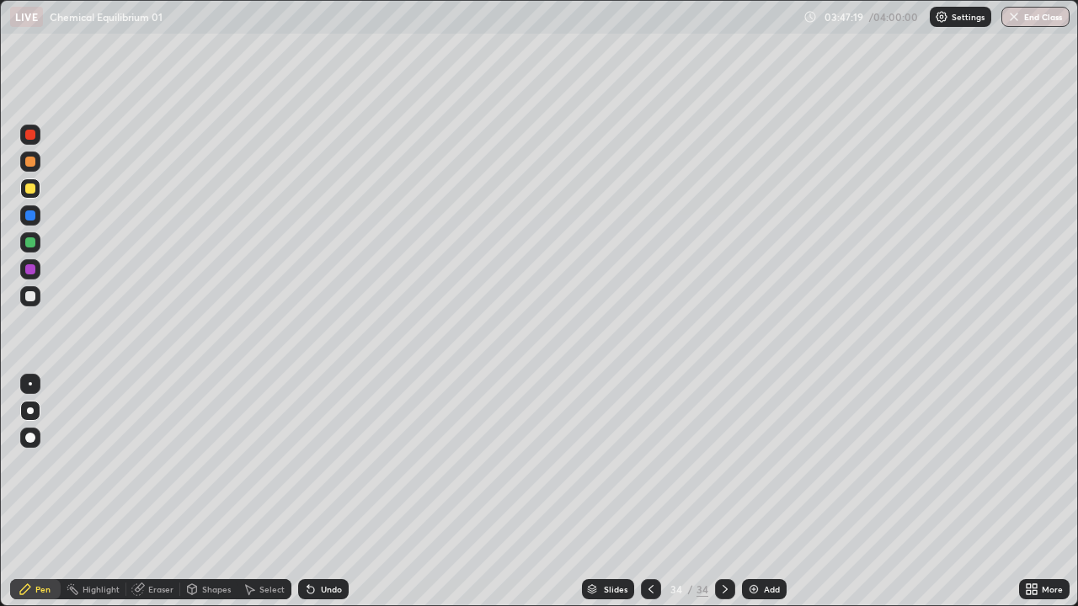
click at [751, 492] on img at bounding box center [753, 589] width 13 height 13
click at [331, 492] on div "Undo" at bounding box center [331, 589] width 21 height 8
click at [758, 492] on img at bounding box center [753, 589] width 13 height 13
click at [317, 492] on div "Undo" at bounding box center [323, 589] width 51 height 20
click at [156, 492] on div "Eraser" at bounding box center [160, 589] width 25 height 8
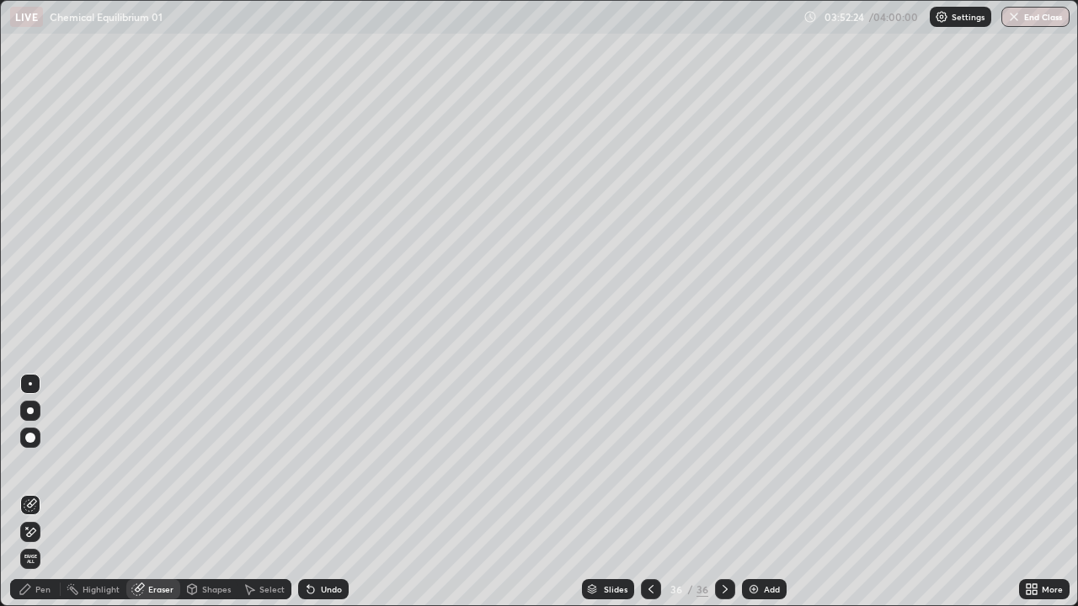
click at [56, 492] on div "Pen" at bounding box center [35, 589] width 51 height 20
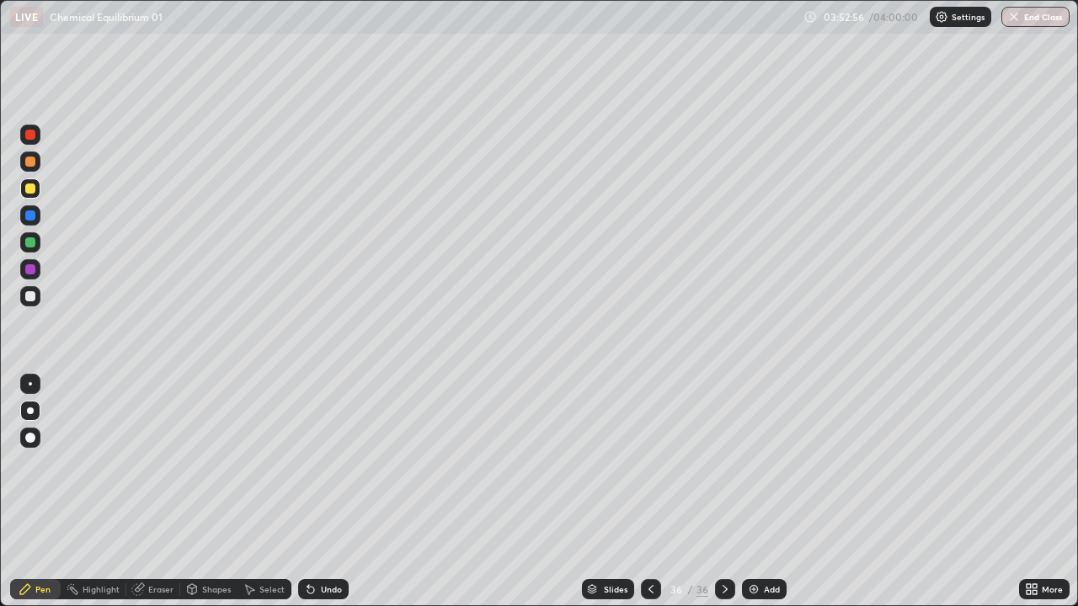
click at [956, 20] on p "Settings" at bounding box center [968, 17] width 33 height 8
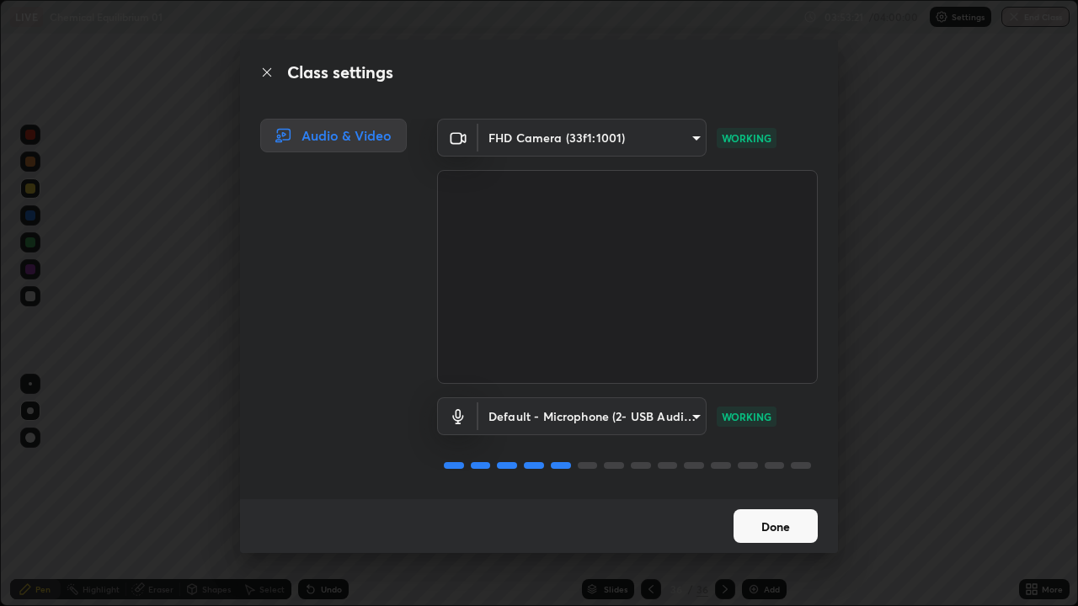
click at [795, 492] on button "Done" at bounding box center [776, 527] width 84 height 34
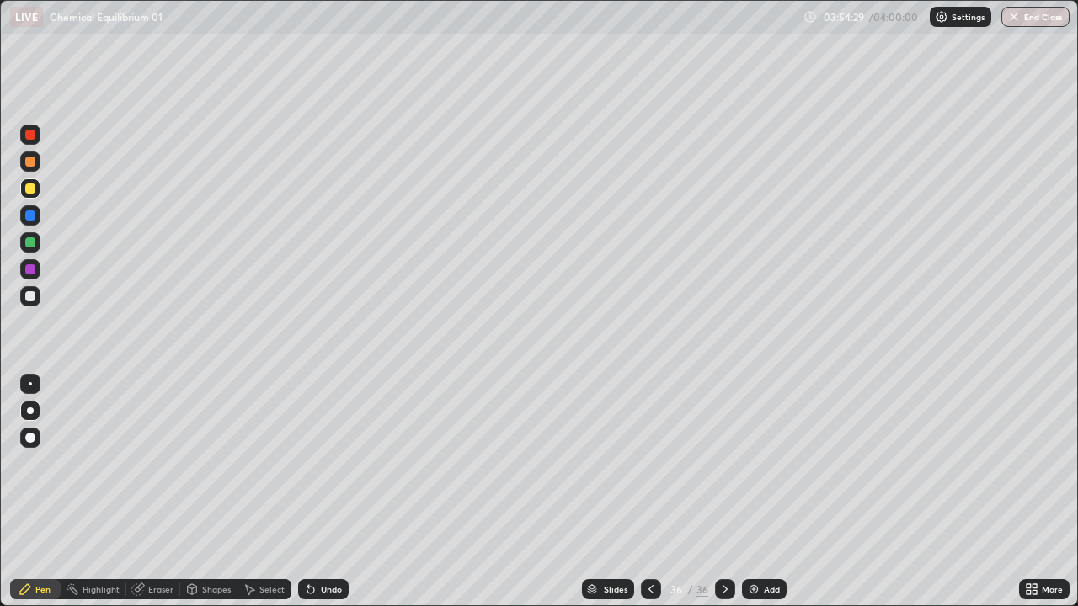
click at [318, 492] on div "Undo" at bounding box center [323, 589] width 51 height 20
click at [322, 492] on div "Undo" at bounding box center [323, 589] width 51 height 20
click at [324, 492] on div "Undo" at bounding box center [323, 589] width 51 height 20
click at [326, 492] on div "Undo" at bounding box center [323, 589] width 51 height 20
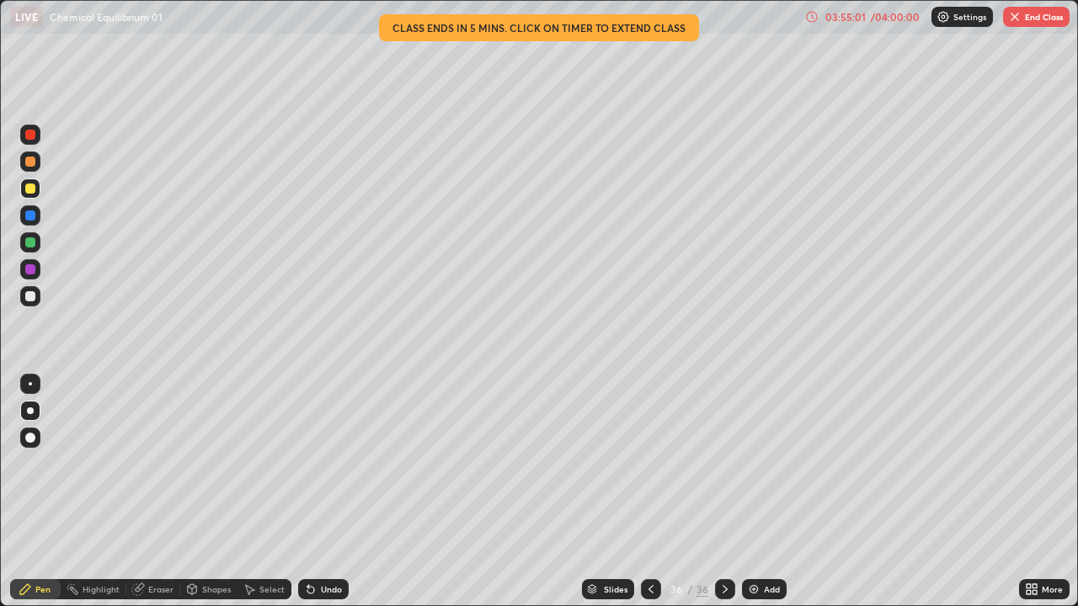
click at [25, 296] on div at bounding box center [30, 296] width 10 height 10
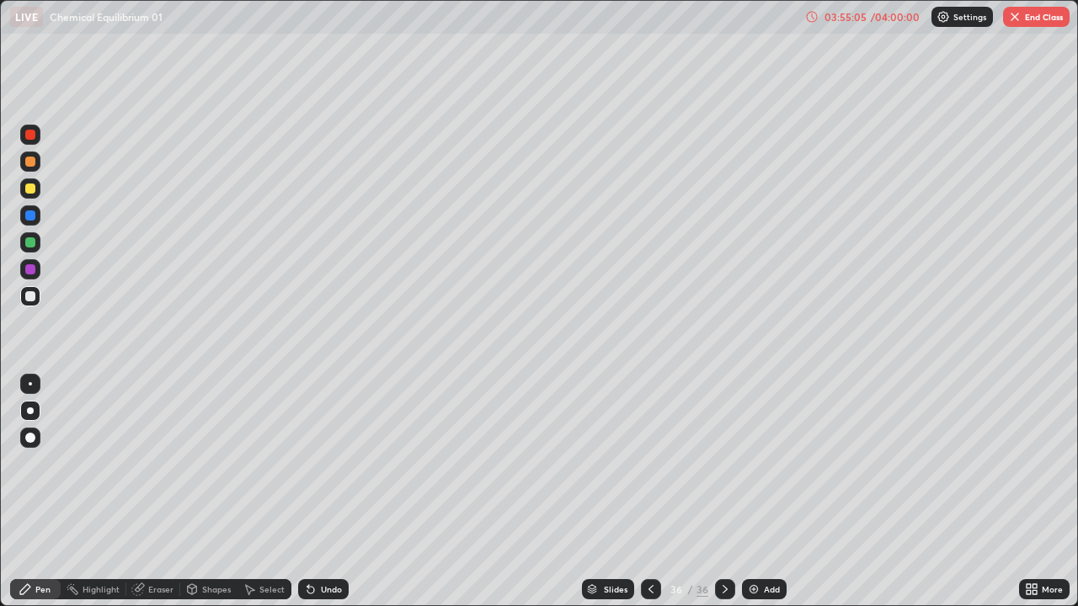
click at [851, 17] on div "03:55:05" at bounding box center [845, 17] width 47 height 10
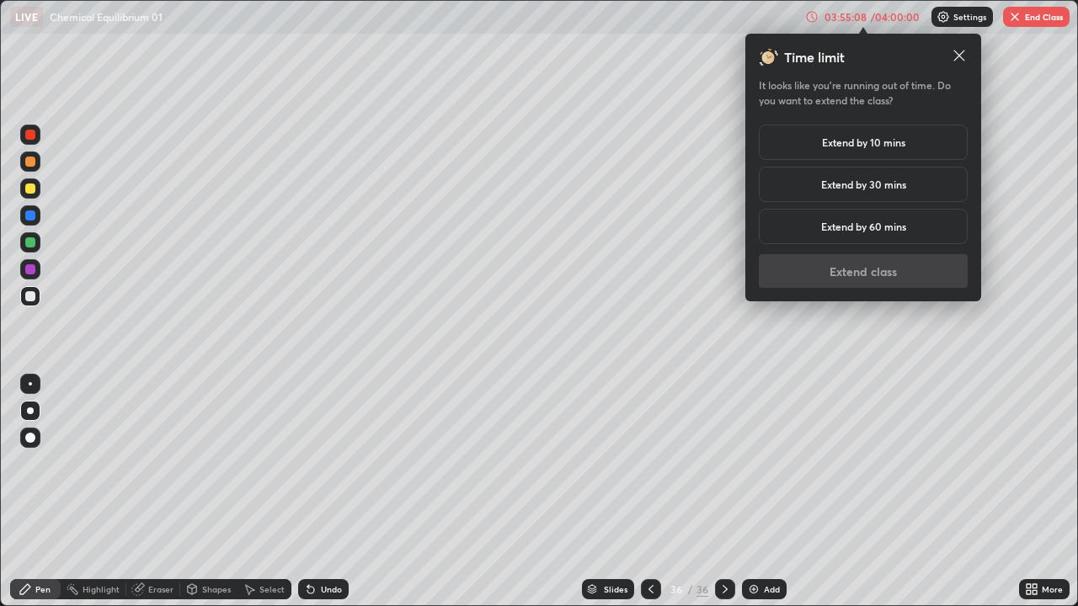
click at [878, 187] on h5 "Extend by 30 mins" at bounding box center [863, 184] width 85 height 15
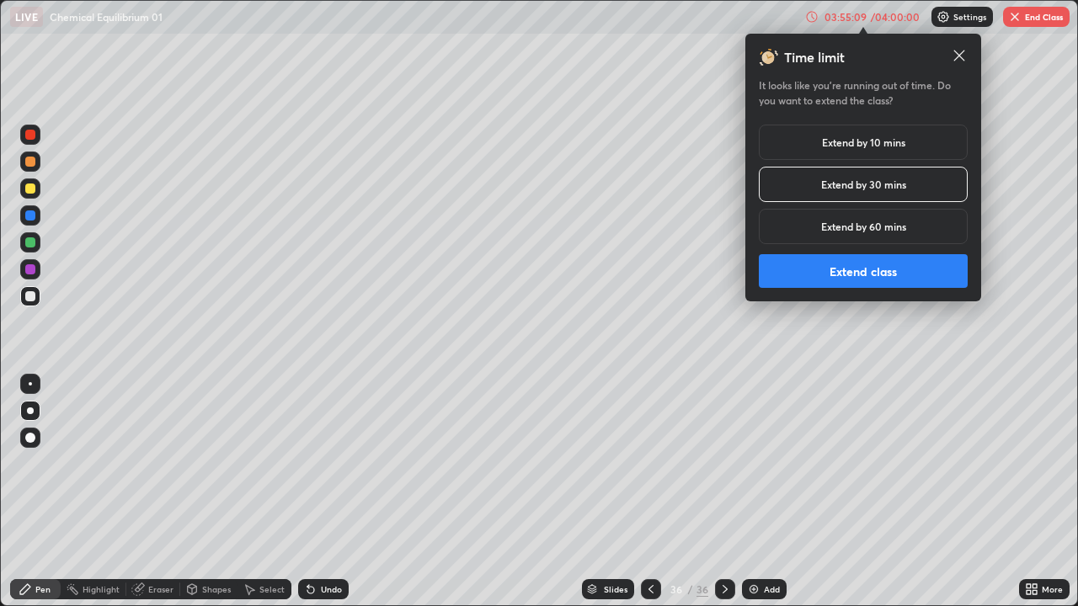
click at [843, 275] on button "Extend class" at bounding box center [863, 271] width 209 height 34
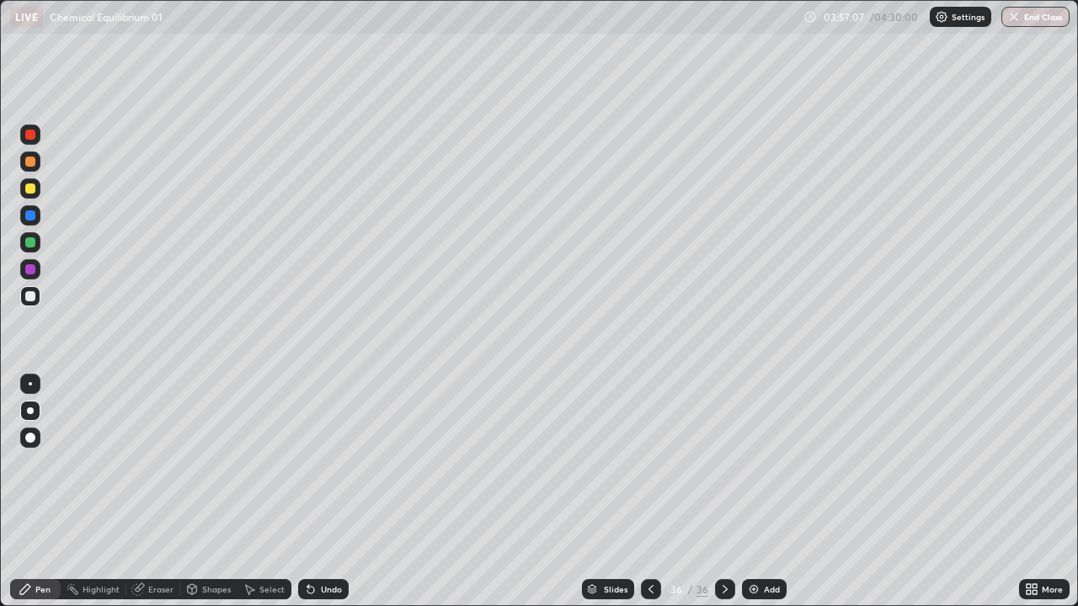
click at [323, 492] on div "Undo" at bounding box center [331, 589] width 21 height 8
click at [758, 492] on img at bounding box center [753, 589] width 13 height 13
click at [321, 492] on div "Undo" at bounding box center [331, 589] width 21 height 8
click at [324, 492] on div "Undo" at bounding box center [331, 589] width 21 height 8
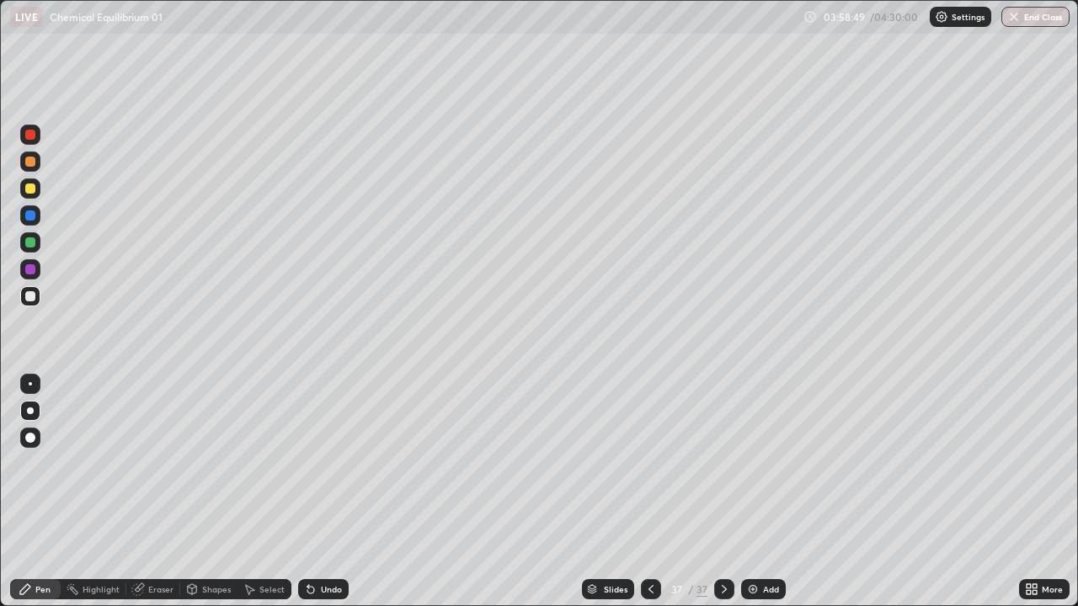
click at [320, 492] on div "Undo" at bounding box center [323, 589] width 51 height 20
click at [768, 492] on div "Add" at bounding box center [771, 589] width 16 height 8
click at [315, 492] on div "Undo" at bounding box center [323, 589] width 51 height 20
click at [321, 492] on div "Undo" at bounding box center [331, 589] width 21 height 8
click at [322, 492] on div "Undo" at bounding box center [331, 589] width 21 height 8
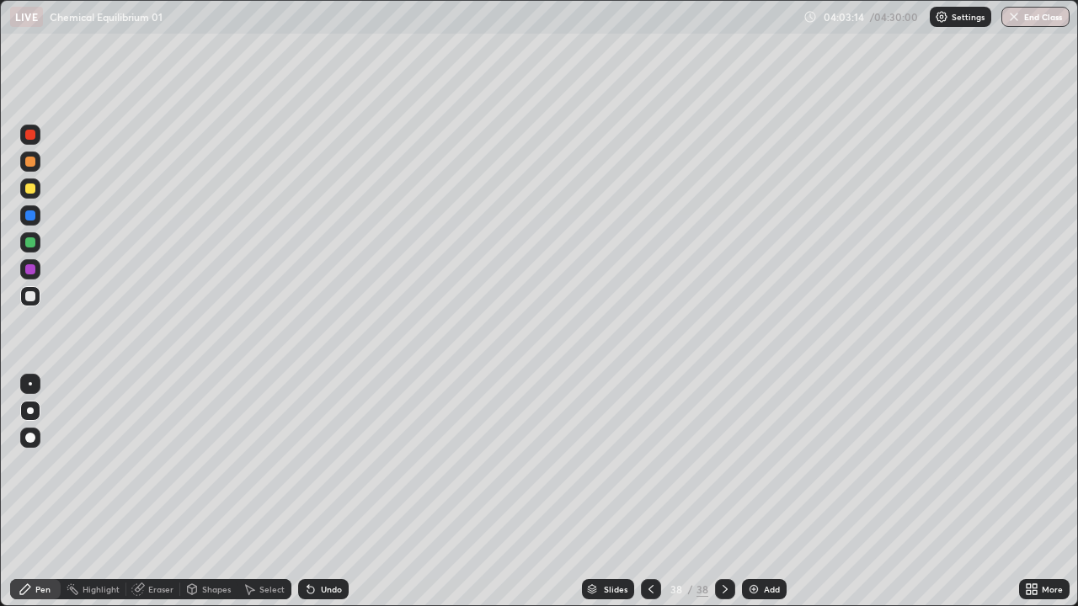
click at [313, 492] on icon at bounding box center [310, 589] width 13 height 13
click at [318, 492] on div "Undo" at bounding box center [323, 589] width 51 height 20
click at [157, 492] on div "Eraser" at bounding box center [160, 589] width 25 height 8
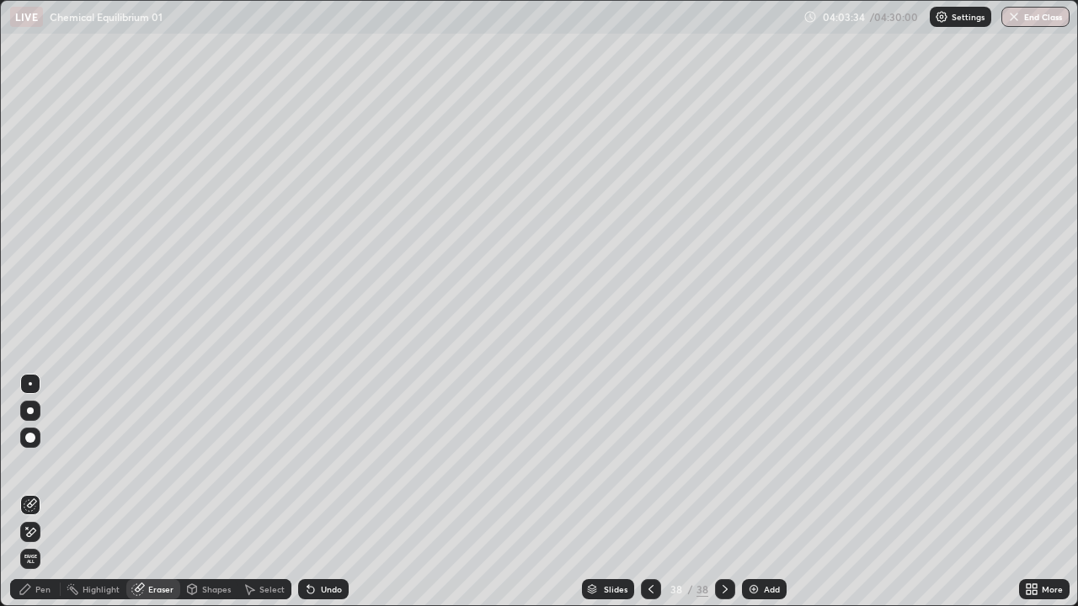
click at [56, 492] on div "Pen" at bounding box center [35, 589] width 51 height 20
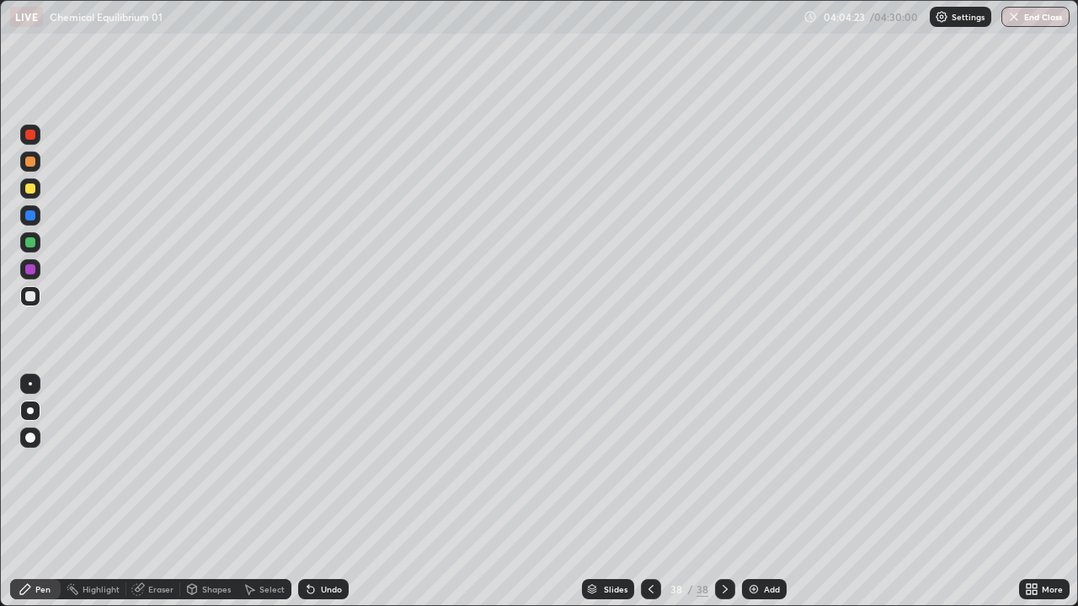
click at [656, 492] on div at bounding box center [651, 589] width 20 height 20
click at [722, 492] on icon at bounding box center [724, 589] width 13 height 13
click at [156, 492] on div "Eraser" at bounding box center [160, 589] width 25 height 8
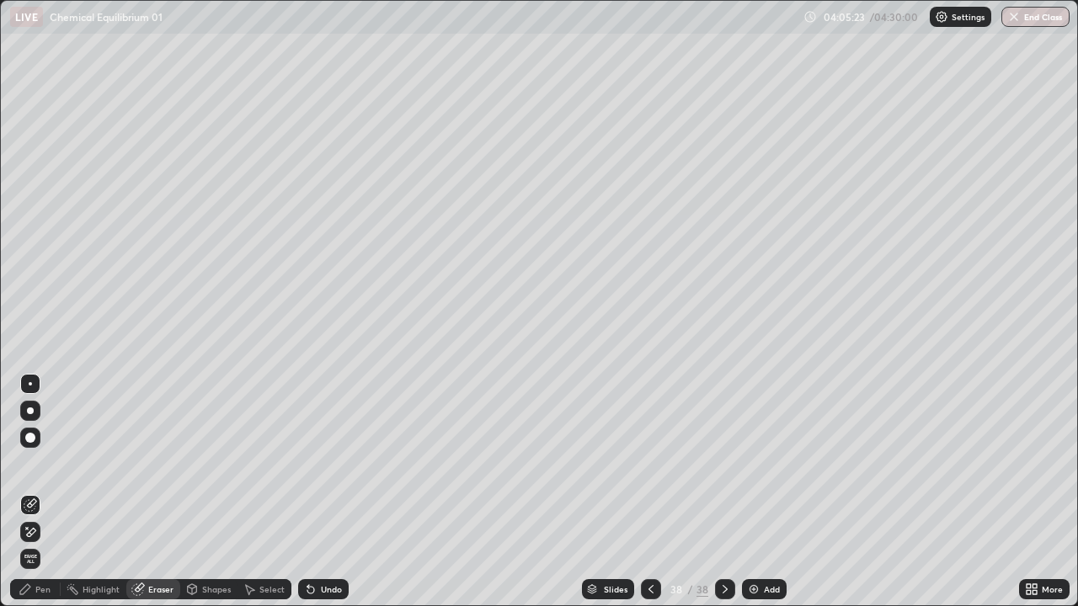
click at [43, 492] on div "Pen" at bounding box center [35, 589] width 51 height 20
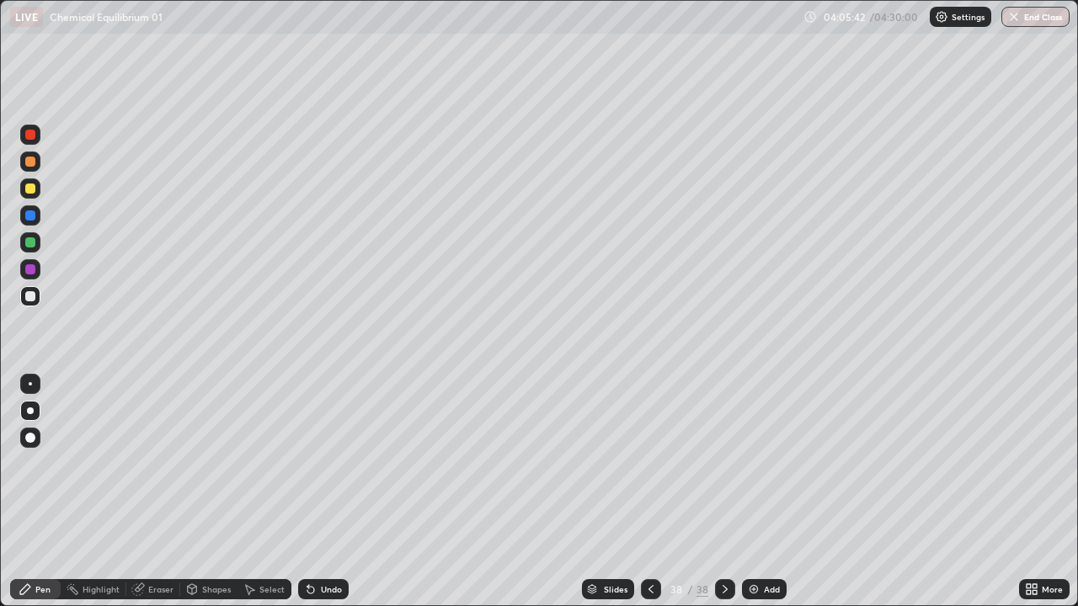
click at [323, 492] on div "Undo" at bounding box center [323, 589] width 51 height 20
click at [333, 492] on div "Undo" at bounding box center [331, 589] width 21 height 8
click at [329, 492] on div "Undo" at bounding box center [331, 589] width 21 height 8
click at [331, 492] on div "Undo" at bounding box center [323, 589] width 51 height 20
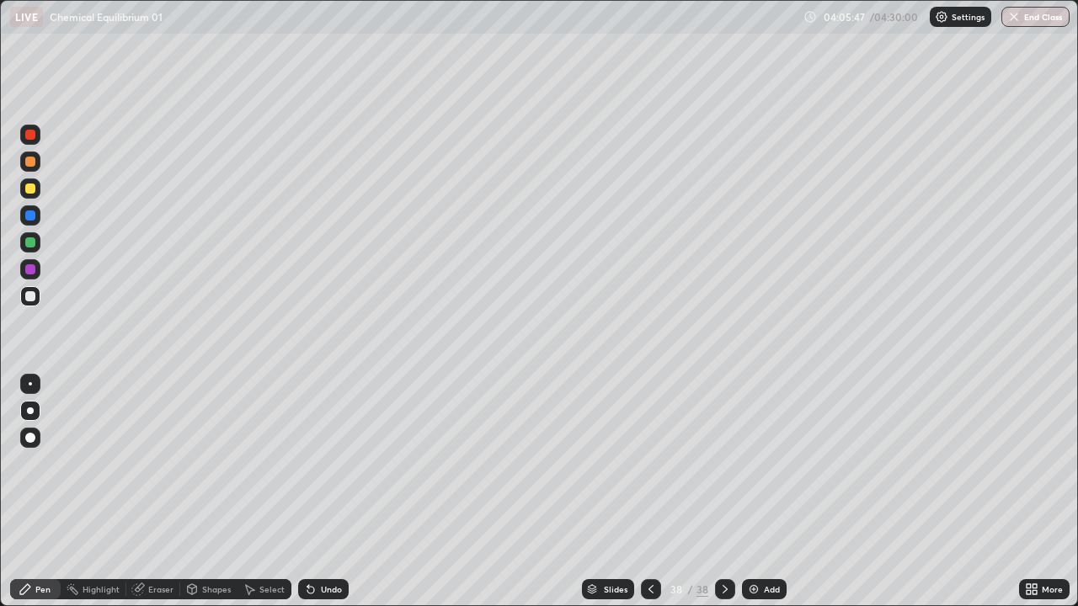
click at [317, 492] on div "Undo" at bounding box center [323, 589] width 51 height 20
click at [318, 492] on div "Undo" at bounding box center [323, 589] width 51 height 20
click at [328, 492] on div "Undo" at bounding box center [331, 589] width 21 height 8
click at [326, 492] on div "Undo" at bounding box center [331, 589] width 21 height 8
click at [147, 492] on div "Eraser" at bounding box center [153, 589] width 54 height 20
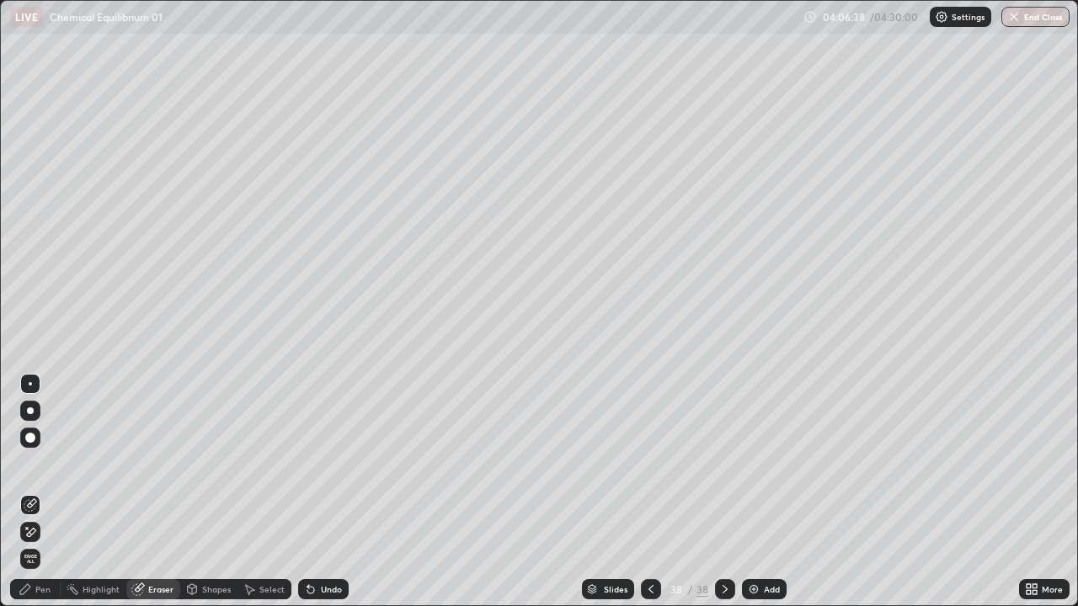
click at [40, 492] on div "Pen" at bounding box center [42, 589] width 15 height 8
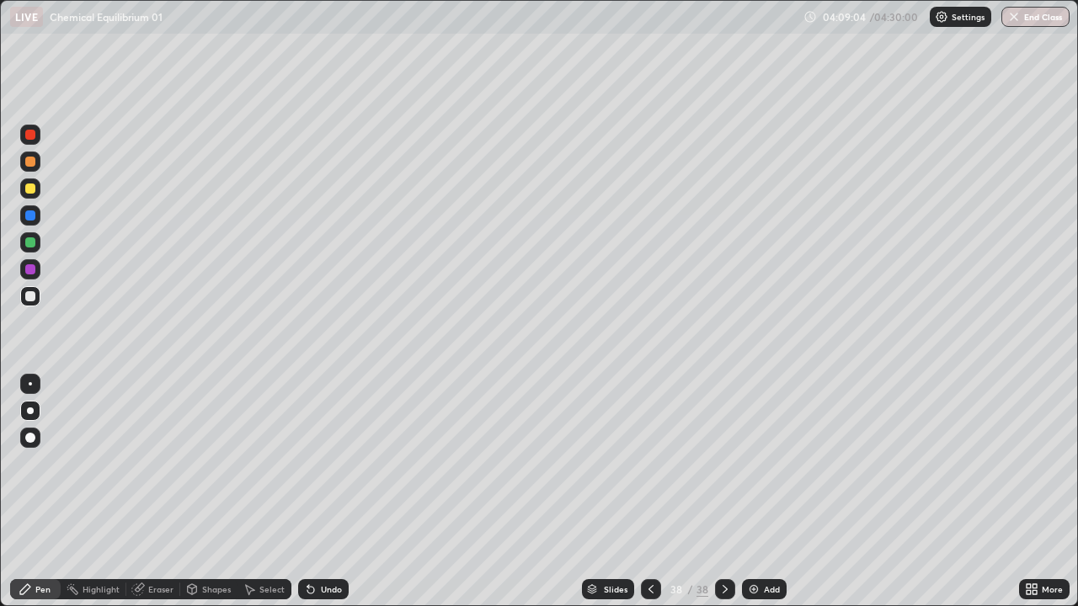
click at [765, 492] on div "Add" at bounding box center [772, 589] width 16 height 8
click at [327, 492] on div "Undo" at bounding box center [331, 589] width 21 height 8
click at [316, 492] on div "Undo" at bounding box center [323, 589] width 51 height 20
click at [326, 492] on div "Undo" at bounding box center [331, 589] width 21 height 8
click at [331, 492] on div "Undo" at bounding box center [331, 589] width 21 height 8
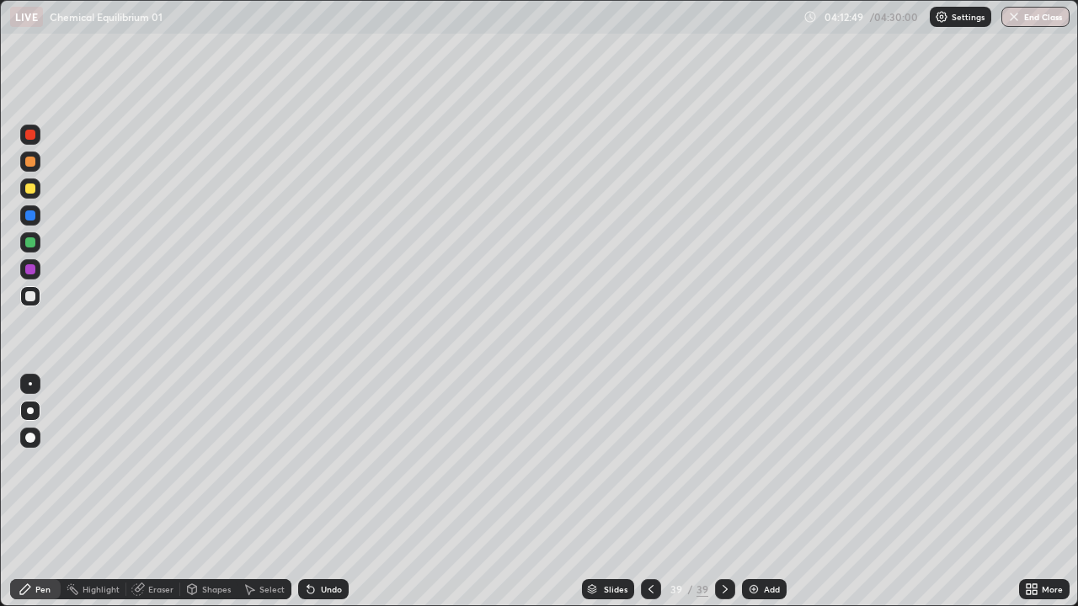
click at [656, 492] on div at bounding box center [651, 589] width 20 height 20
click at [168, 492] on div "Eraser" at bounding box center [160, 589] width 25 height 8
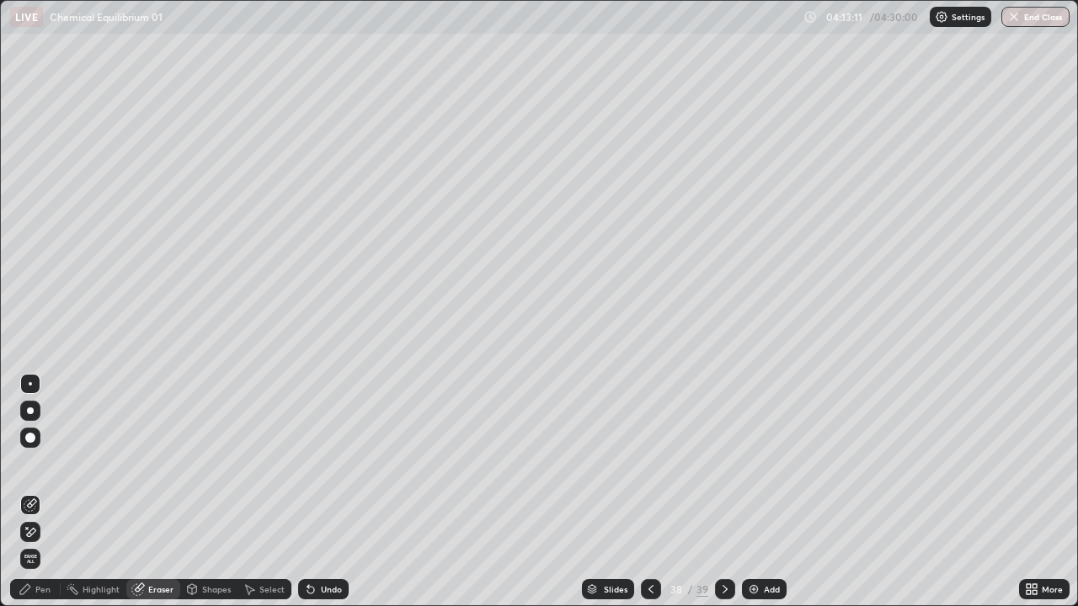
click at [725, 492] on icon at bounding box center [724, 589] width 13 height 13
click at [45, 492] on div "Pen" at bounding box center [42, 589] width 15 height 8
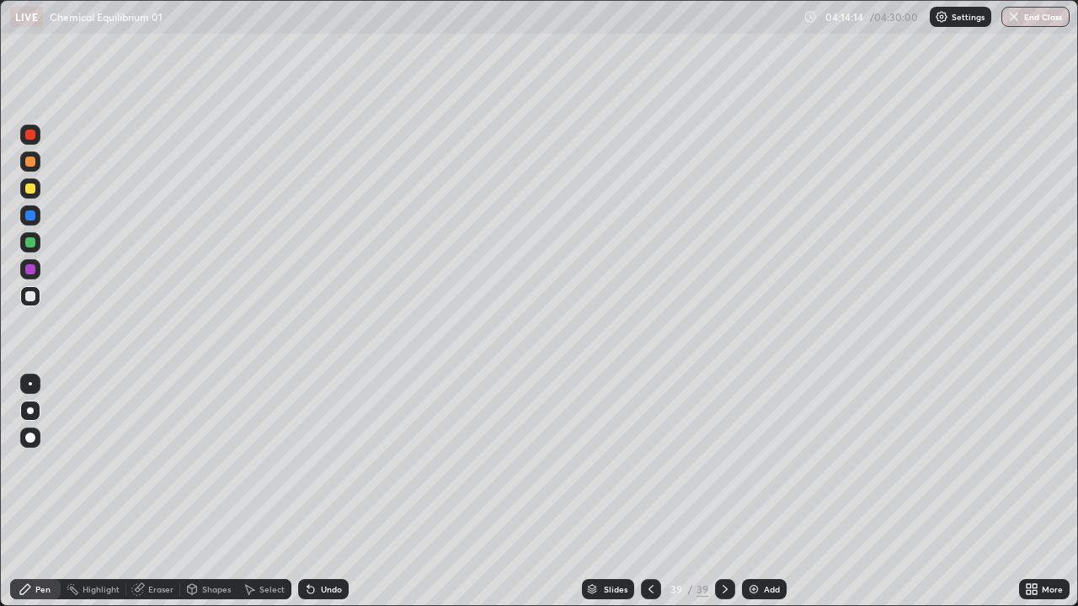
click at [757, 492] on img at bounding box center [753, 589] width 13 height 13
click at [34, 189] on div at bounding box center [30, 189] width 10 height 10
click at [326, 492] on div "Undo" at bounding box center [323, 589] width 51 height 20
click at [30, 195] on div at bounding box center [30, 189] width 20 height 20
click at [33, 301] on div at bounding box center [30, 296] width 10 height 10
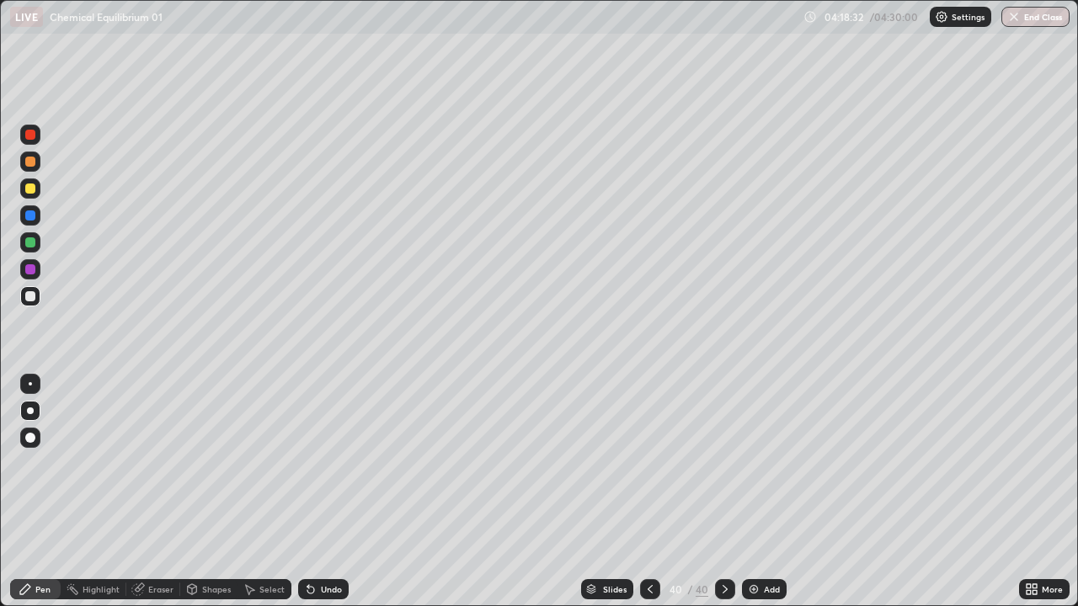
click at [752, 492] on img at bounding box center [753, 589] width 13 height 13
click at [31, 190] on div at bounding box center [30, 189] width 10 height 10
click at [35, 238] on div at bounding box center [30, 242] width 20 height 20
click at [309, 492] on icon at bounding box center [310, 590] width 7 height 7
click at [35, 290] on div at bounding box center [30, 296] width 20 height 20
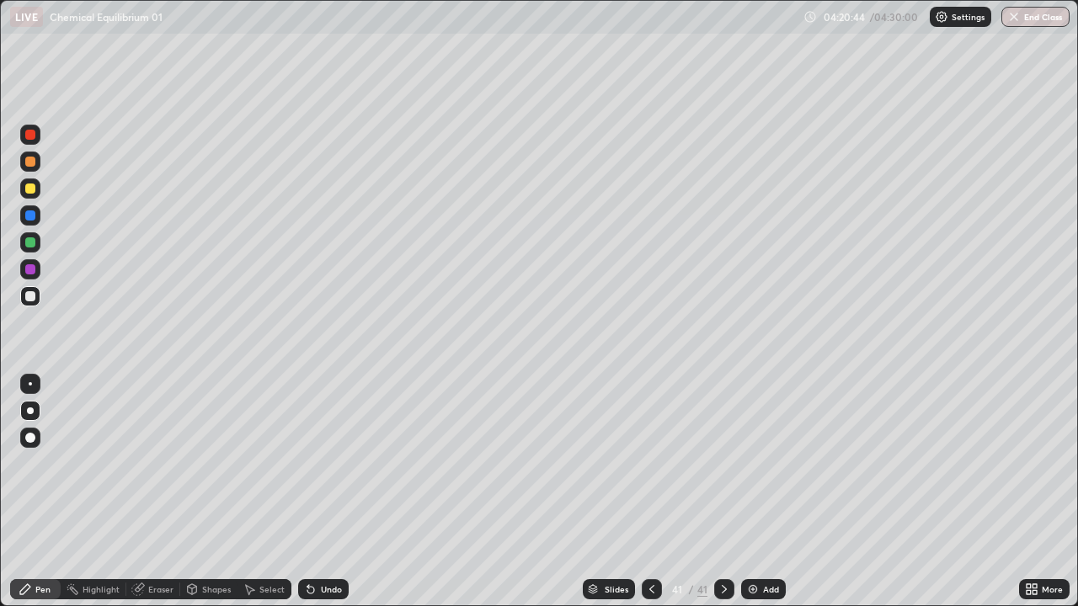
click at [324, 492] on div "Undo" at bounding box center [323, 589] width 51 height 20
click at [324, 492] on div "Undo" at bounding box center [331, 589] width 21 height 8
click at [34, 191] on div at bounding box center [30, 189] width 10 height 10
click at [759, 492] on div "Add" at bounding box center [763, 589] width 45 height 20
click at [316, 492] on div "Undo" at bounding box center [323, 589] width 51 height 20
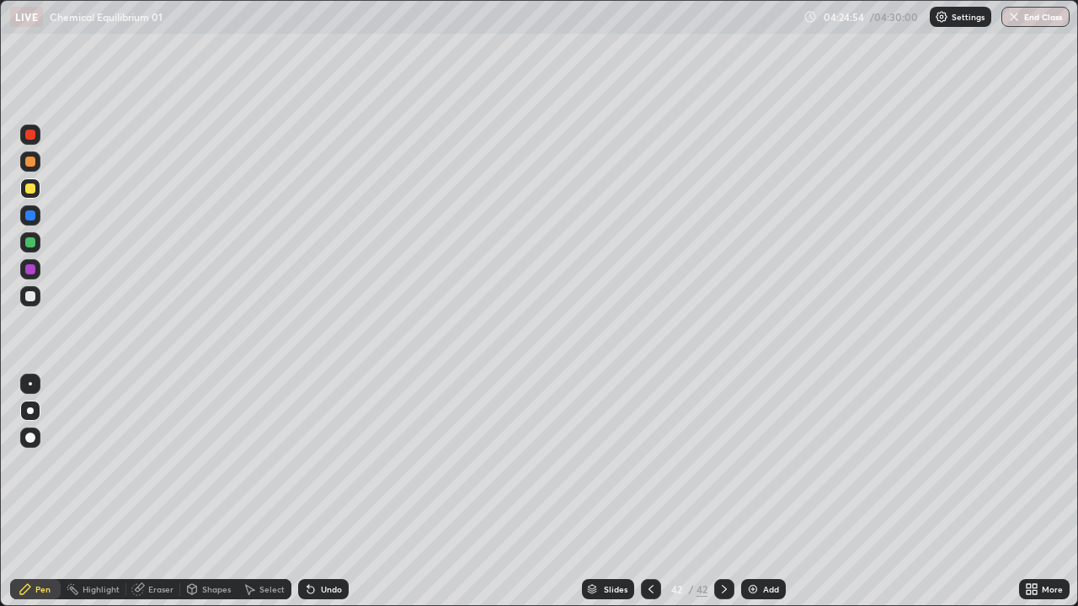
click at [333, 492] on div "Undo" at bounding box center [323, 589] width 51 height 20
click at [327, 492] on div "Undo" at bounding box center [331, 589] width 21 height 8
click at [320, 492] on div "Undo" at bounding box center [323, 589] width 51 height 20
click at [318, 492] on div "Undo" at bounding box center [323, 589] width 51 height 20
click at [324, 492] on div "Undo" at bounding box center [331, 589] width 21 height 8
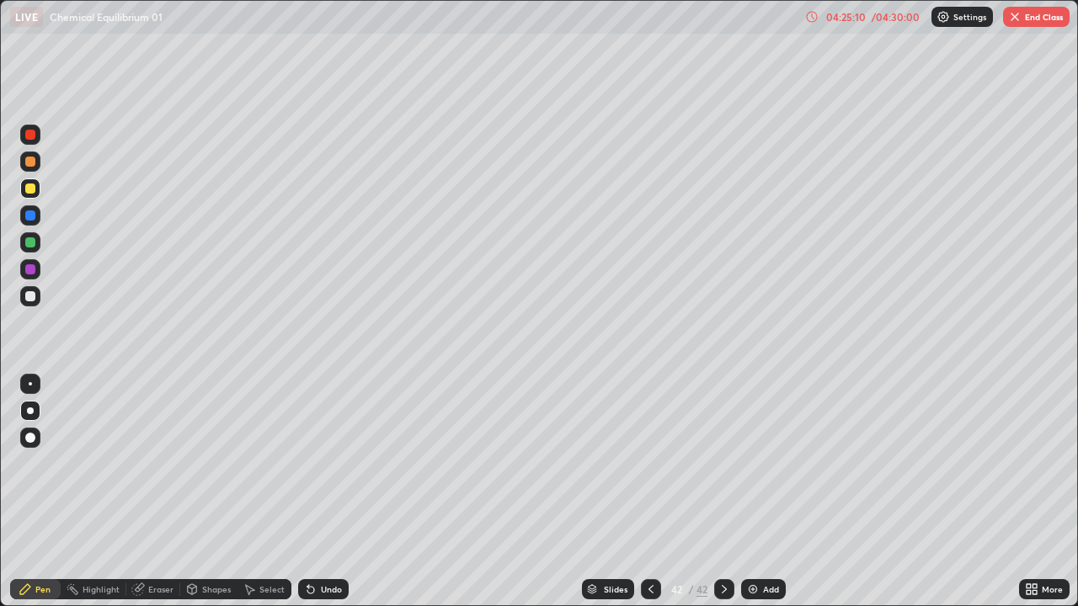
click at [29, 242] on div at bounding box center [30, 242] width 10 height 10
click at [762, 492] on div "Add" at bounding box center [763, 589] width 45 height 20
click at [322, 492] on div "Undo" at bounding box center [331, 589] width 21 height 8
click at [328, 492] on div "Undo" at bounding box center [331, 589] width 21 height 8
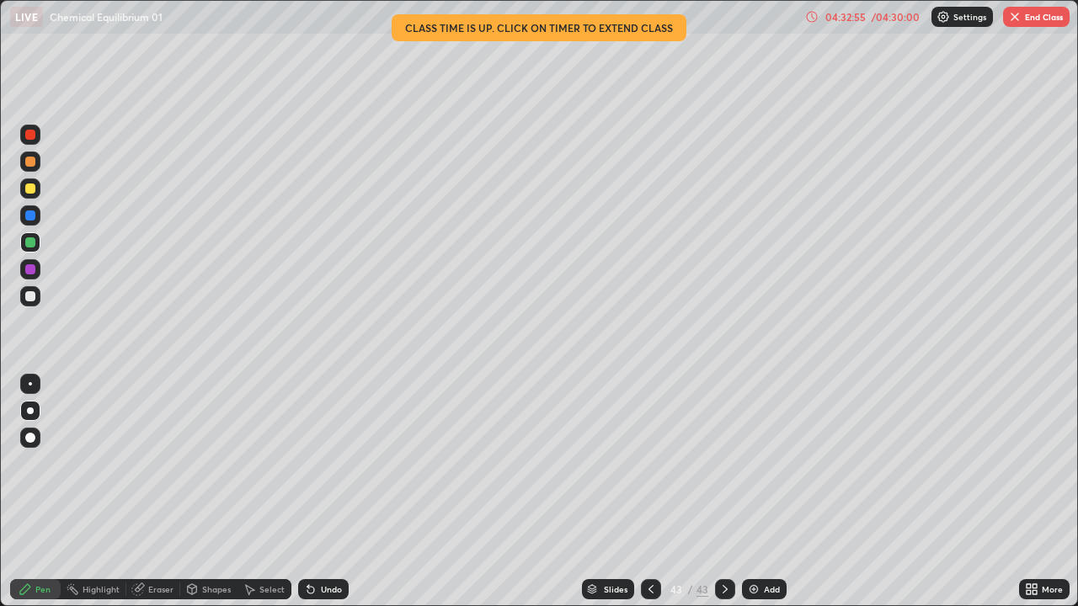
click at [1038, 17] on button "End Class" at bounding box center [1036, 17] width 67 height 20
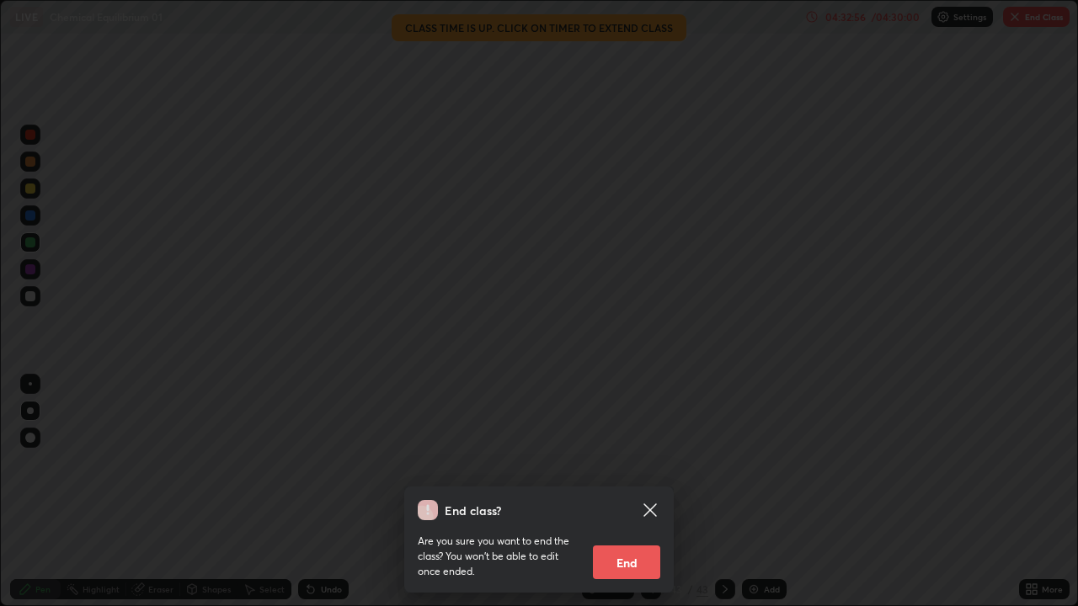
click at [645, 492] on button "End" at bounding box center [626, 563] width 67 height 34
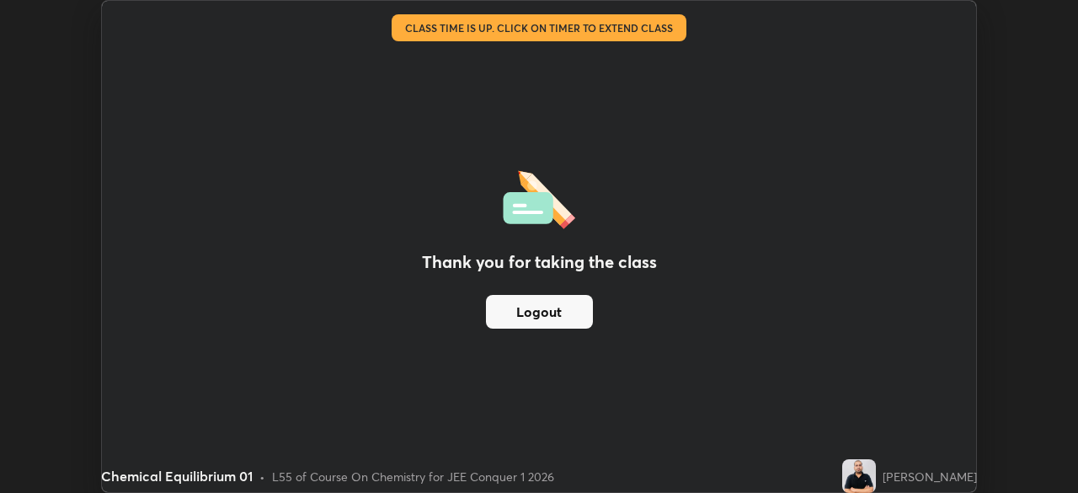
scroll to position [83727, 83142]
